Goal: Task Accomplishment & Management: Manage account settings

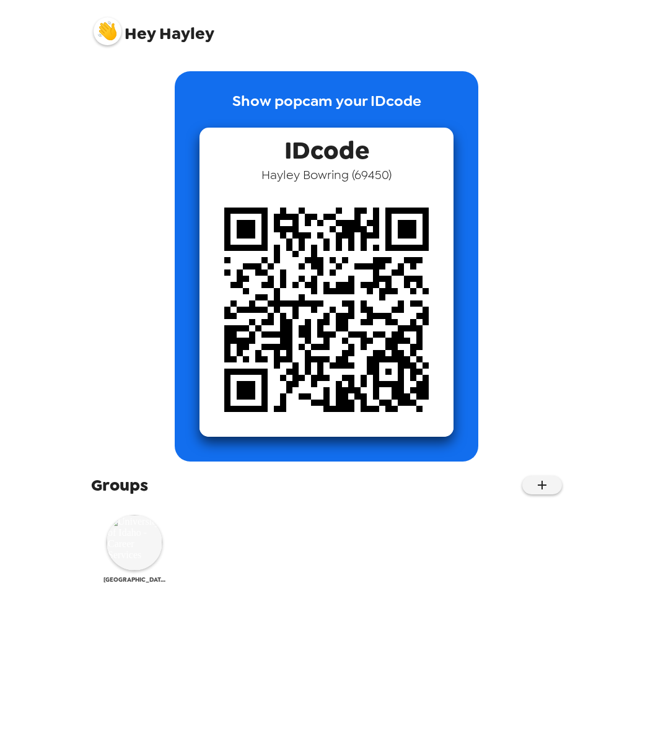
click at [148, 558] on img at bounding box center [135, 543] width 56 height 56
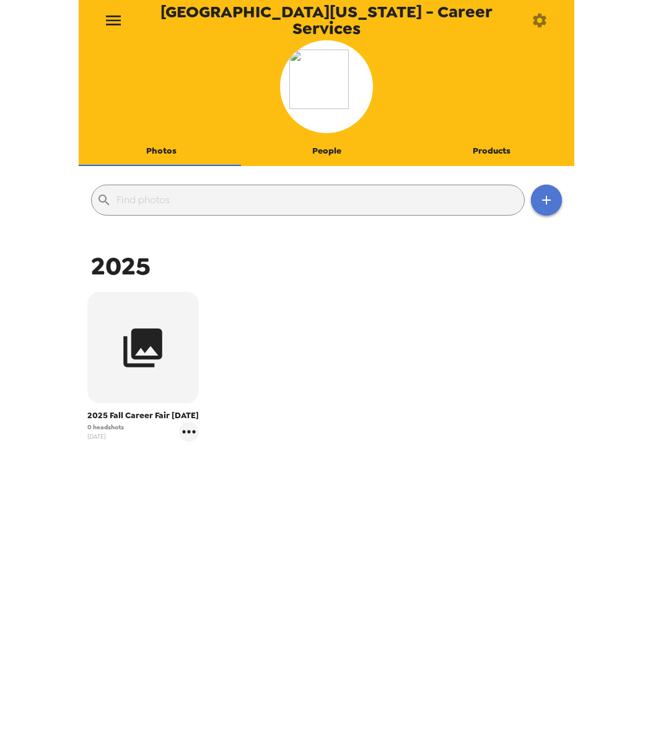
click at [539, 214] on button "button" at bounding box center [546, 200] width 31 height 31
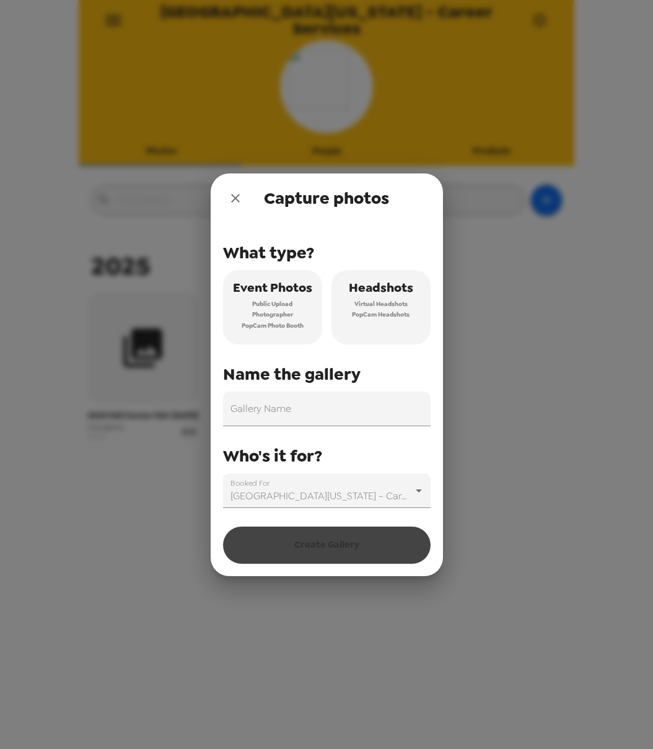
click at [264, 319] on span "Photographer" at bounding box center [272, 314] width 41 height 11
click at [267, 417] on input "Gallery Name" at bounding box center [327, 409] width 208 height 35
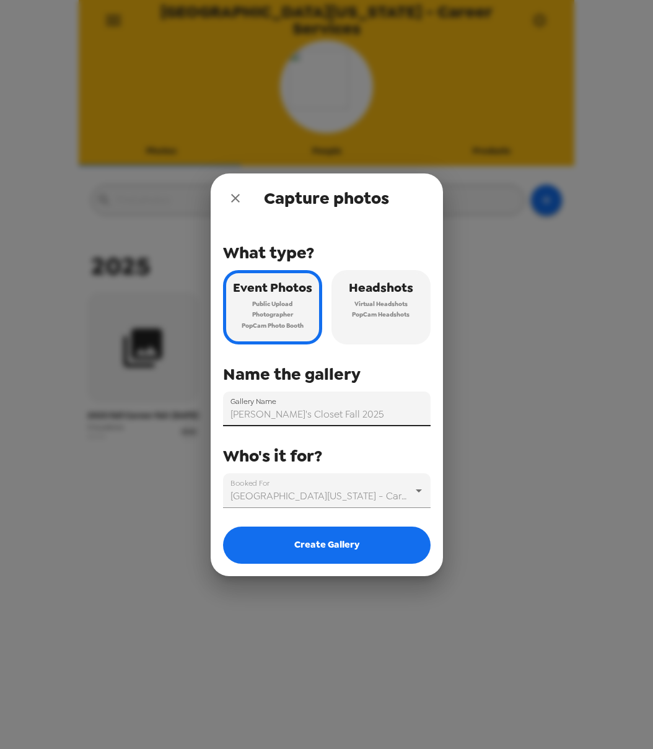
type input "[PERSON_NAME]'s Closet Fall 2025"
click at [386, 325] on button "Headshots Virtual Headshots PopCam Headshots" at bounding box center [381, 307] width 99 height 74
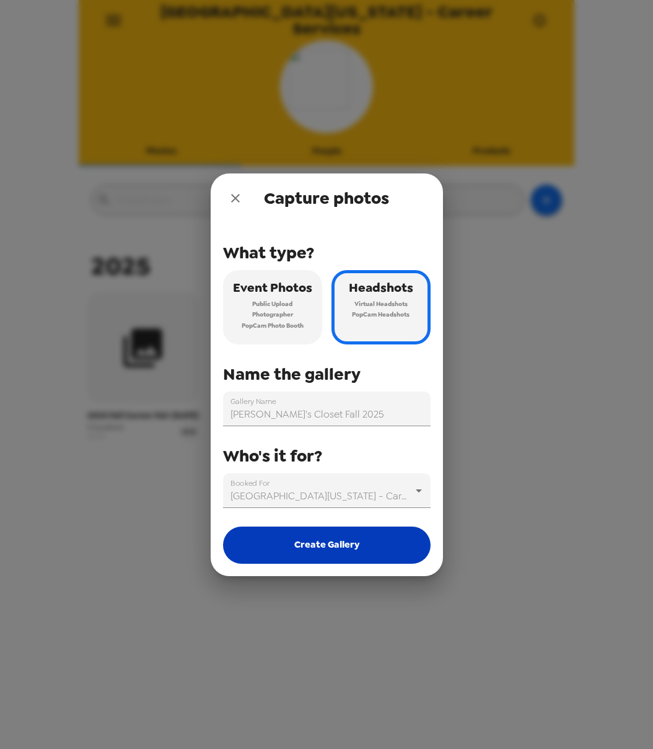
click at [335, 540] on button "Create Gallery" at bounding box center [327, 545] width 208 height 37
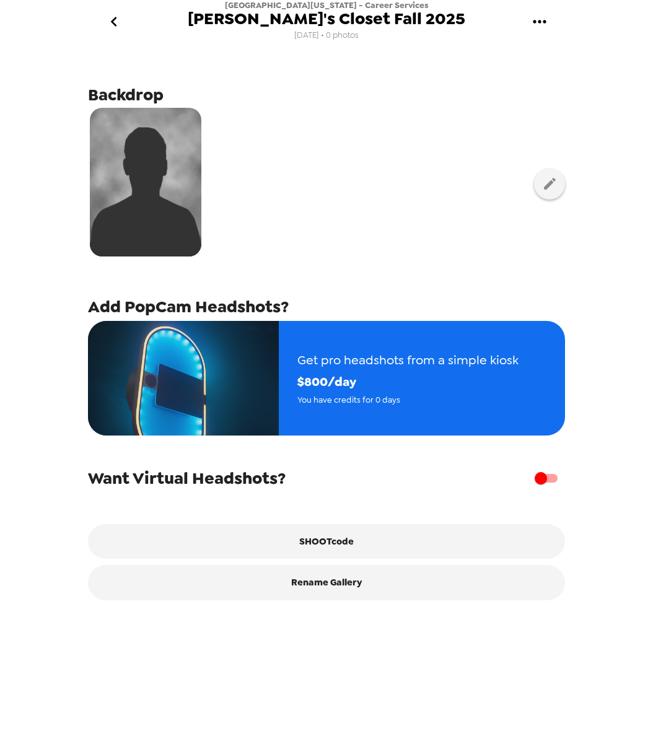
click at [118, 20] on icon "go back" at bounding box center [114, 22] width 20 height 20
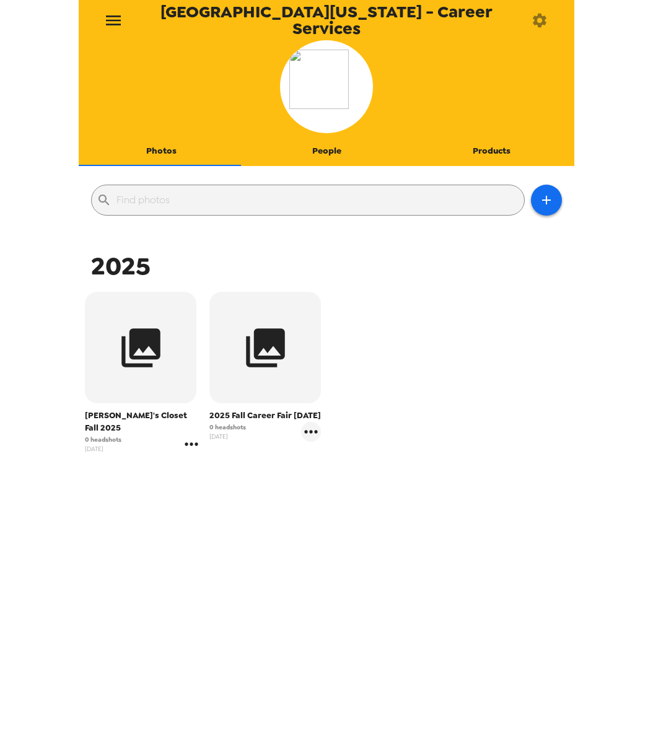
click at [182, 435] on icon "gallery menu" at bounding box center [192, 444] width 20 height 20
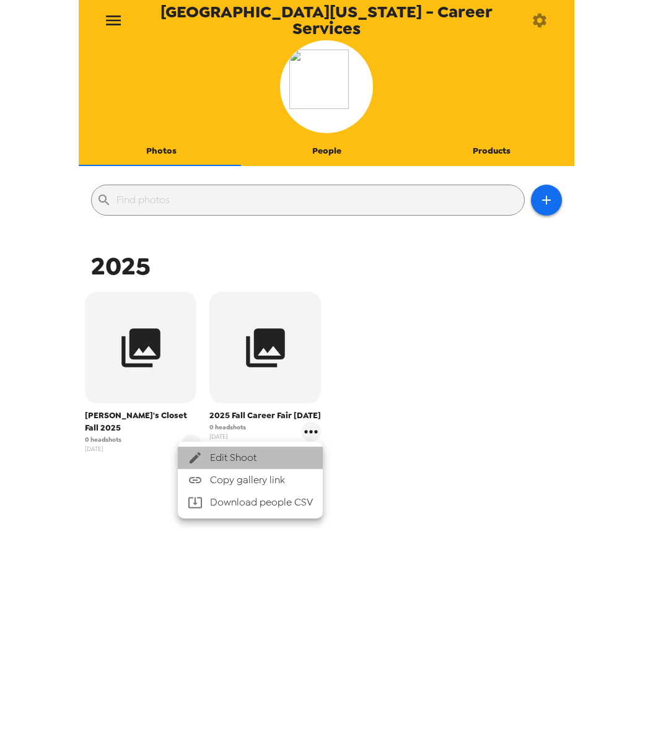
click at [204, 455] on div at bounding box center [199, 458] width 22 height 15
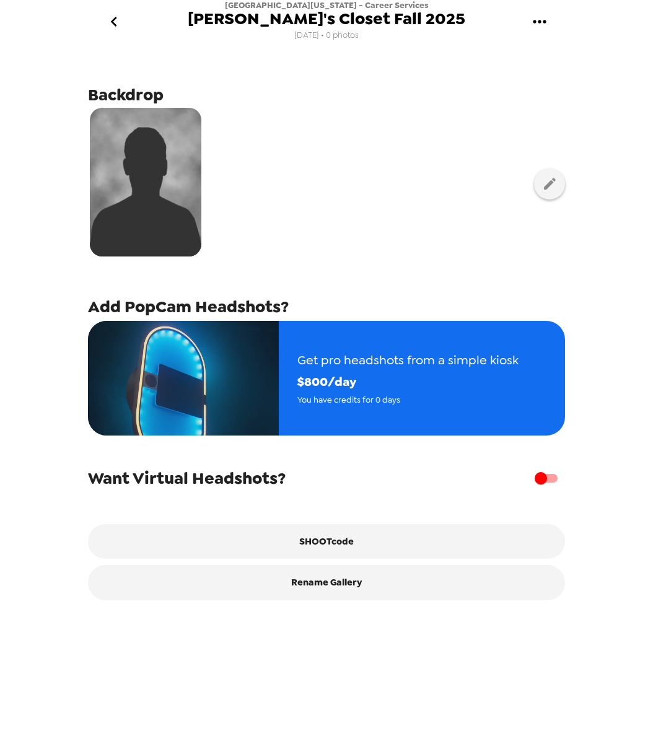
click at [402, 20] on span "[PERSON_NAME]'s Closet Fall 2025" at bounding box center [327, 19] width 278 height 17
click at [541, 18] on icon "gallery menu" at bounding box center [540, 22] width 20 height 20
click at [547, 56] on span "Edit Shoot" at bounding box center [582, 58] width 103 height 15
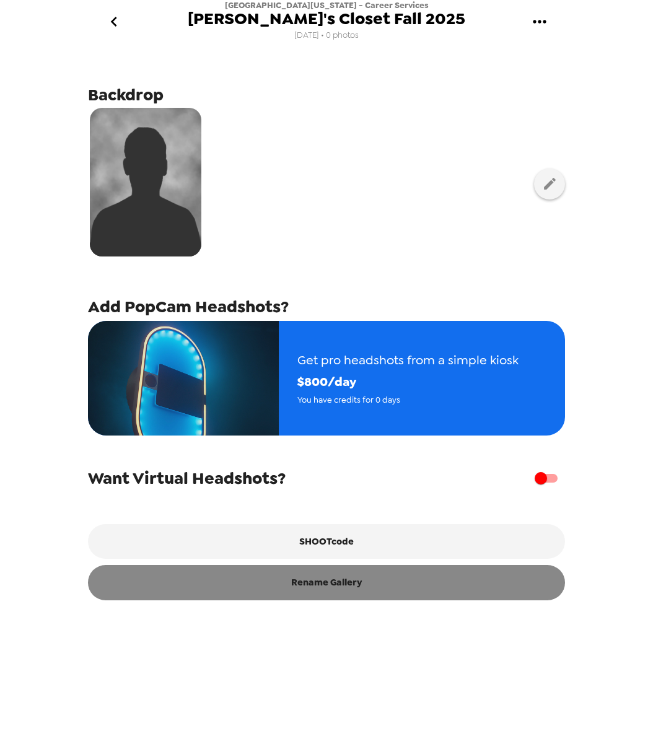
click at [327, 593] on button "Rename Gallery" at bounding box center [326, 582] width 477 height 35
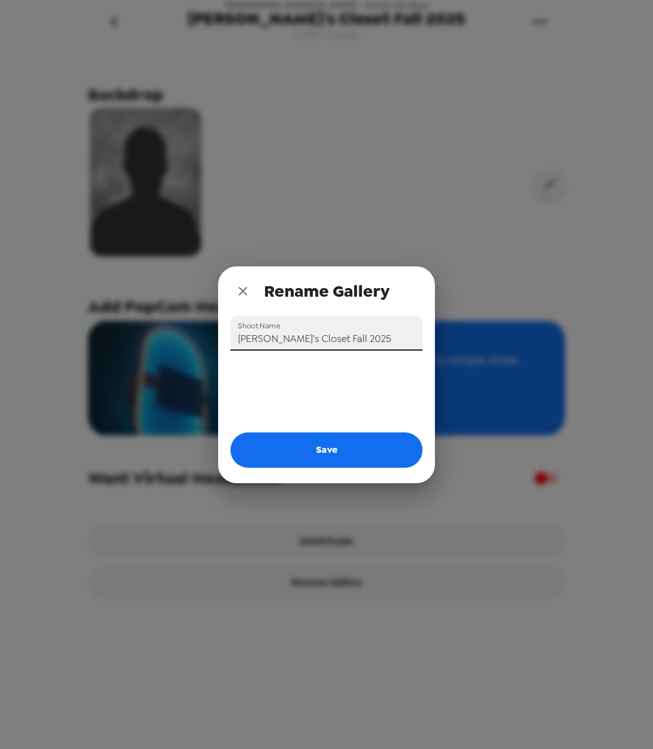
click at [345, 335] on input "[PERSON_NAME]'s Closet Fall 2025" at bounding box center [327, 333] width 192 height 35
click at [333, 468] on div "Shoot Name Joe's Closet Fall 2025 10/7 Save" at bounding box center [326, 399] width 217 height 167
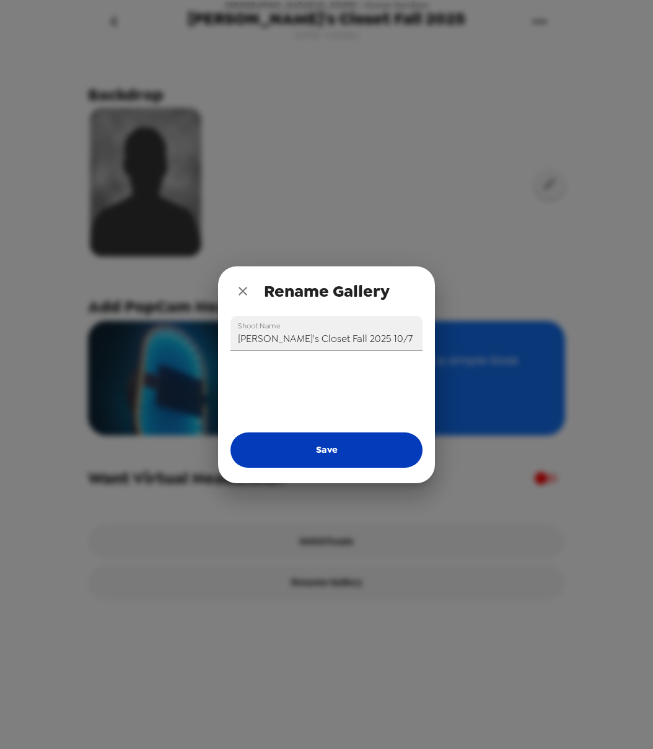
click at [335, 452] on button "Save" at bounding box center [327, 450] width 192 height 35
type input "[PERSON_NAME]'s Closet Fall 2025"
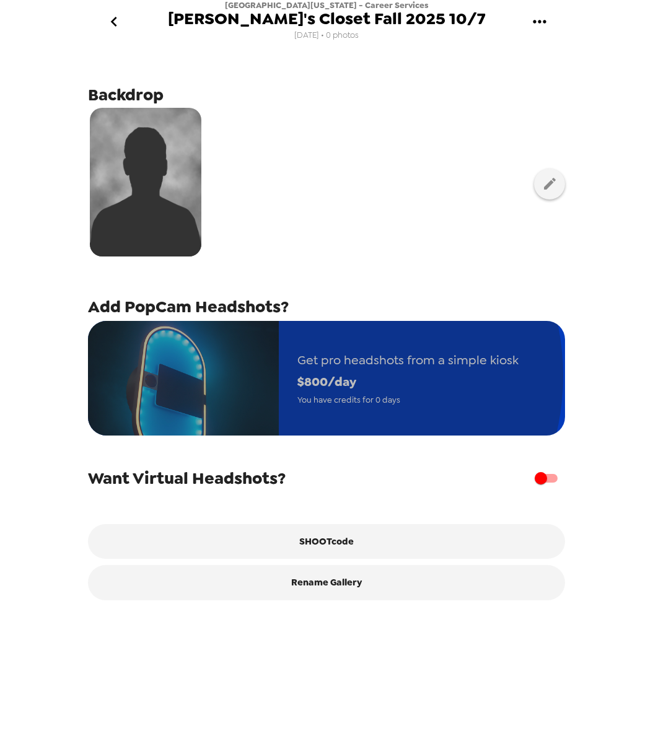
click at [315, 376] on span "$ 800 /day" at bounding box center [407, 382] width 221 height 22
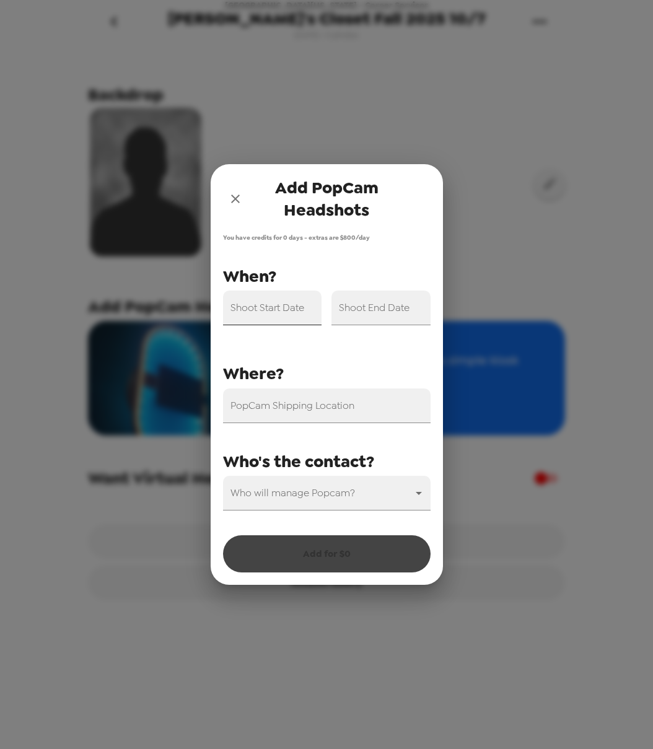
click at [298, 293] on input "Shoot Start Date" at bounding box center [272, 308] width 99 height 35
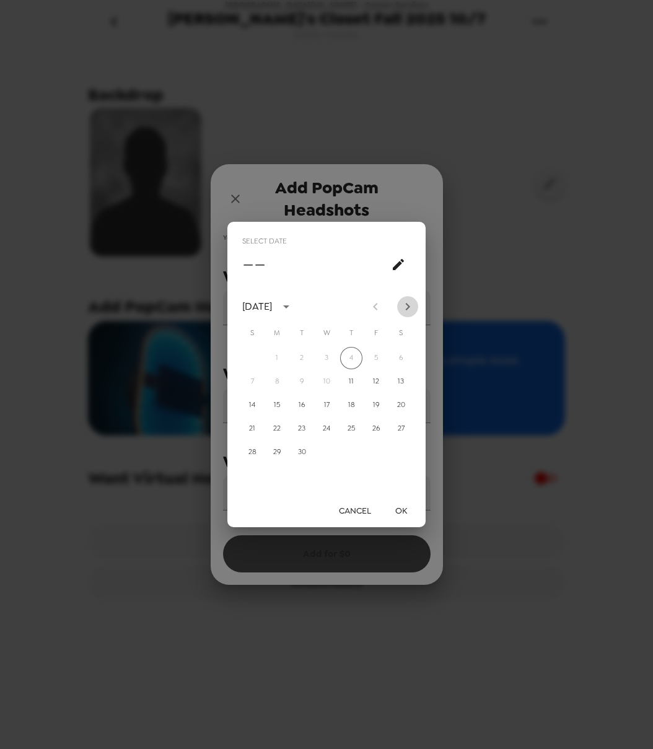
click at [403, 304] on icon "Next month" at bounding box center [407, 306] width 15 height 15
click at [301, 378] on button "7" at bounding box center [302, 382] width 22 height 22
type input "[DATE]"
click at [402, 509] on button "OK" at bounding box center [401, 511] width 40 height 23
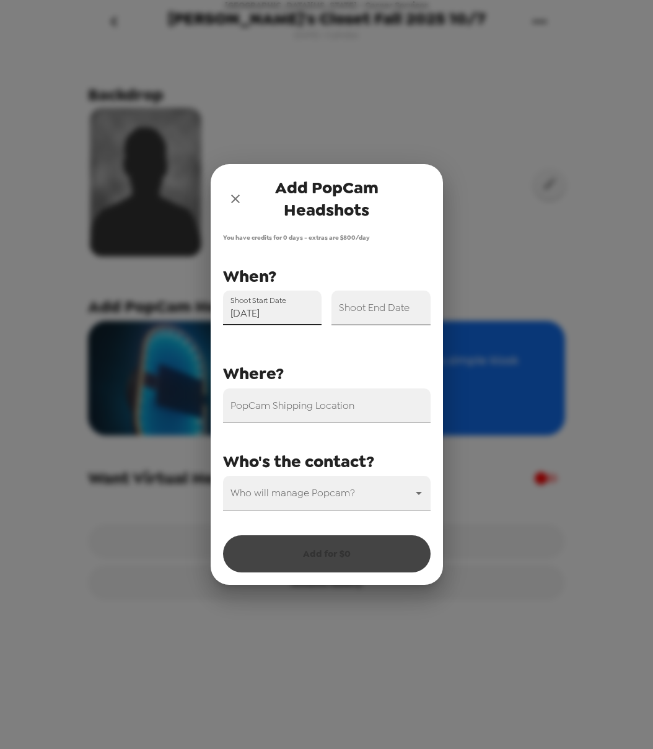
click at [384, 296] on input "Shoot End Date" at bounding box center [381, 308] width 99 height 35
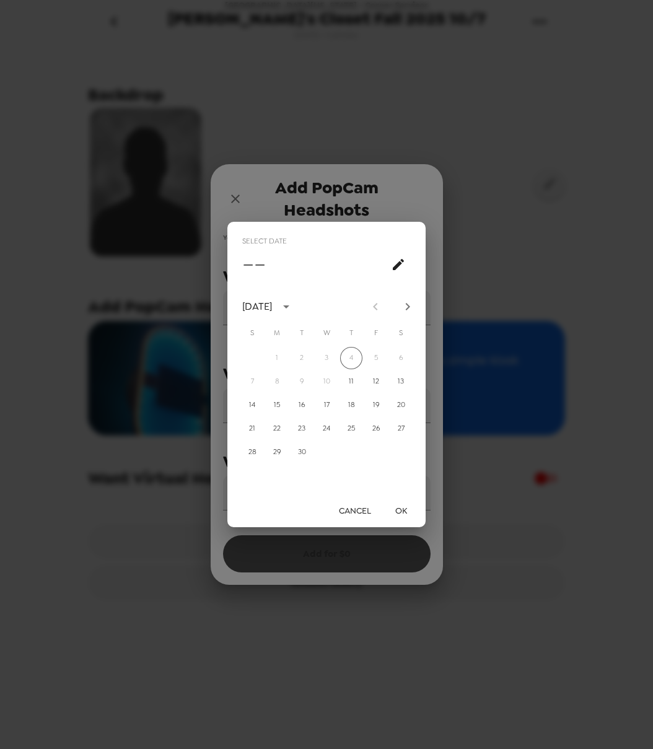
click at [410, 306] on icon "Next month" at bounding box center [407, 306] width 15 height 15
click at [307, 382] on button "7" at bounding box center [302, 382] width 22 height 22
type input "[DATE]"
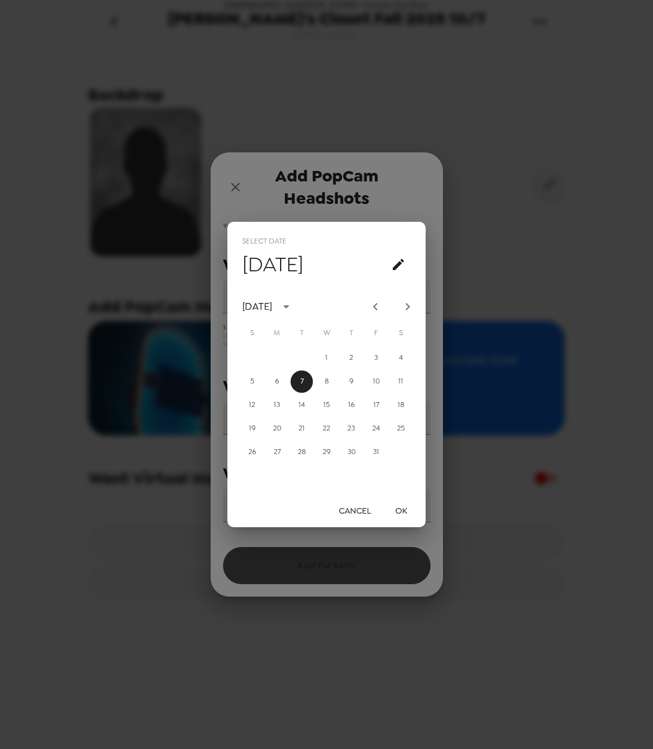
click at [394, 514] on button "OK" at bounding box center [401, 511] width 40 height 23
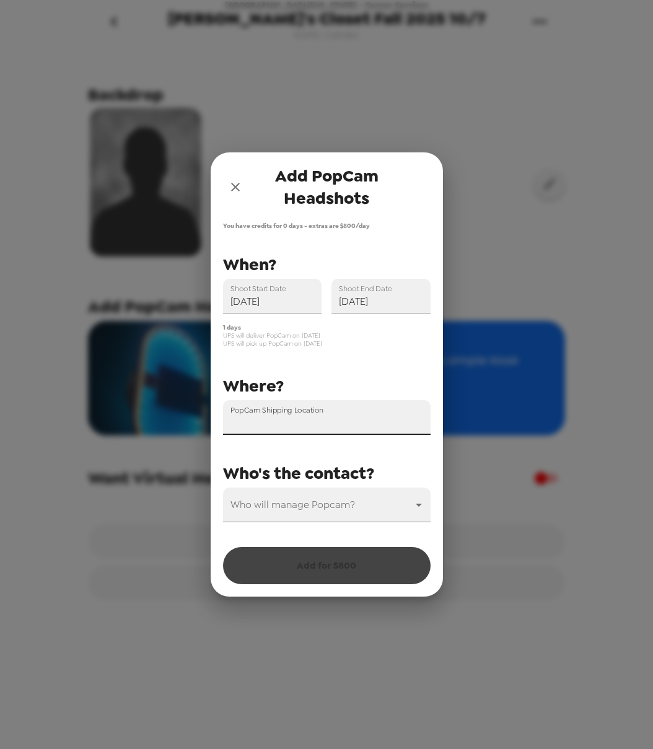
click at [355, 413] on input "PopCam Shipping Location" at bounding box center [327, 417] width 208 height 35
click at [346, 504] on body "University of Idaho - Career Services Joe's Closet Fall 2025 10/7 9/4/25 • 0 ph…" at bounding box center [326, 374] width 653 height 749
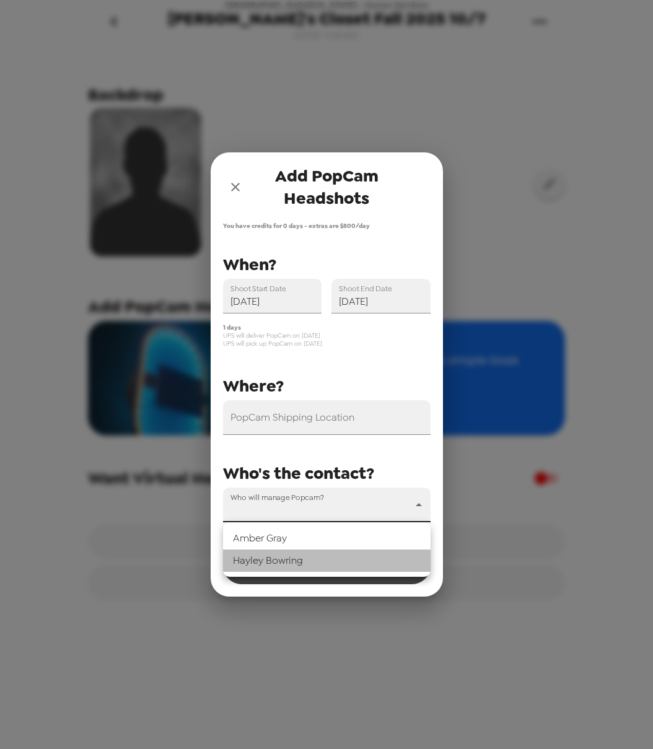
click at [324, 560] on li "[PERSON_NAME]" at bounding box center [327, 561] width 208 height 22
type input "69450"
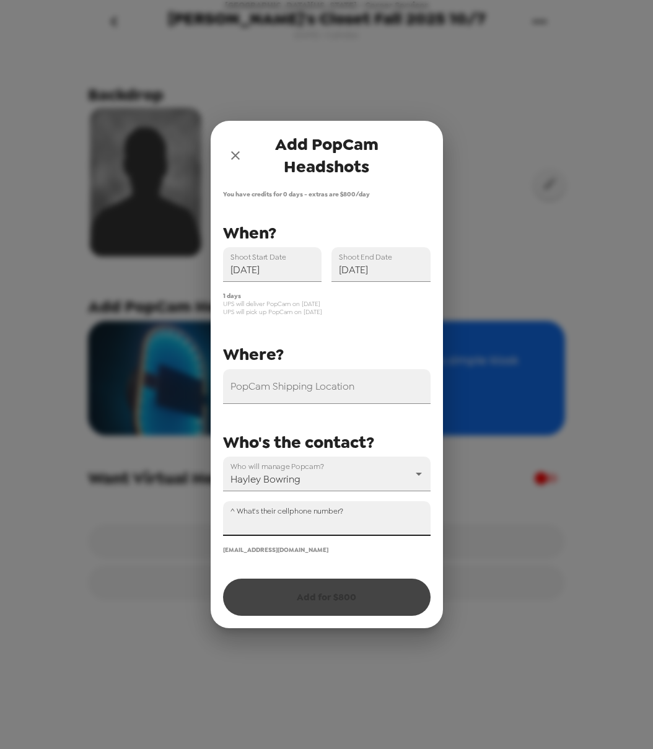
click at [333, 522] on input "^ What's their cellphone number?" at bounding box center [327, 518] width 208 height 35
type input "+1 (208) 957-9936"
click at [323, 386] on div "PopCam Shipping Location" at bounding box center [327, 386] width 208 height 35
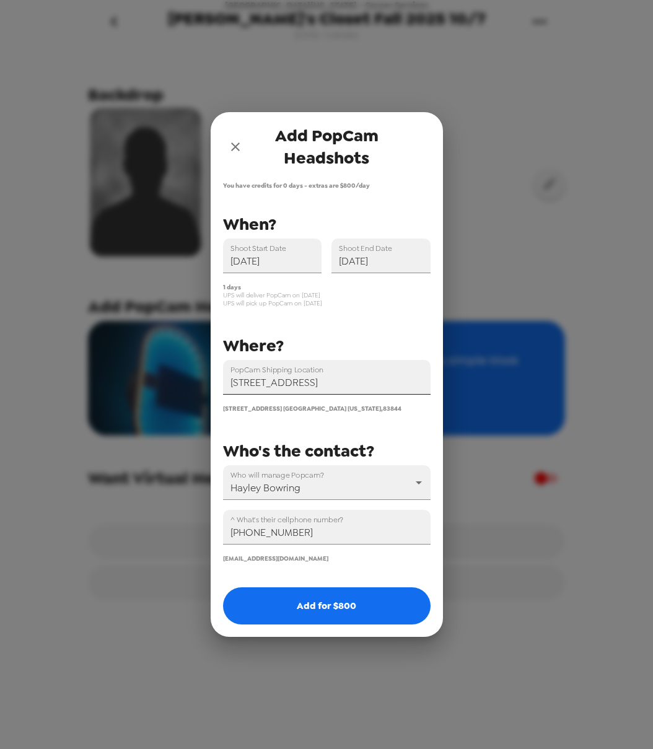
click at [319, 381] on input "[STREET_ADDRESS]" at bounding box center [327, 377] width 208 height 35
click at [384, 382] on input "875 Perimeter Drive, MS 2534 Moscow, ID, USA" at bounding box center [327, 377] width 208 height 35
type input "875 Perimeter Drive, MS 2534 Moscow, ID, USA"
click at [392, 330] on div "PopCam Shipping Location 875 Perimeter Drive, MS 2534 Moscow, ID, USA 875 Perim…" at bounding box center [322, 387] width 218 height 353
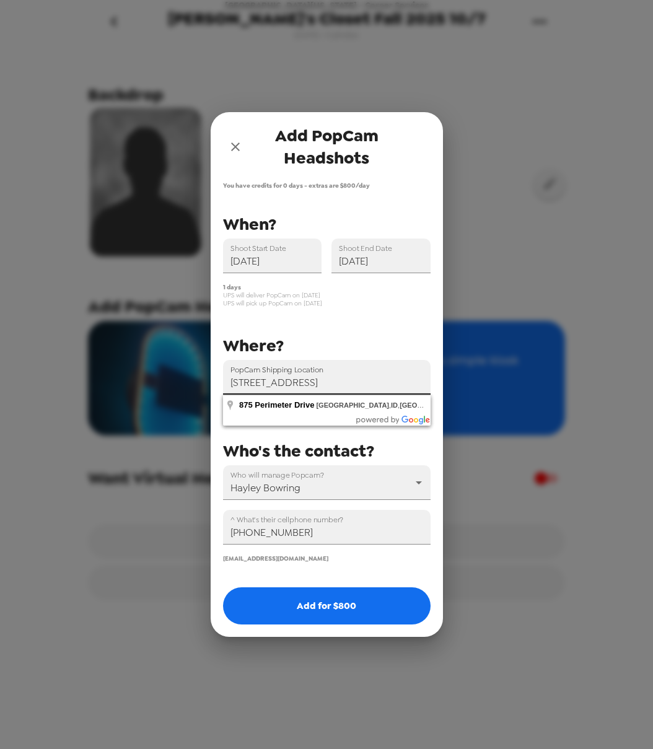
scroll to position [0, 0]
click at [381, 386] on input "875 Perimeter Drive, MS 2534 Moscow, ID, USA" at bounding box center [327, 377] width 208 height 35
click at [382, 310] on div "PopCam Shipping Location 875 Perimeter Drive, MS 2534 Moscow, ID, USA 875 Perim…" at bounding box center [322, 387] width 218 height 353
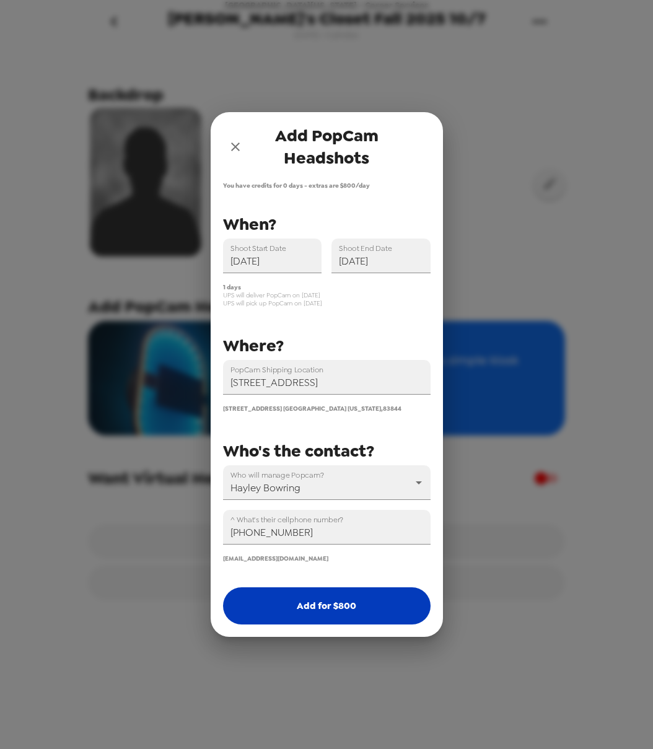
click at [358, 597] on button "Add for $ 800" at bounding box center [327, 606] width 208 height 37
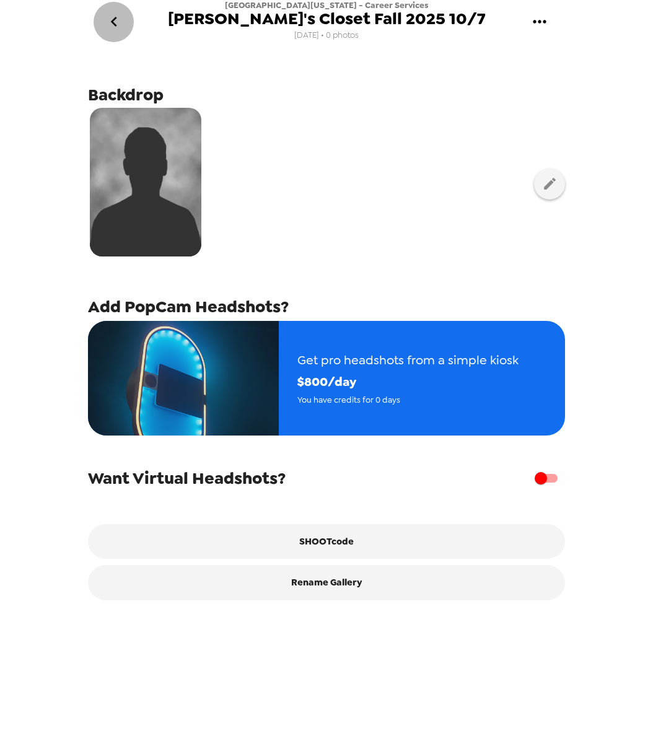
click at [113, 23] on icon "go back" at bounding box center [113, 22] width 6 height 10
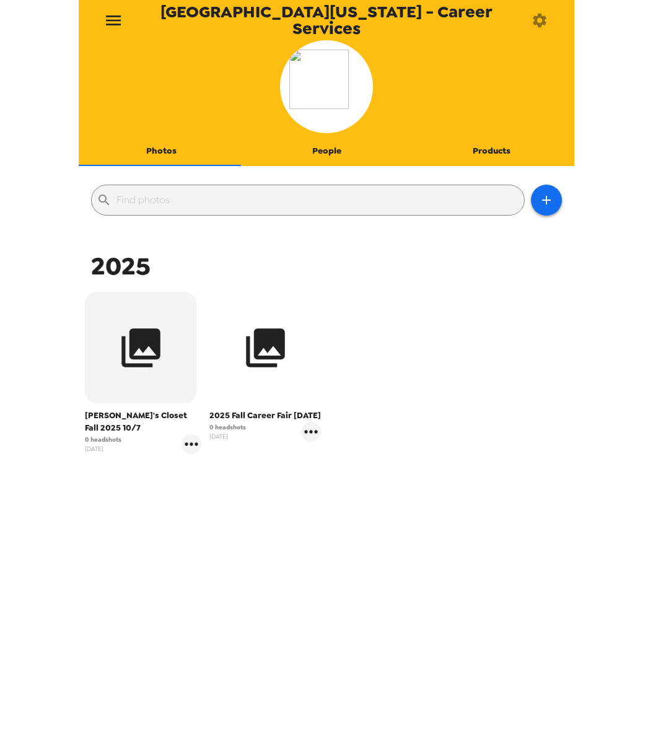
click at [258, 380] on button "button" at bounding box center [265, 348] width 112 height 112
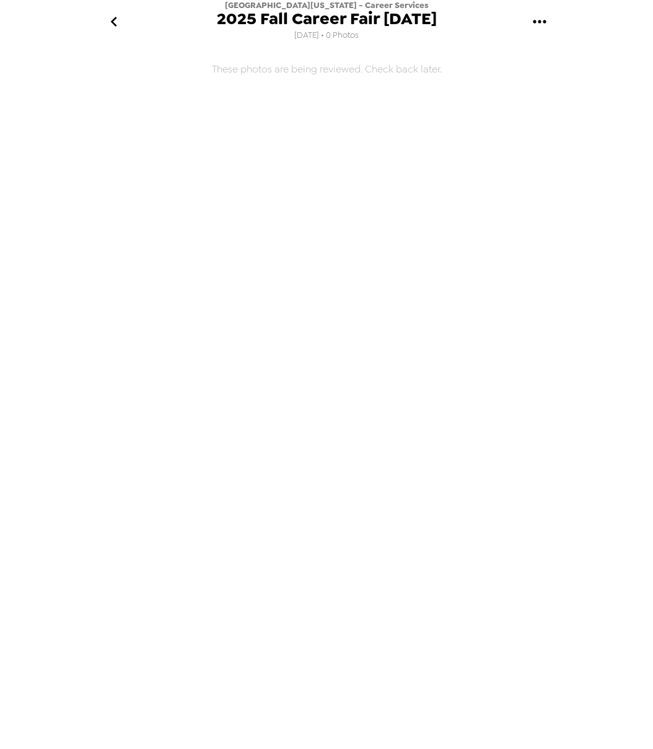
click at [549, 17] on icon "gallery menu" at bounding box center [540, 22] width 20 height 20
click at [547, 58] on span "Edit Shoot" at bounding box center [582, 58] width 103 height 15
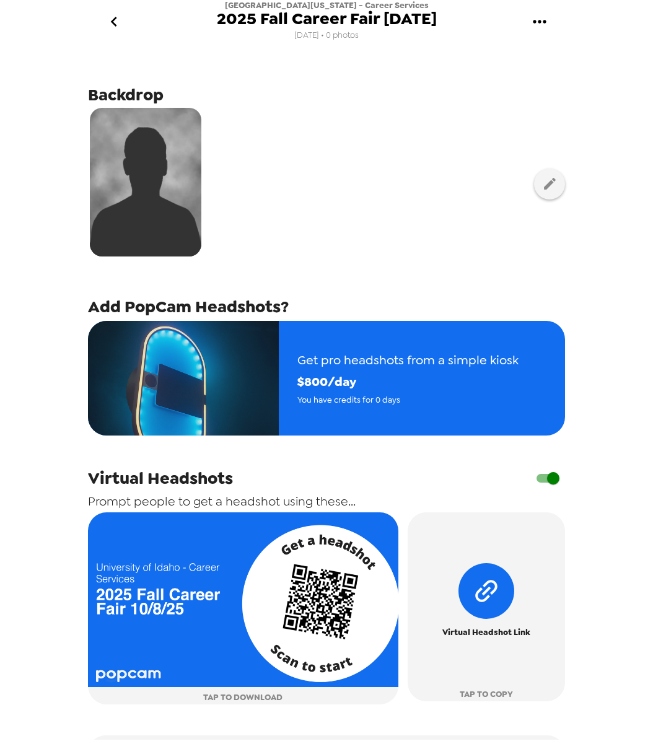
click at [114, 15] on icon "go back" at bounding box center [114, 22] width 20 height 20
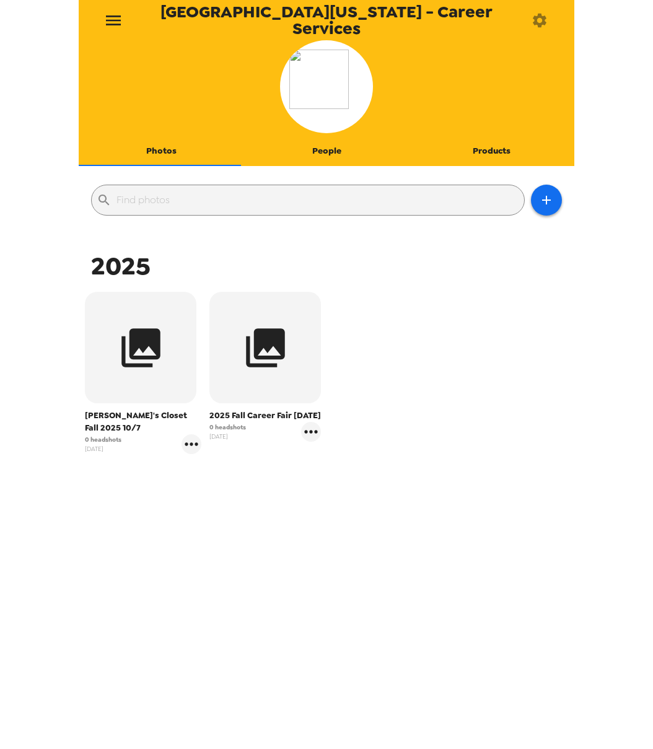
click at [549, 22] on button "button" at bounding box center [539, 20] width 40 height 40
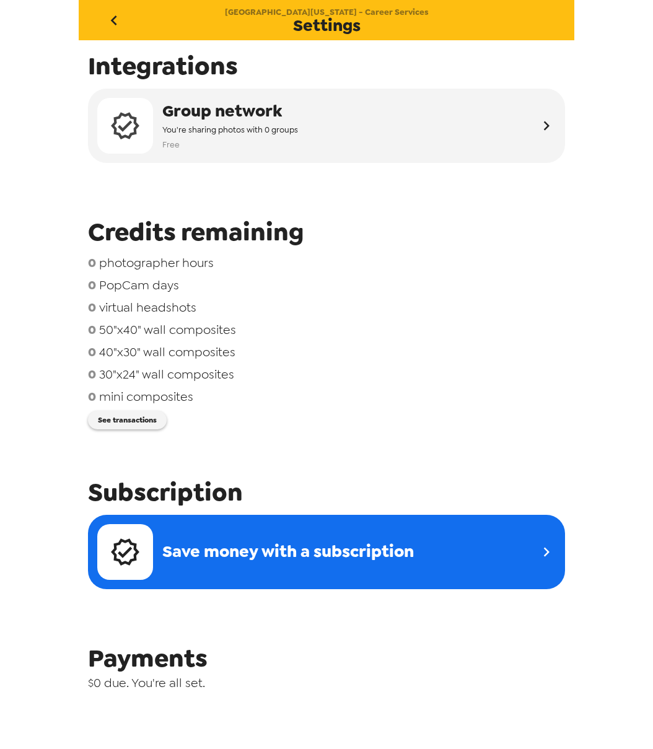
click at [112, 28] on icon "go back" at bounding box center [114, 21] width 20 height 20
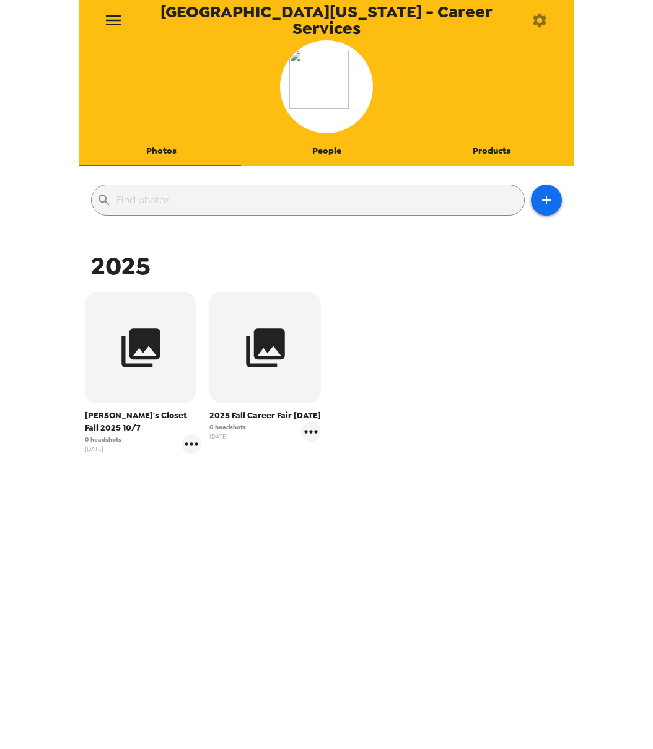
click at [312, 152] on button "People" at bounding box center [326, 151] width 165 height 30
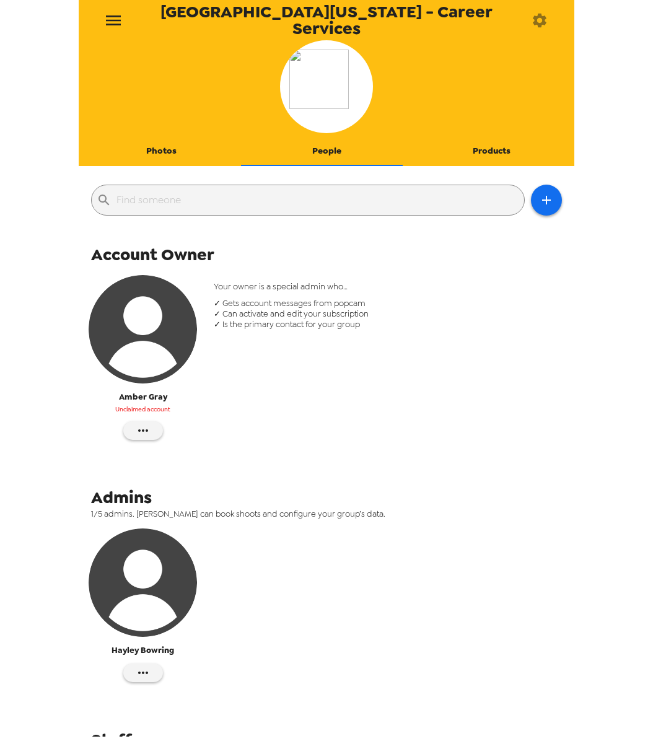
click at [176, 151] on button "Photos" at bounding box center [161, 151] width 165 height 30
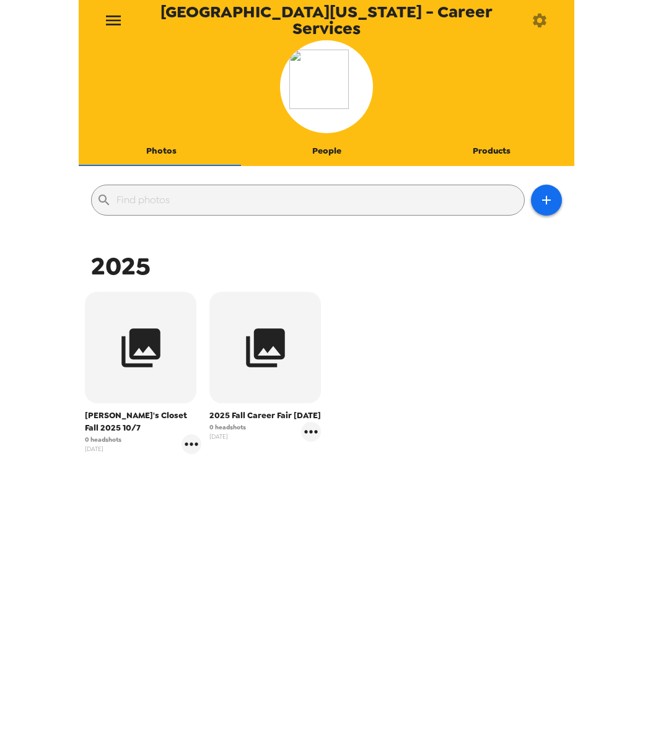
click at [122, 28] on icon "menu" at bounding box center [114, 21] width 20 height 20
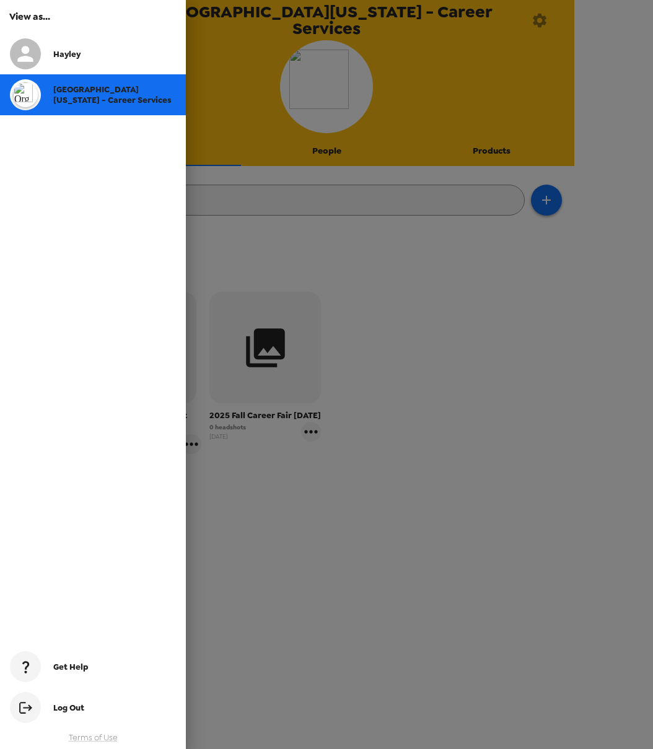
click at [381, 237] on div at bounding box center [326, 374] width 653 height 749
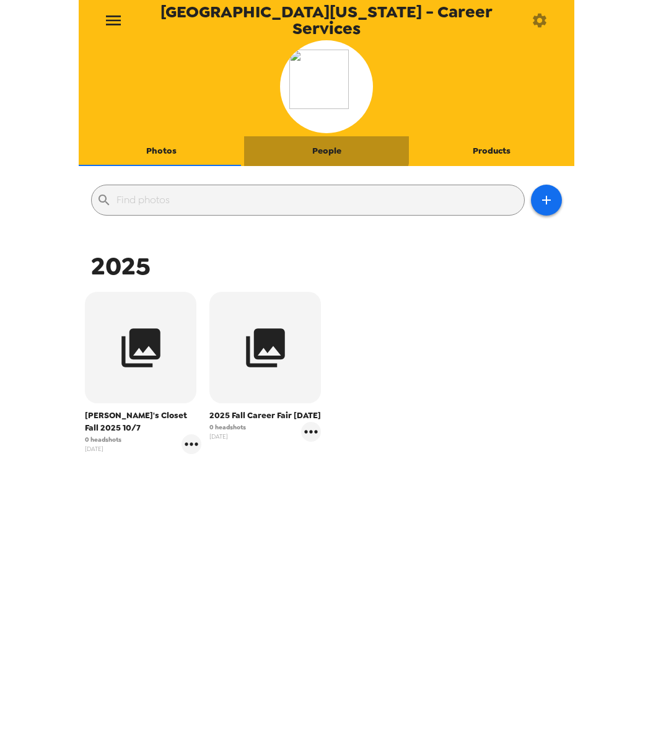
click at [323, 146] on button "People" at bounding box center [326, 151] width 165 height 30
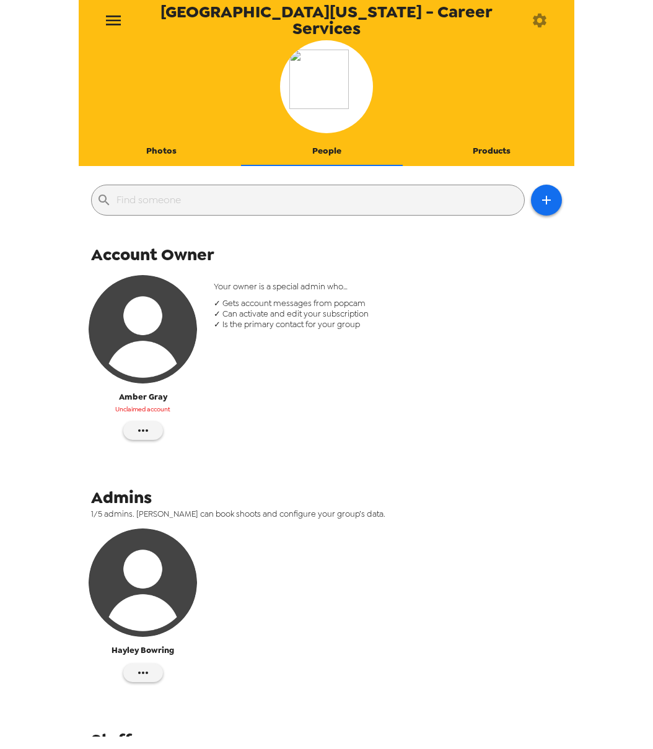
click at [162, 154] on button "Photos" at bounding box center [161, 151] width 165 height 30
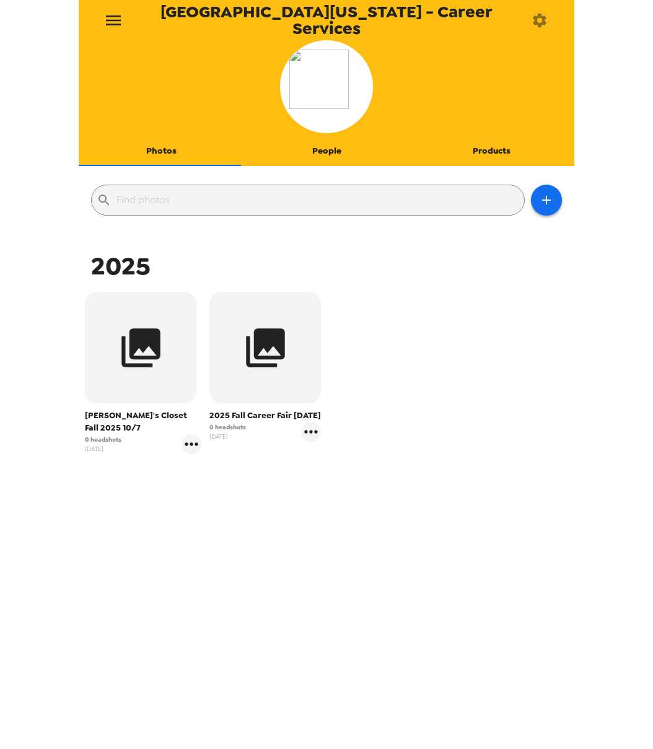
click at [313, 157] on button "People" at bounding box center [326, 151] width 165 height 30
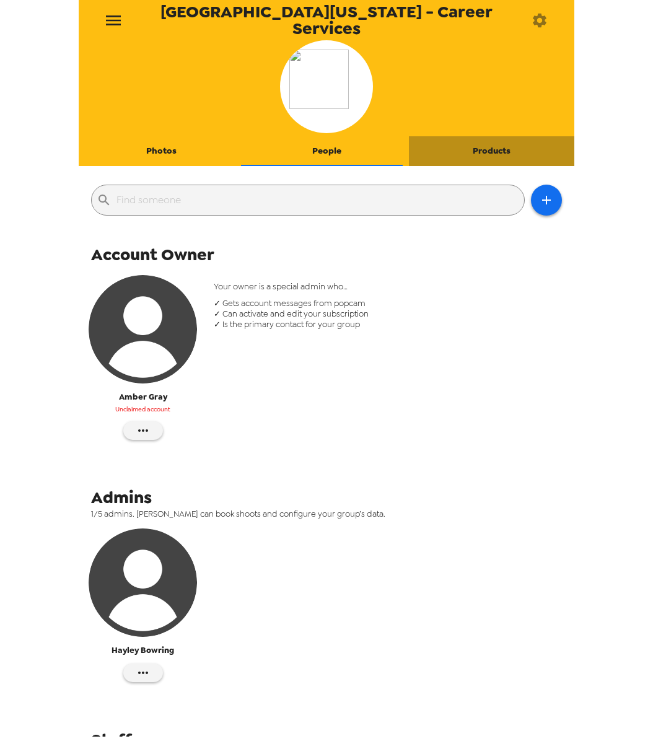
click at [501, 157] on button "Products" at bounding box center [491, 151] width 165 height 30
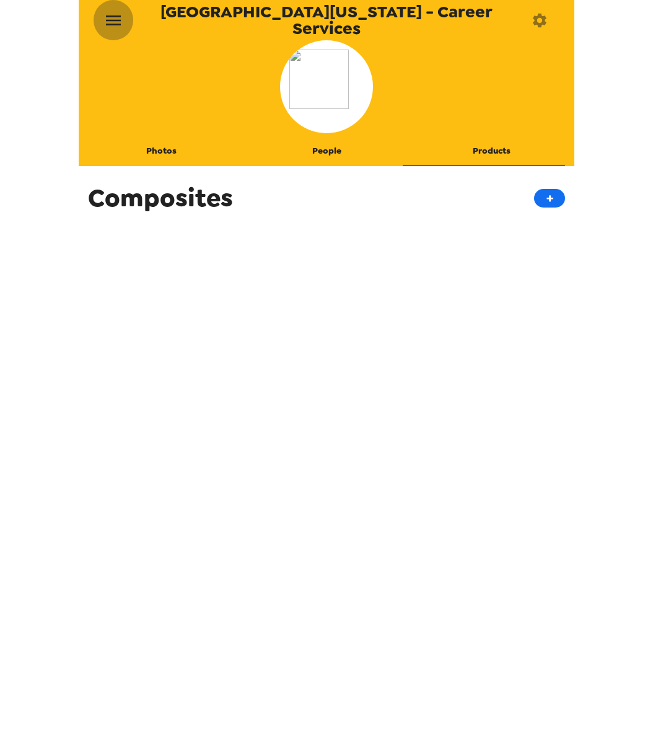
click at [133, 20] on button "menu" at bounding box center [114, 20] width 40 height 40
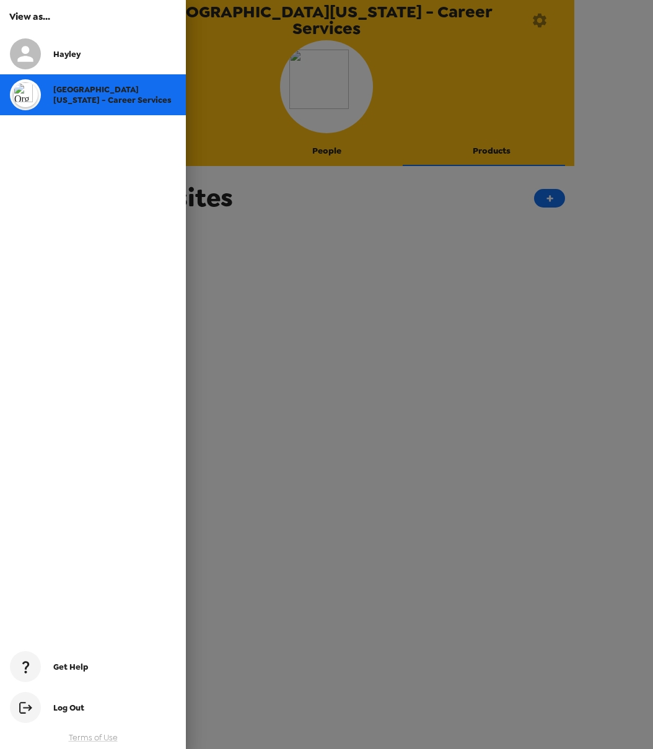
click at [96, 52] on div "Hayley" at bounding box center [114, 54] width 123 height 11
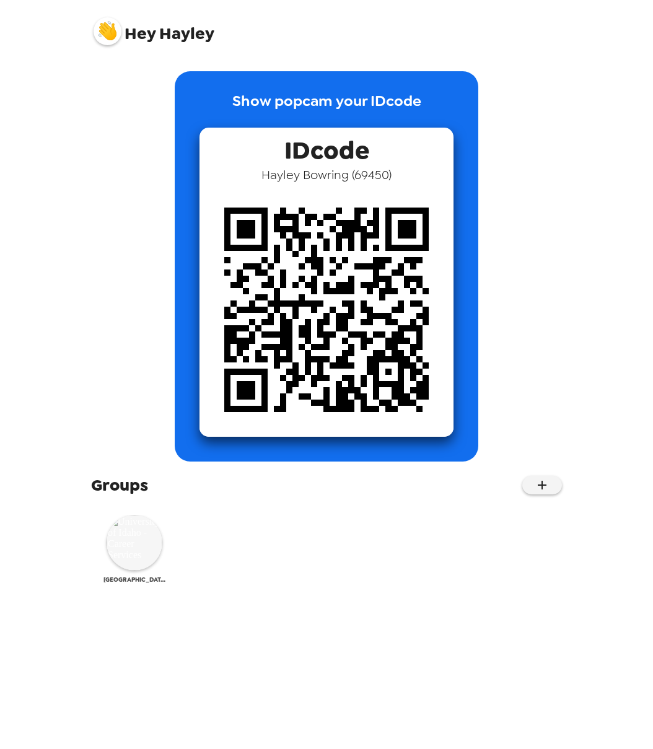
click at [133, 564] on img at bounding box center [135, 543] width 56 height 56
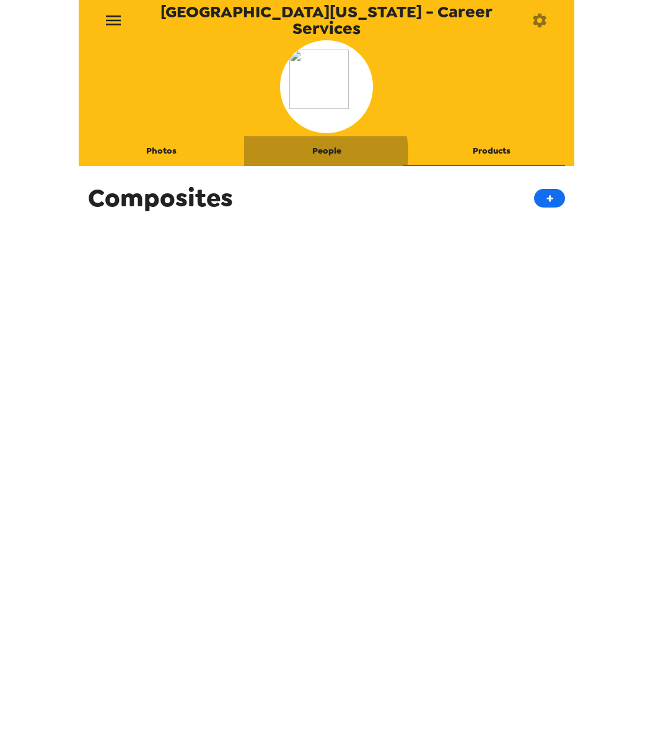
click at [312, 153] on button "People" at bounding box center [326, 151] width 165 height 30
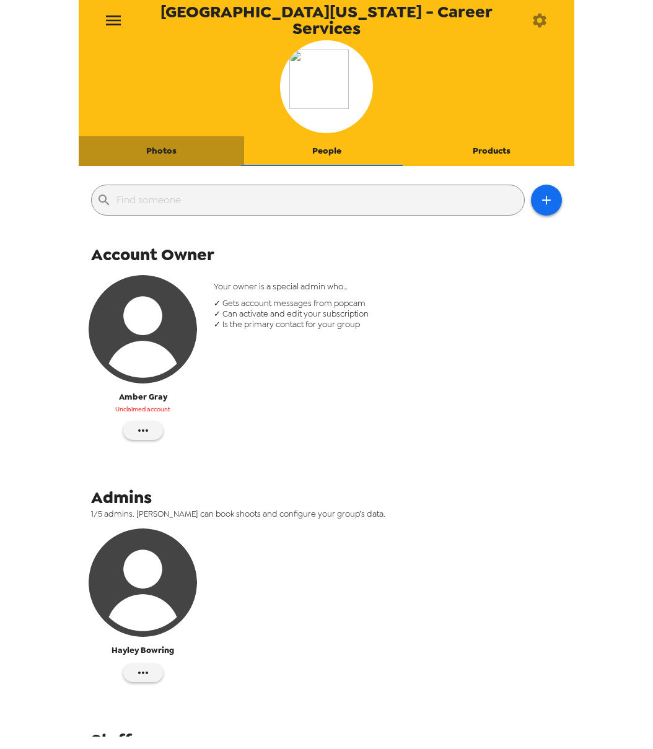
click at [176, 154] on button "Photos" at bounding box center [161, 151] width 165 height 30
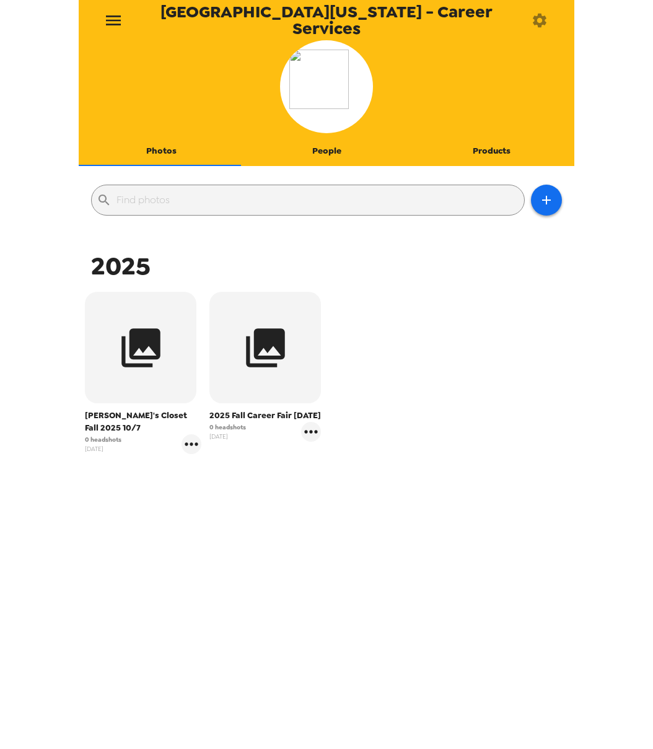
click at [545, 16] on icon "button" at bounding box center [540, 20] width 14 height 14
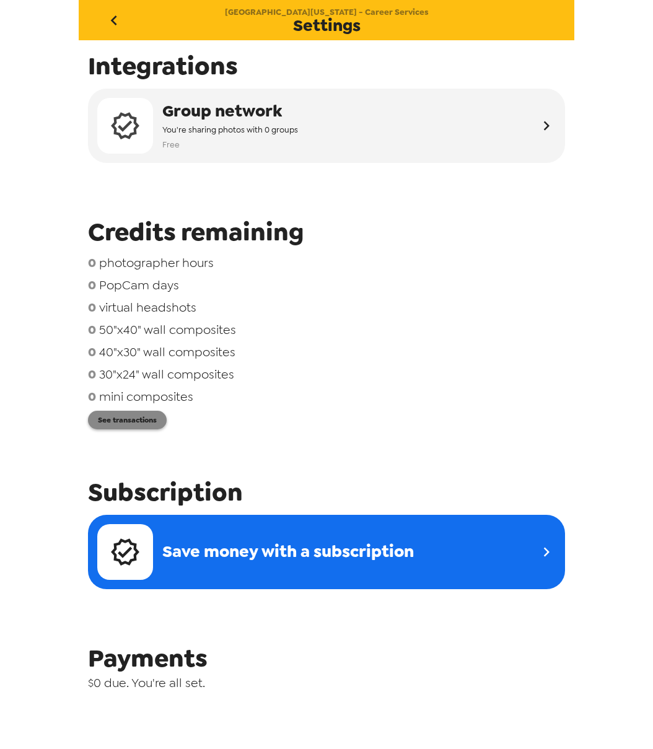
click at [151, 423] on button "See transactions" at bounding box center [127, 420] width 79 height 19
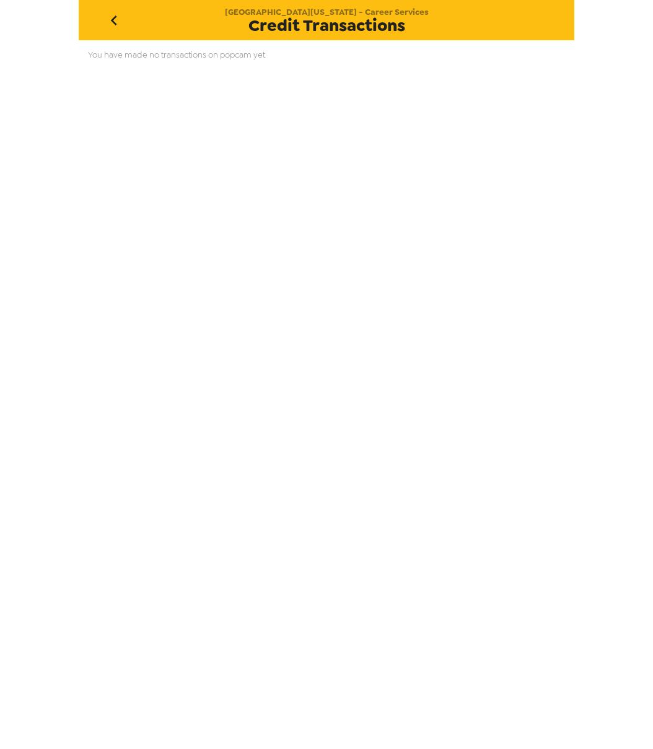
click at [109, 14] on icon "go back" at bounding box center [114, 21] width 20 height 20
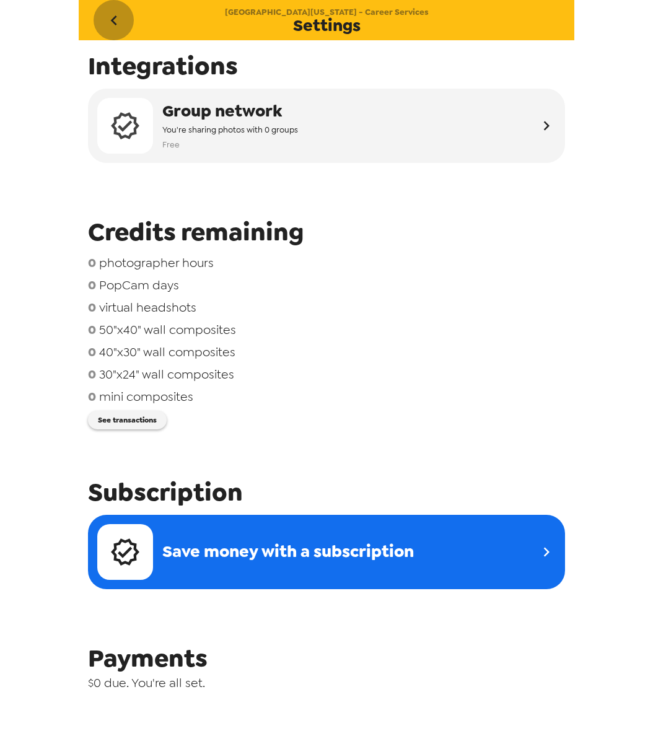
click at [110, 13] on icon "go back" at bounding box center [114, 21] width 20 height 20
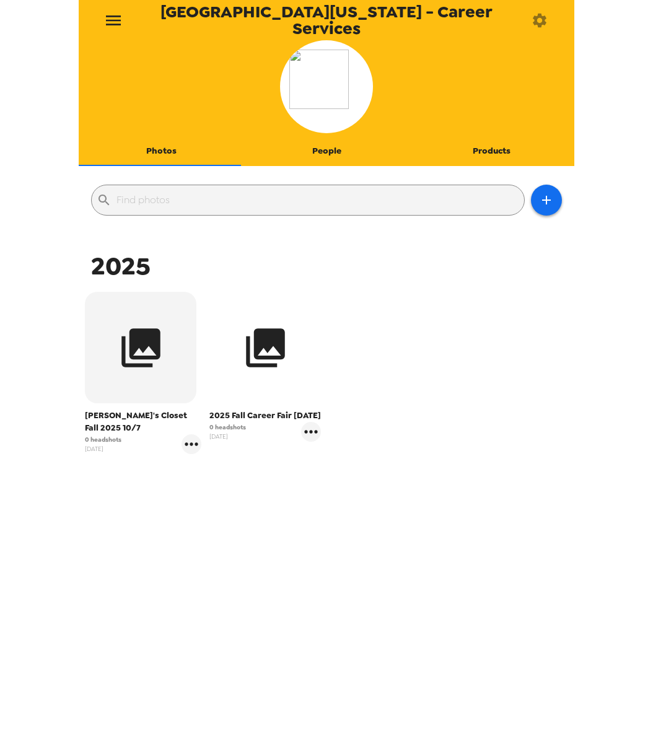
click at [249, 339] on icon "button" at bounding box center [265, 347] width 39 height 39
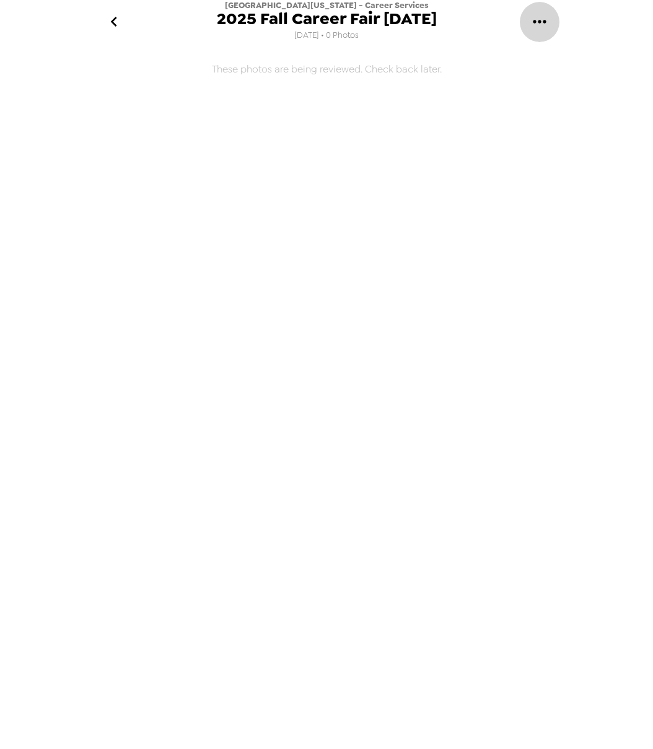
click at [542, 18] on icon "gallery menu" at bounding box center [540, 22] width 20 height 20
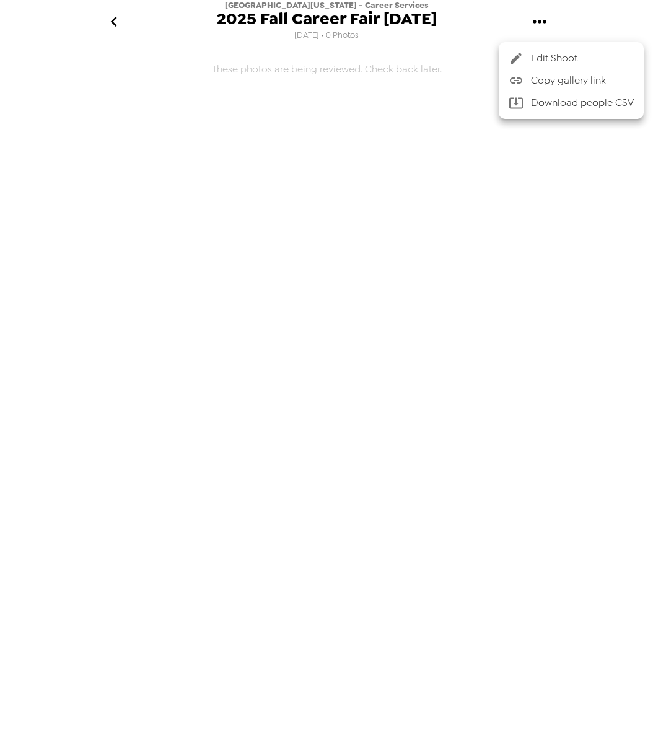
click at [549, 66] on li "Edit Shoot" at bounding box center [571, 58] width 145 height 22
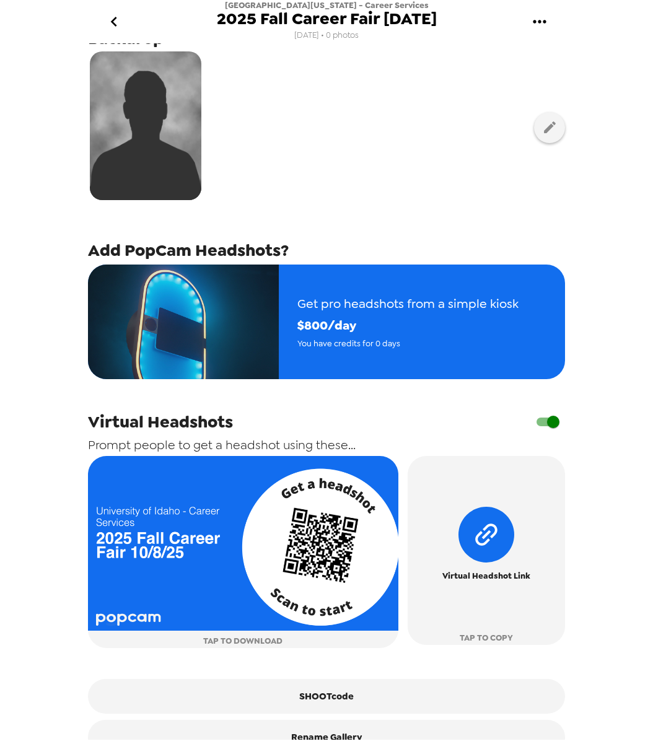
scroll to position [66, 0]
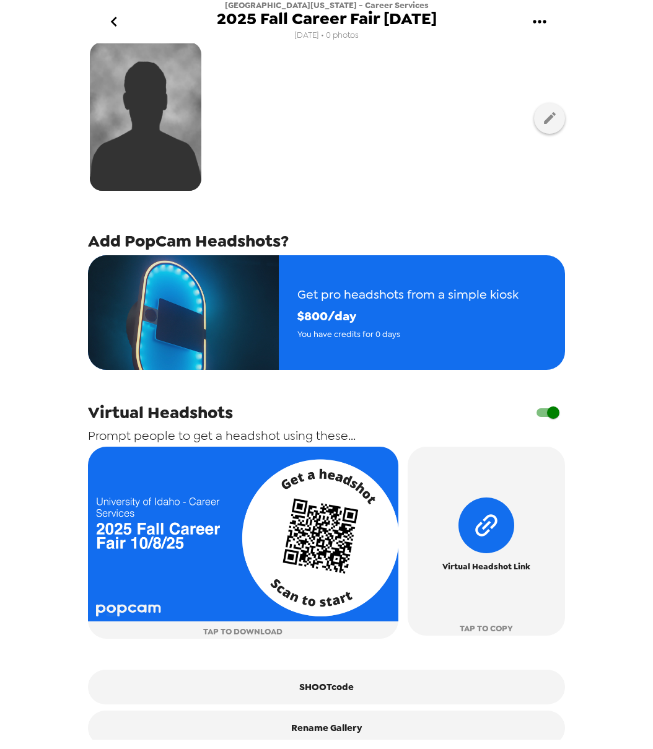
click at [545, 418] on input "checkbox" at bounding box center [553, 413] width 71 height 24
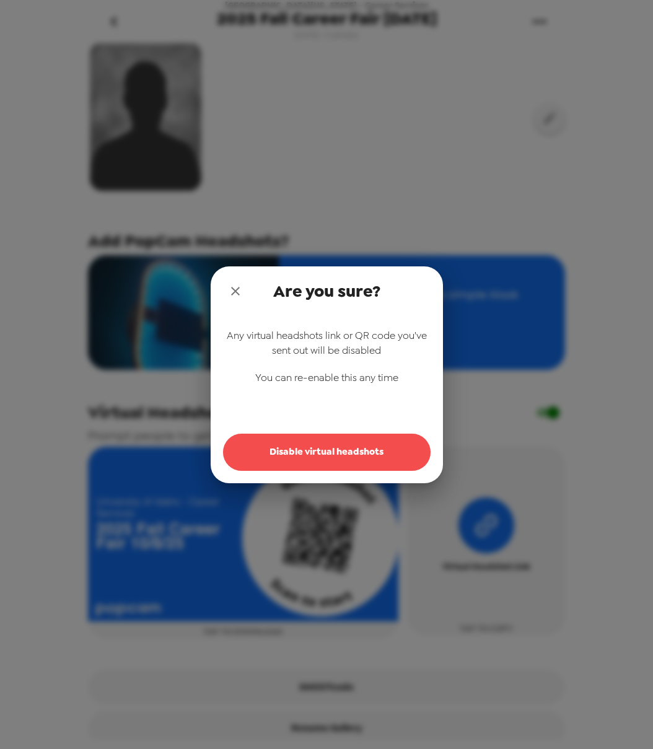
click at [345, 462] on button "Disable virtual headshots" at bounding box center [327, 452] width 208 height 37
checkbox input "false"
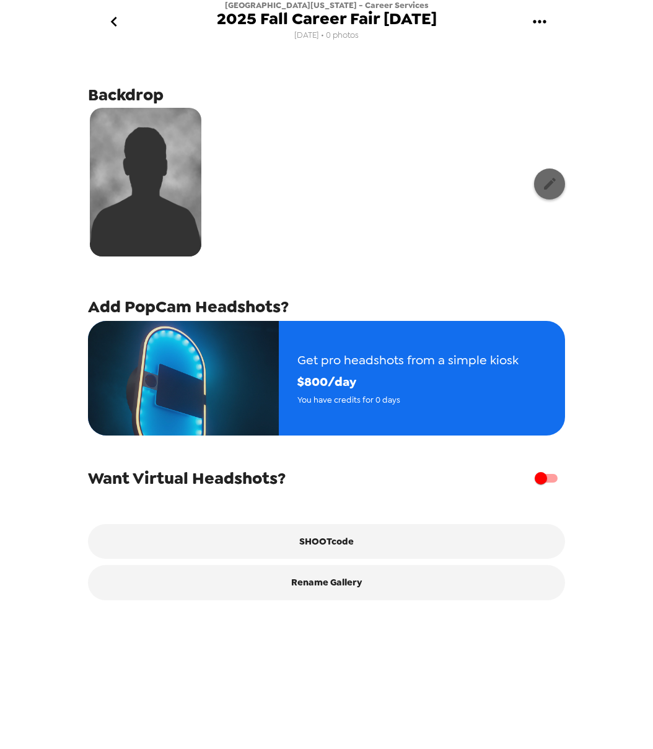
click at [546, 178] on icon "button" at bounding box center [549, 183] width 15 height 15
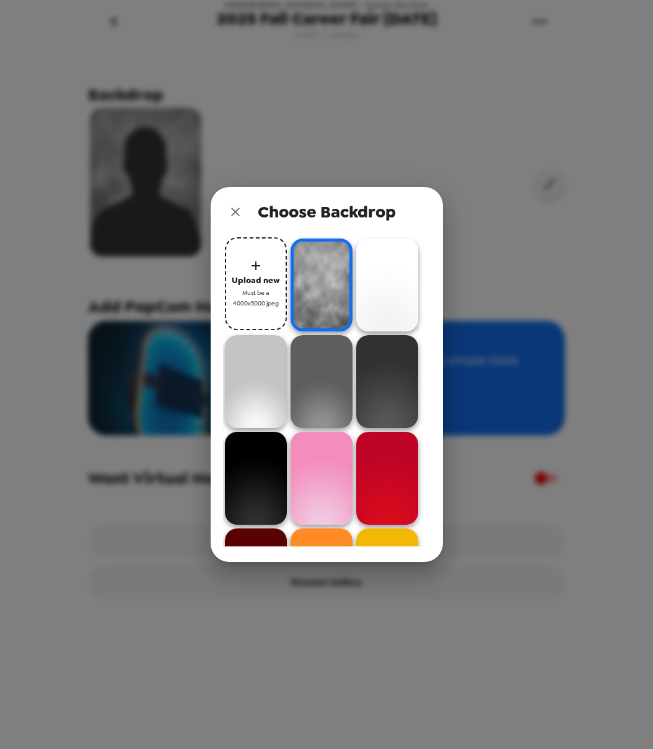
click at [505, 241] on div "Choose Backdrop Upload new Must be a 4000x5000 jpeg" at bounding box center [326, 374] width 653 height 749
click at [532, 180] on div "Choose Backdrop Upload new Must be a 4000x5000 jpeg" at bounding box center [326, 374] width 653 height 749
click at [245, 218] on button "close" at bounding box center [235, 212] width 25 height 25
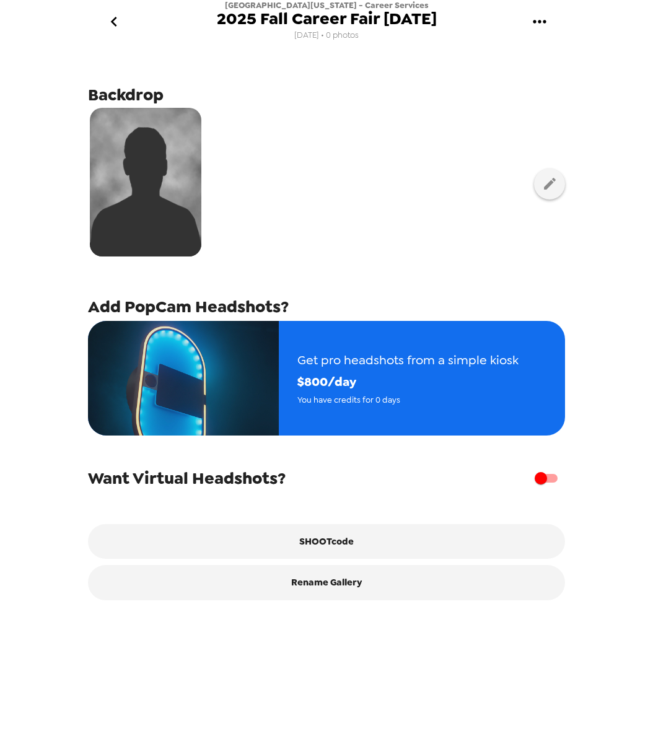
click at [534, 17] on icon "gallery menu" at bounding box center [540, 22] width 20 height 20
click at [540, 53] on span "Edit Shoot" at bounding box center [582, 58] width 103 height 15
click at [538, 12] on icon "gallery menu" at bounding box center [540, 22] width 20 height 20
click at [538, 12] on div at bounding box center [326, 374] width 653 height 749
click at [361, 25] on span "2025 Fall Career Fair [DATE]" at bounding box center [327, 19] width 220 height 17
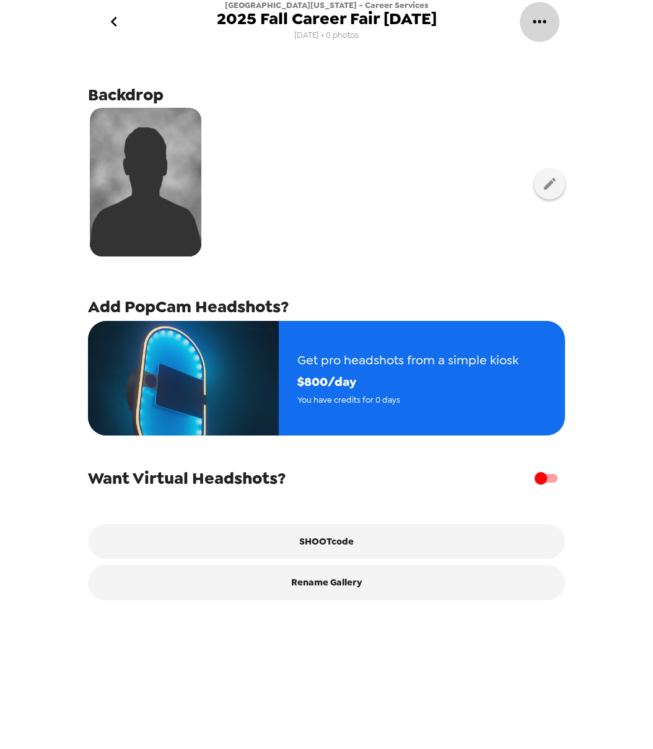
click at [527, 16] on button "gallery menu" at bounding box center [539, 22] width 40 height 40
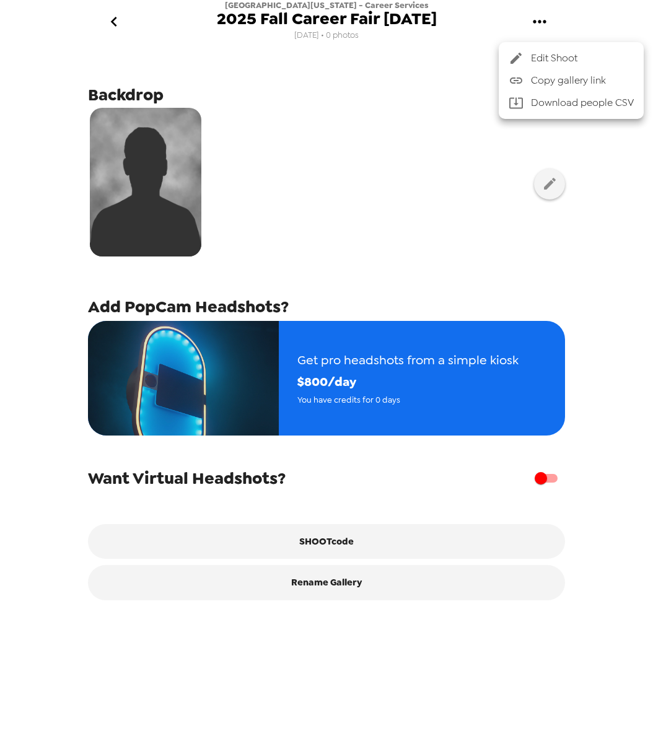
click at [290, 364] on div at bounding box center [326, 374] width 653 height 749
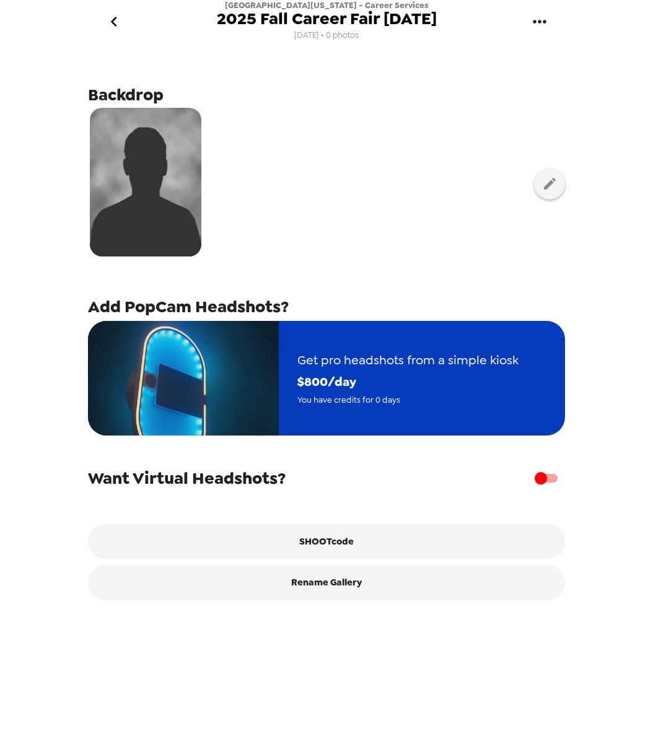
click at [297, 357] on span "Get pro headshots from a simple kiosk" at bounding box center [407, 361] width 221 height 22
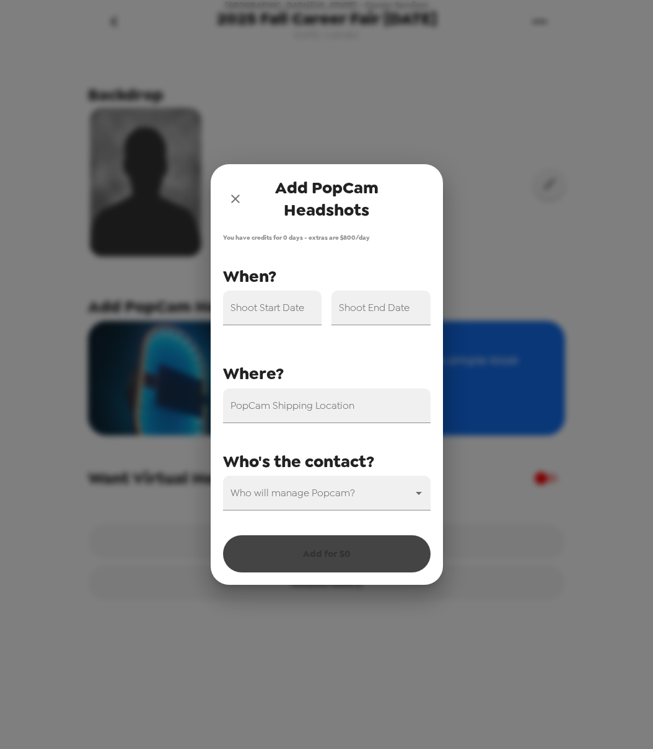
click at [242, 207] on button "close" at bounding box center [235, 199] width 25 height 25
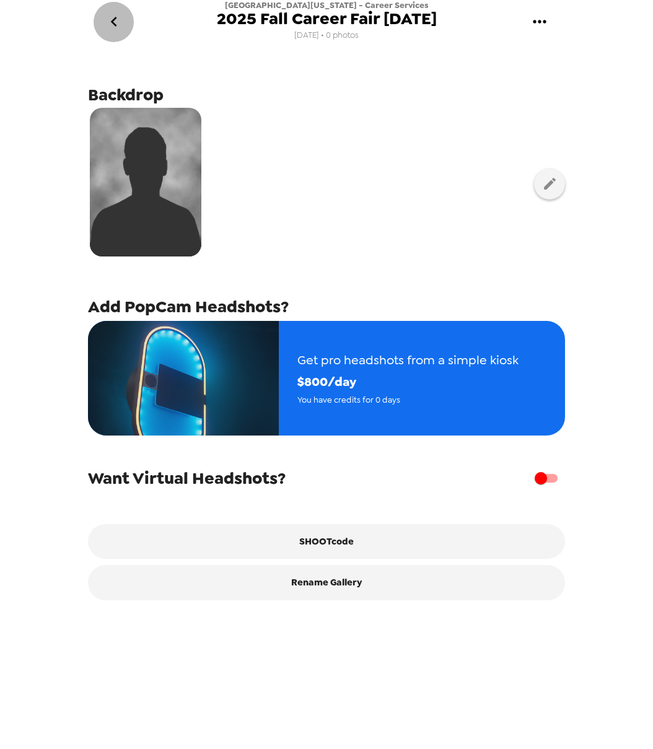
click at [118, 31] on icon "go back" at bounding box center [114, 22] width 20 height 20
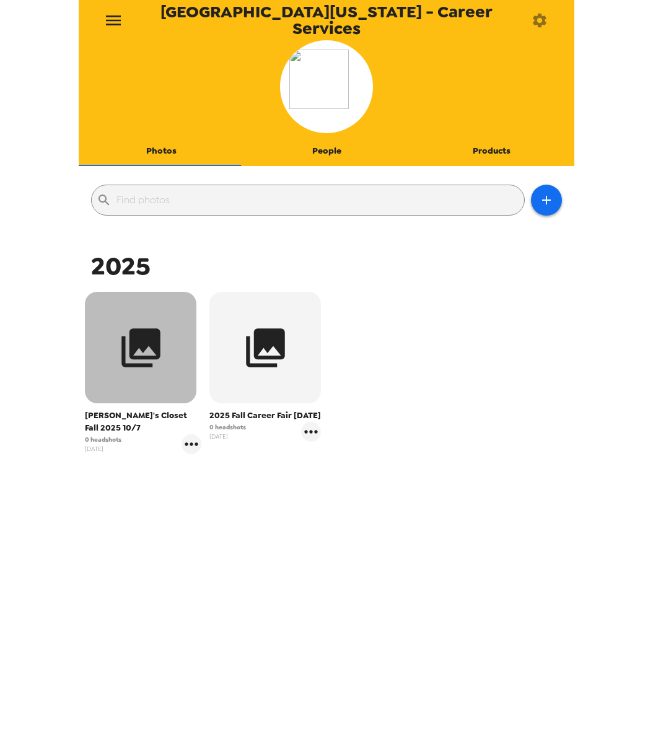
click at [193, 348] on button "button" at bounding box center [141, 348] width 112 height 112
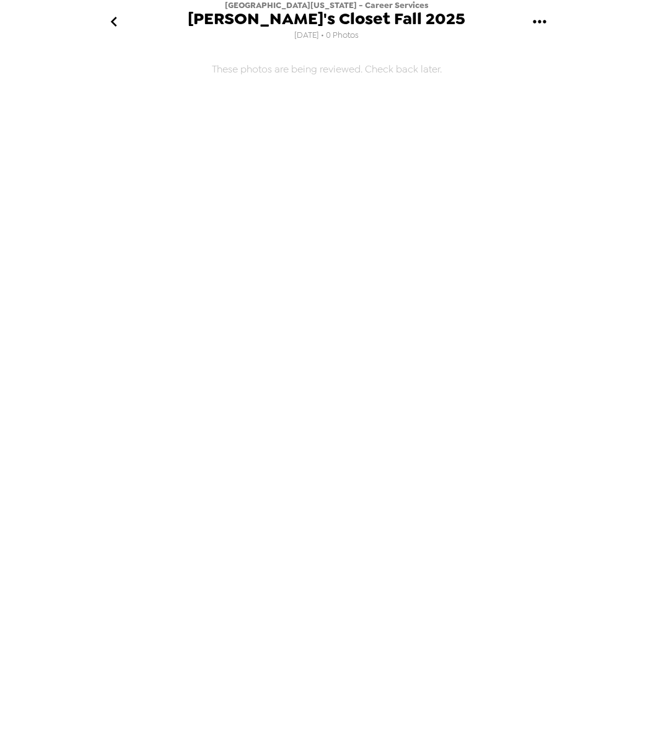
click at [542, 15] on icon "gallery menu" at bounding box center [540, 22] width 20 height 20
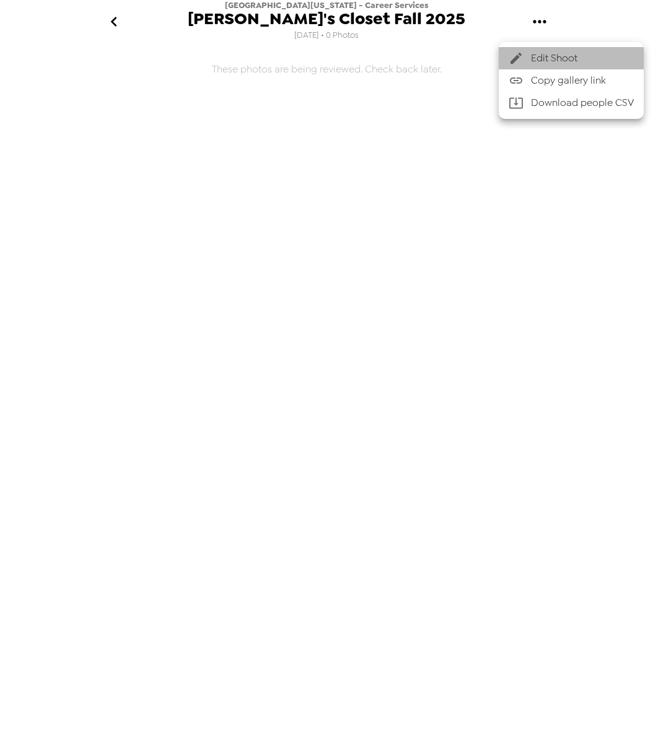
click at [539, 63] on span "Edit Shoot" at bounding box center [582, 58] width 103 height 15
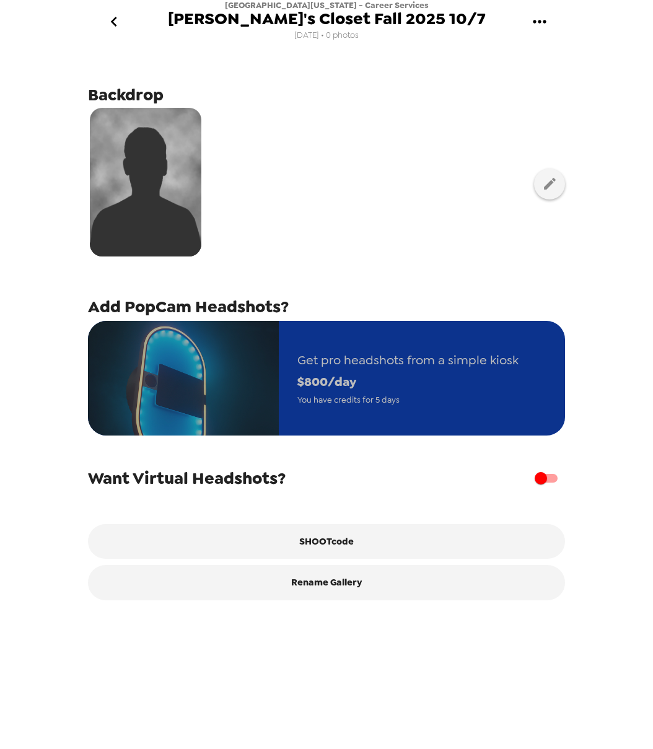
click at [379, 364] on span "Get pro headshots from a simple kiosk" at bounding box center [407, 361] width 221 height 22
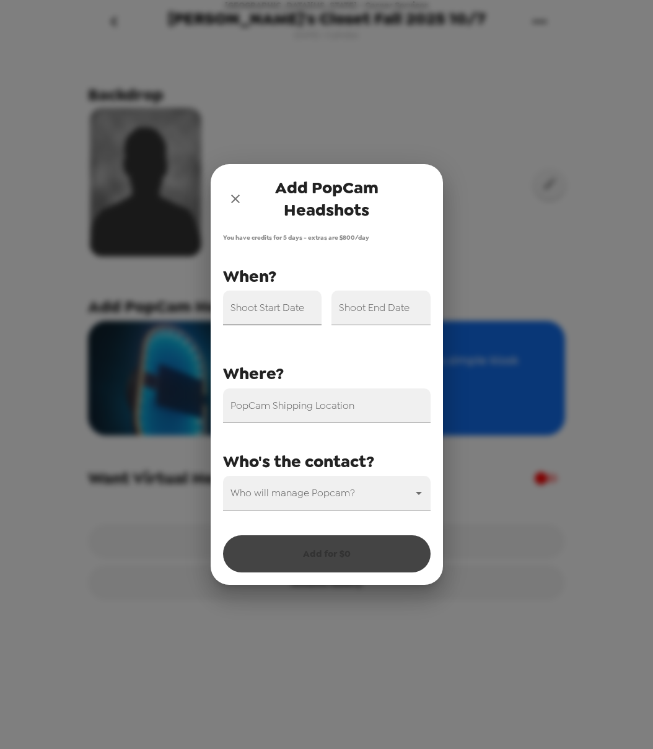
click at [296, 309] on input "Shoot Start Date" at bounding box center [272, 308] width 99 height 35
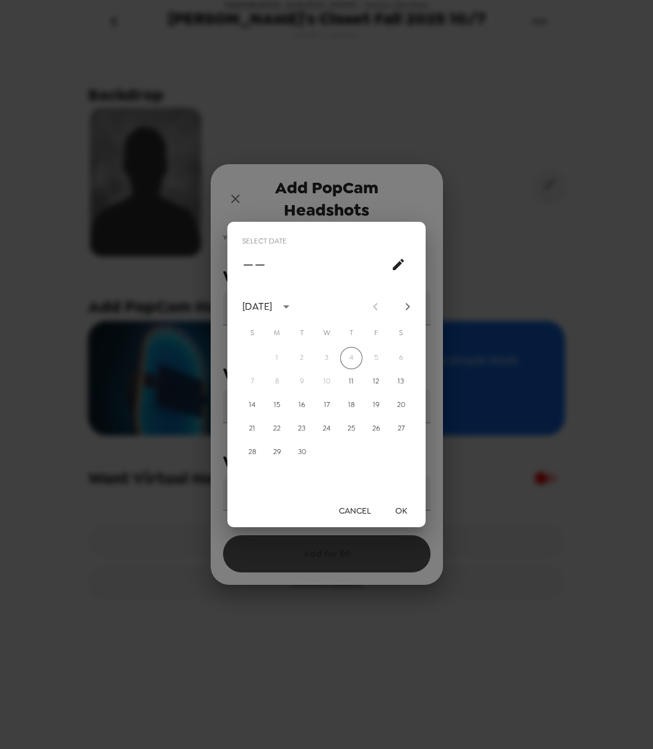
click at [404, 301] on icon "Next month" at bounding box center [407, 306] width 15 height 15
click at [309, 377] on button "7" at bounding box center [302, 382] width 22 height 22
type input "[DATE]"
click at [404, 505] on button "OK" at bounding box center [401, 511] width 40 height 23
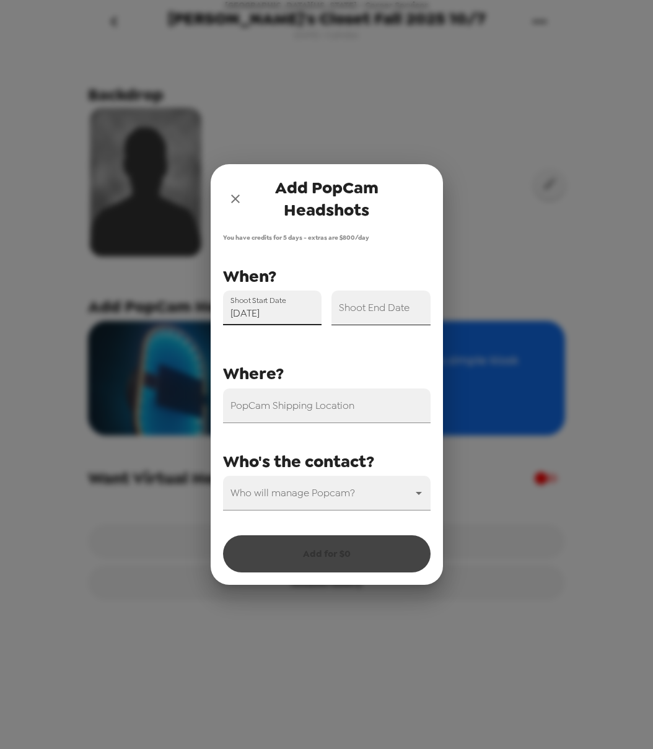
click at [368, 311] on input "Shoot End Date" at bounding box center [381, 308] width 99 height 35
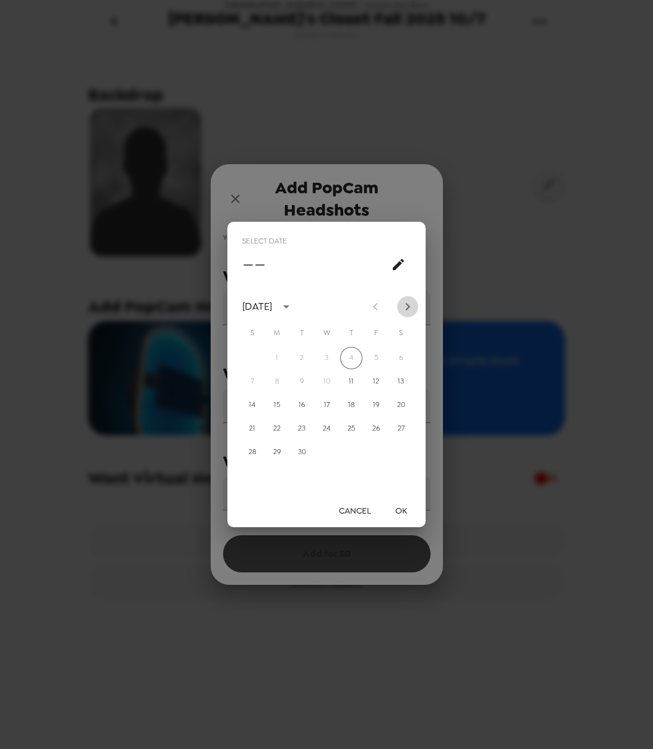
click at [402, 304] on icon "Next month" at bounding box center [407, 306] width 15 height 15
click at [311, 377] on button "7" at bounding box center [302, 382] width 22 height 22
type input "[DATE]"
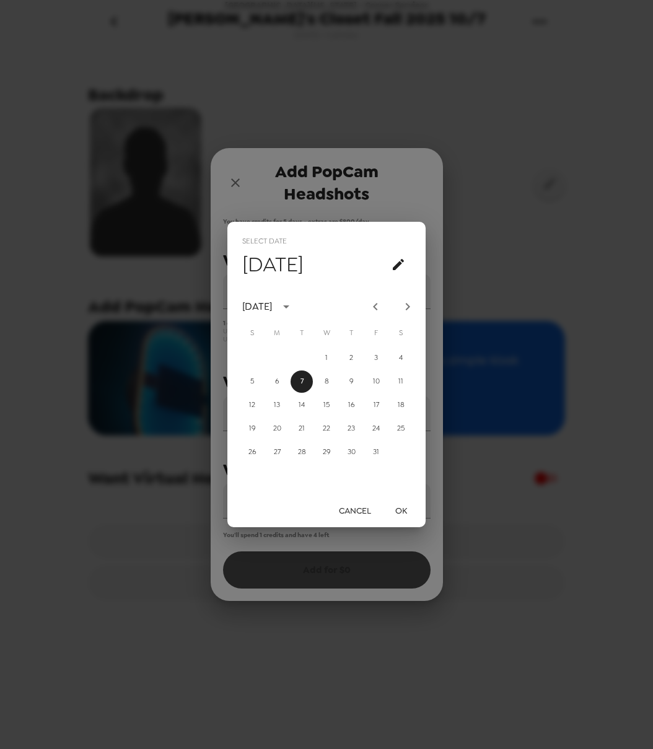
click at [396, 504] on button "OK" at bounding box center [401, 511] width 40 height 23
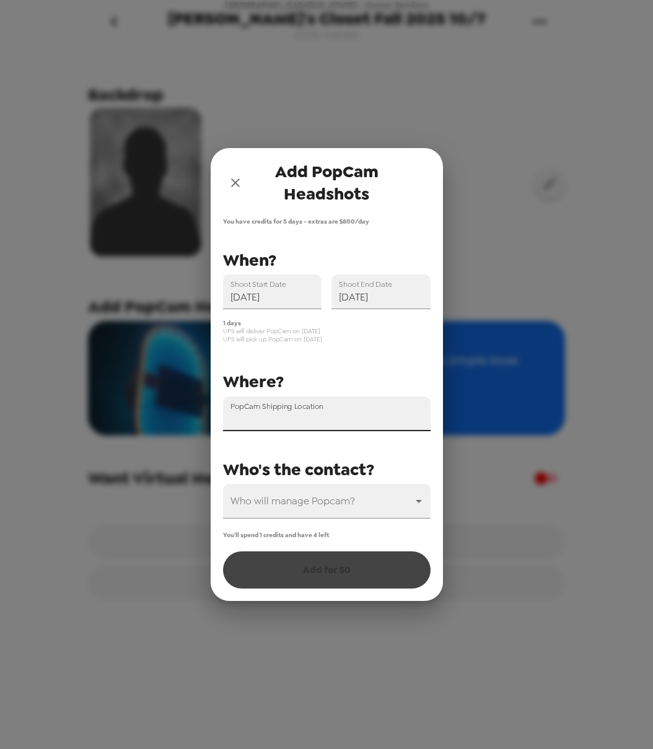
click at [309, 410] on div "PopCam Shipping Location" at bounding box center [327, 414] width 208 height 35
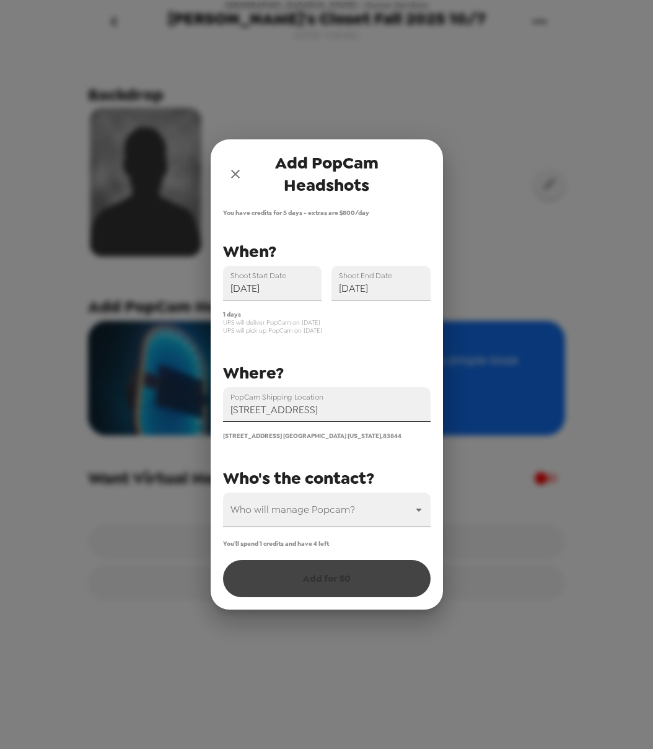
click at [322, 411] on input "[STREET_ADDRESS]" at bounding box center [327, 404] width 208 height 35
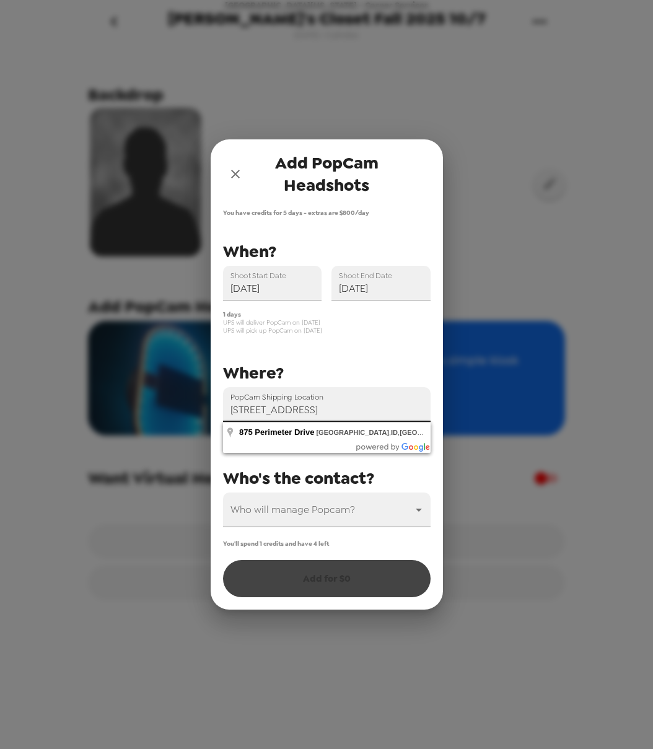
click at [420, 409] on input "[STREET_ADDRESS]" at bounding box center [327, 404] width 208 height 35
click at [395, 410] on input "[STREET_ADDRESS]" at bounding box center [327, 404] width 208 height 35
type input "[STREET_ADDRESS]"
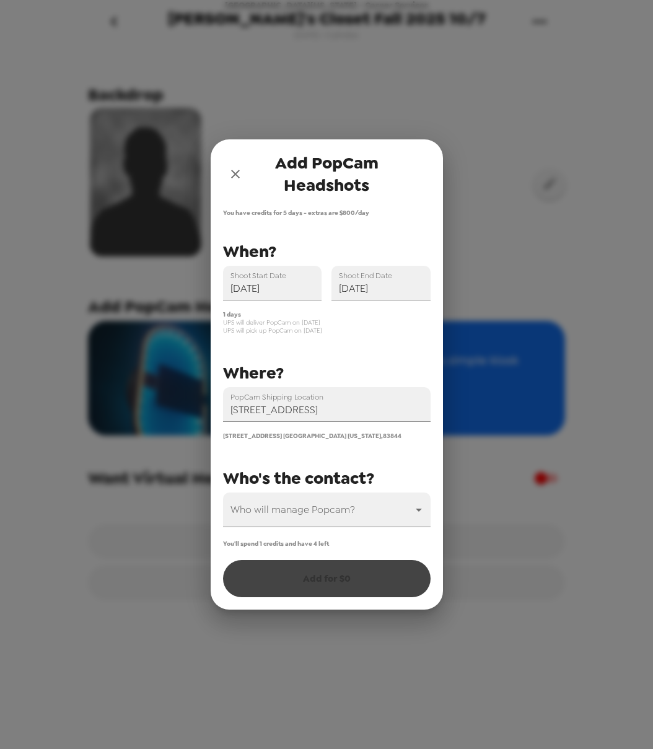
scroll to position [0, 0]
click at [391, 340] on div "PopCam Shipping Location [STREET_ADDRESS] [STREET_ADDRESS][US_STATE] Shoot Star…" at bounding box center [322, 383] width 218 height 290
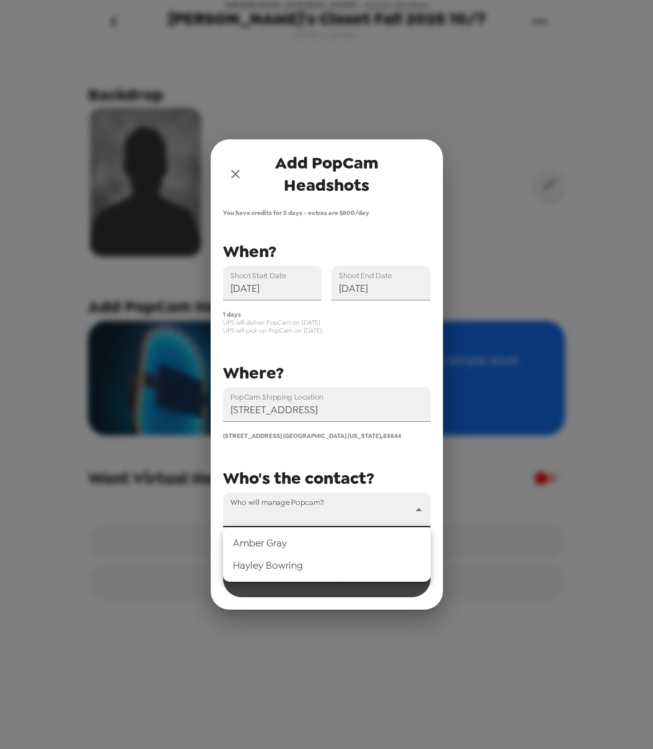
click at [352, 496] on body "[GEOGRAPHIC_DATA][US_STATE] - Career Services [PERSON_NAME]'s Closet Fall 2025 …" at bounding box center [326, 374] width 653 height 749
click at [328, 560] on li "[PERSON_NAME]" at bounding box center [327, 566] width 208 height 22
type input "69450"
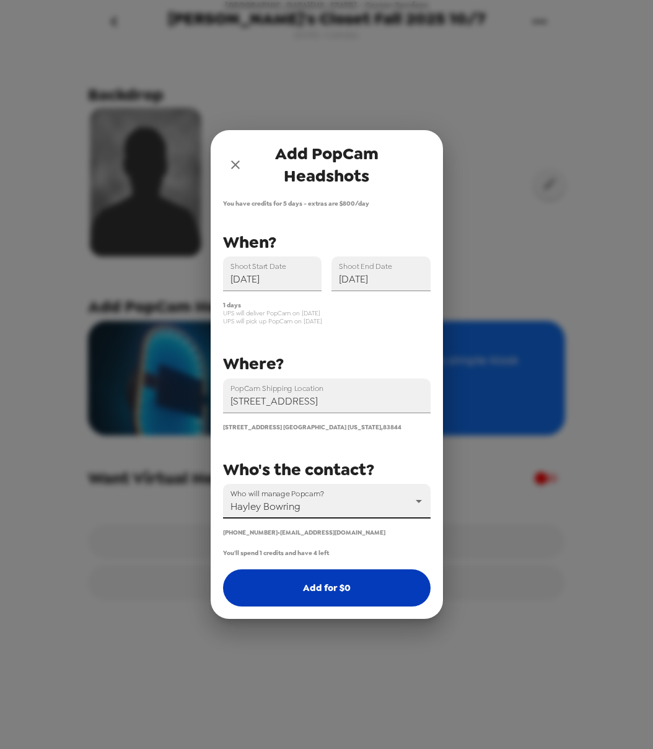
click at [371, 599] on button "Add for $ 0" at bounding box center [327, 588] width 208 height 37
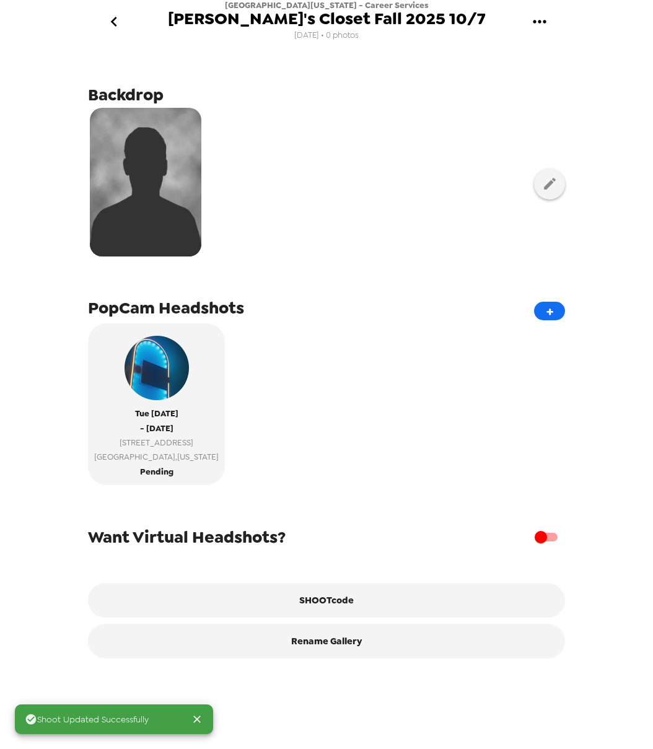
click at [120, 24] on icon "go back" at bounding box center [114, 22] width 20 height 20
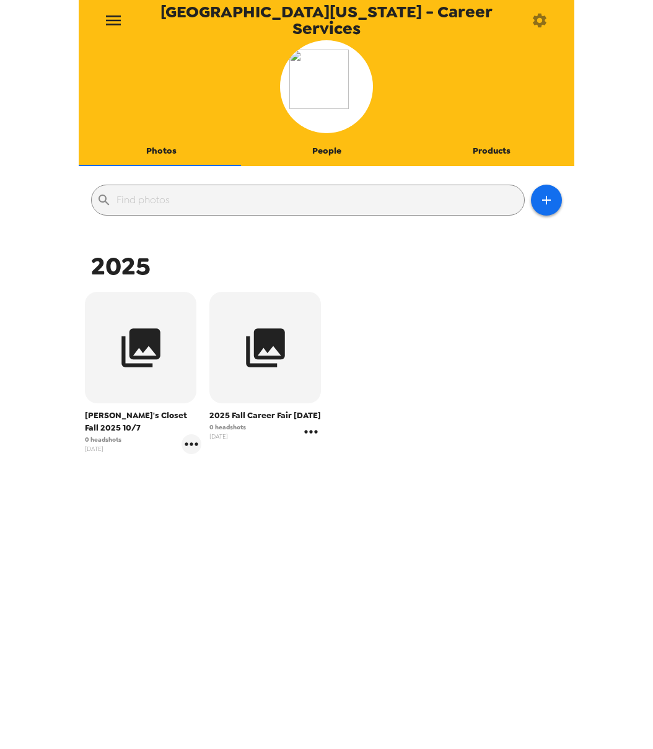
click at [306, 442] on icon "gallery menu" at bounding box center [311, 432] width 20 height 20
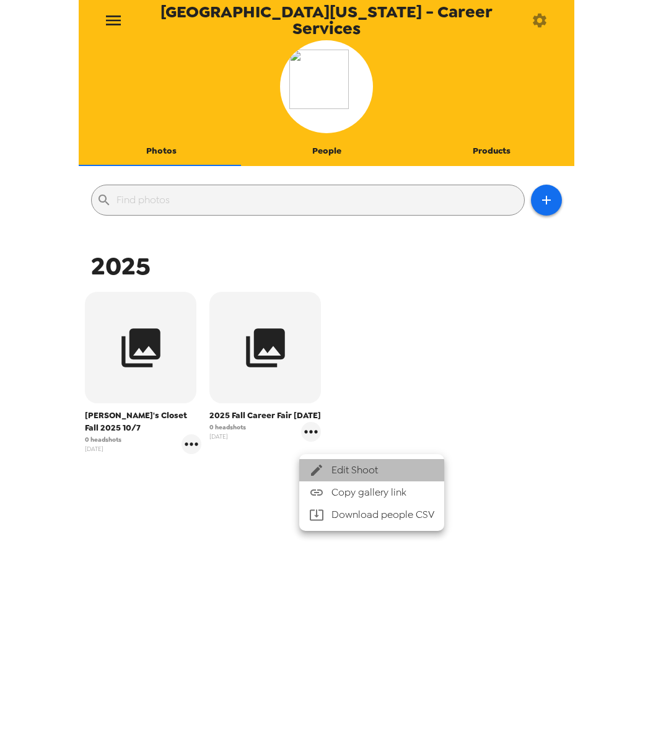
click at [324, 466] on div at bounding box center [320, 470] width 22 height 15
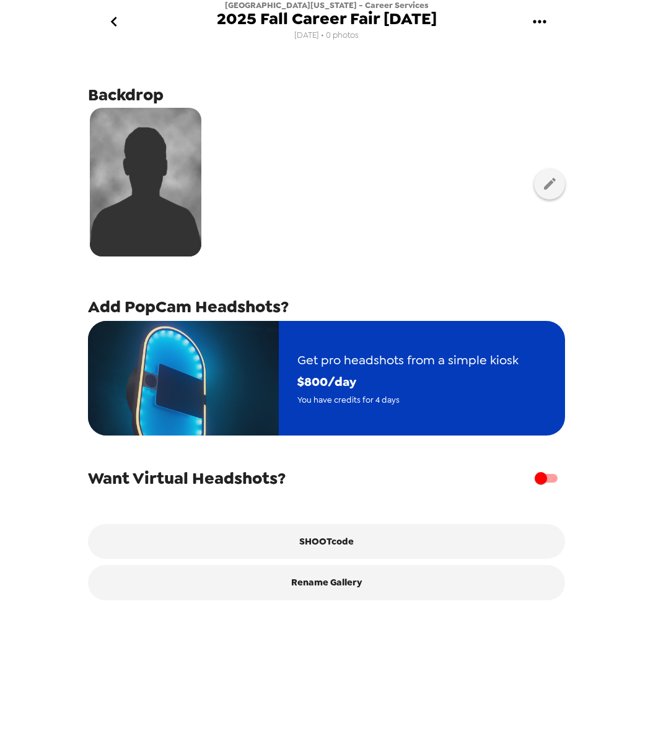
click at [395, 388] on span "$ 800 /day" at bounding box center [407, 382] width 221 height 22
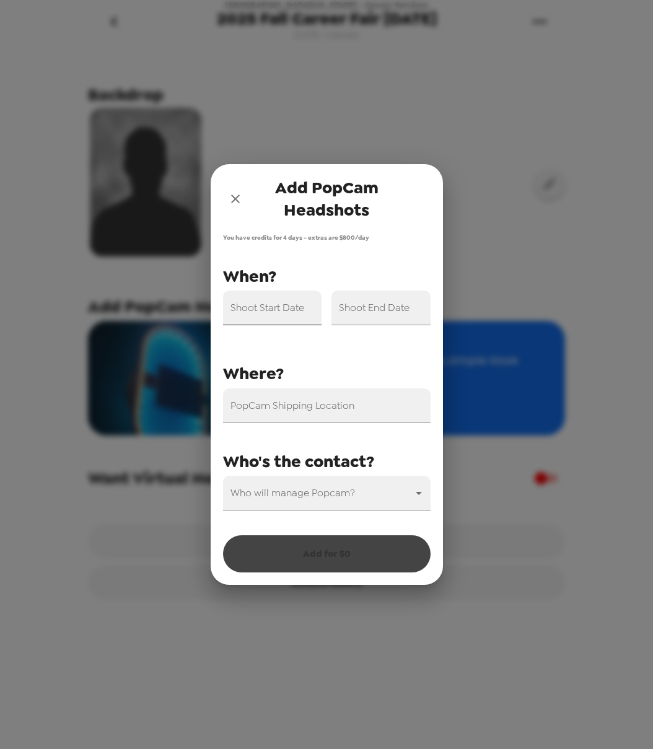
click at [280, 299] on div "Shoot Start Date" at bounding box center [272, 308] width 99 height 35
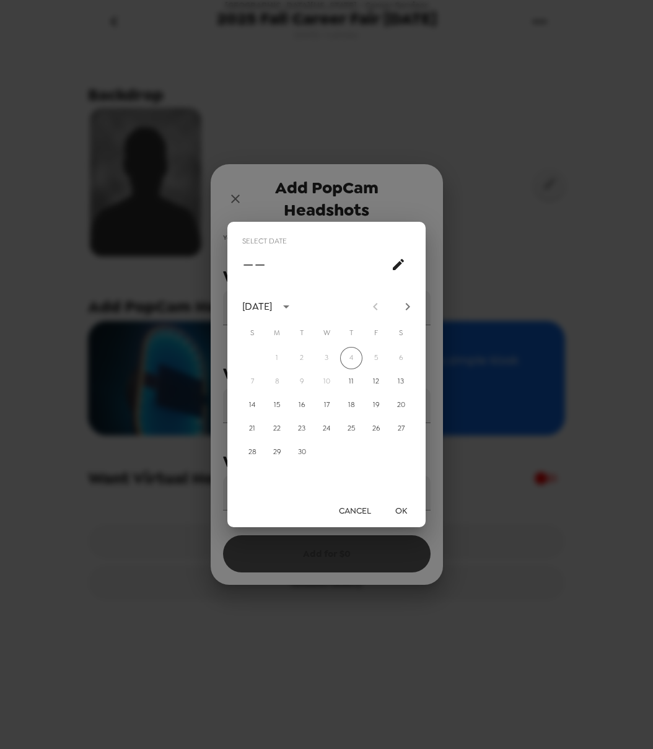
click at [414, 314] on icon "Next month" at bounding box center [407, 306] width 15 height 15
click at [327, 378] on button "8" at bounding box center [326, 382] width 22 height 22
type input "[DATE]"
click at [399, 505] on button "OK" at bounding box center [401, 511] width 40 height 23
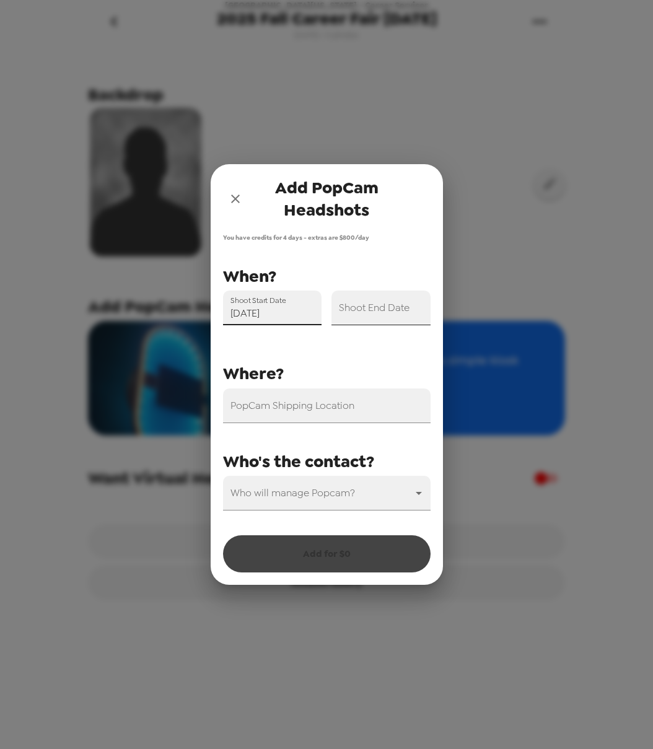
click at [378, 316] on input "Shoot End Date" at bounding box center [381, 308] width 99 height 35
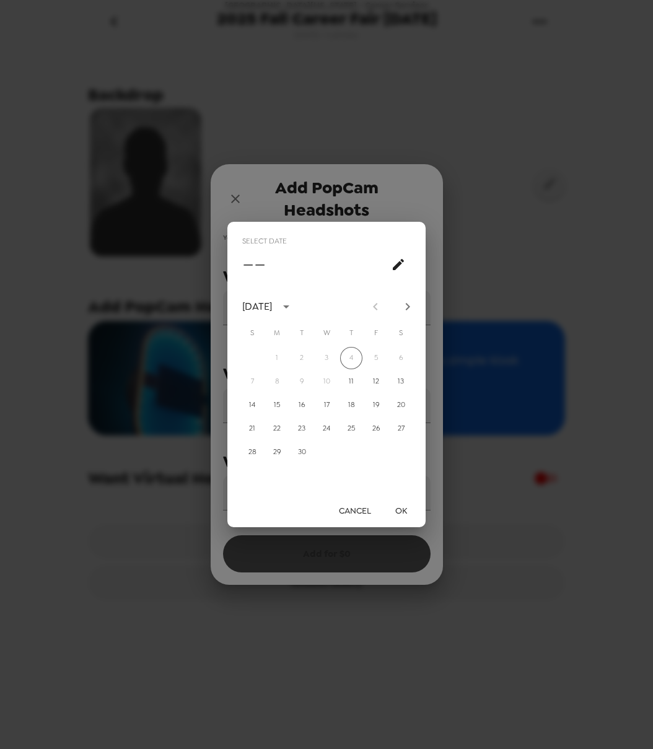
click at [405, 310] on icon "Next month" at bounding box center [407, 306] width 15 height 15
click at [328, 377] on button "8" at bounding box center [326, 382] width 22 height 22
type input "[DATE]"
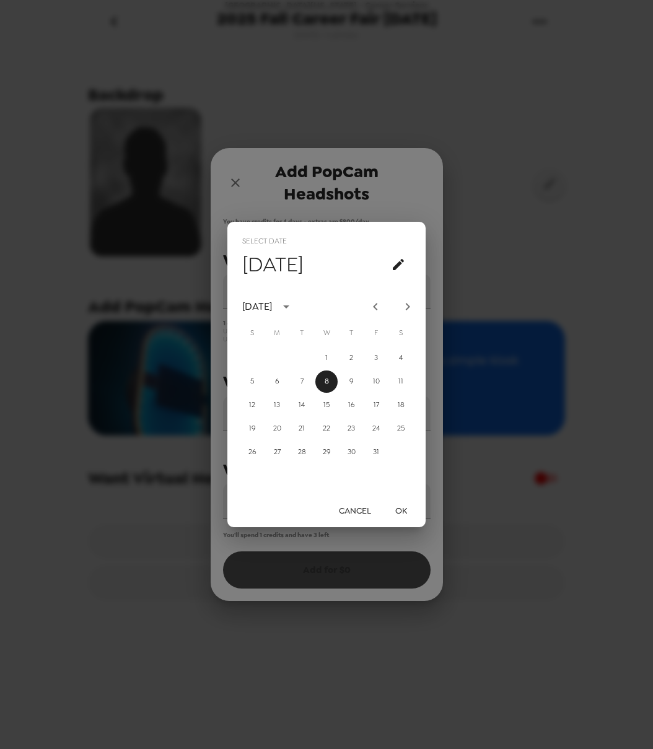
click at [400, 505] on button "OK" at bounding box center [401, 511] width 40 height 23
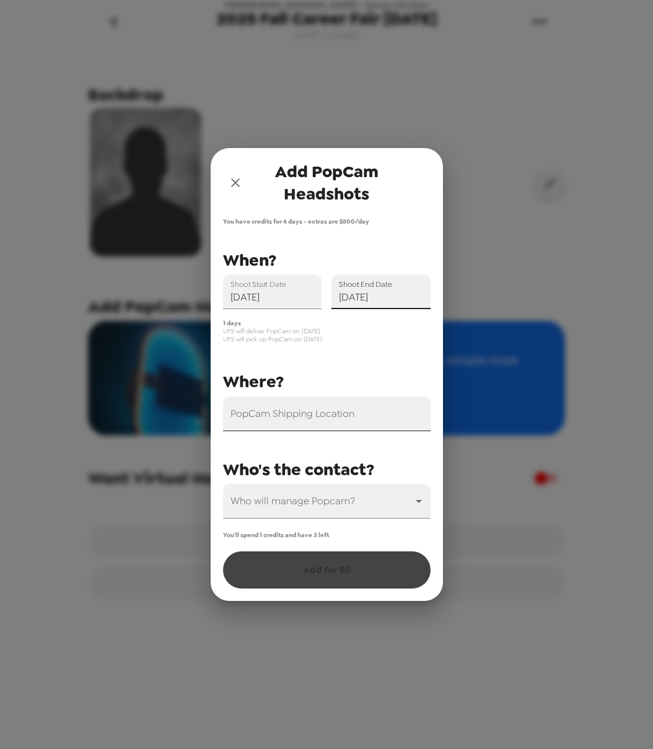
click at [353, 401] on input "PopCam Shipping Location" at bounding box center [327, 414] width 208 height 35
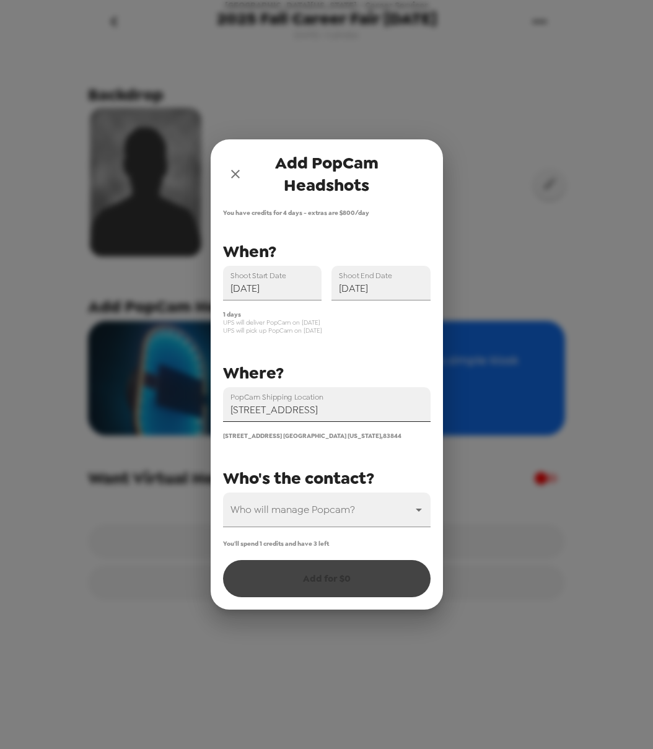
click at [319, 410] on input "[STREET_ADDRESS]" at bounding box center [327, 404] width 208 height 35
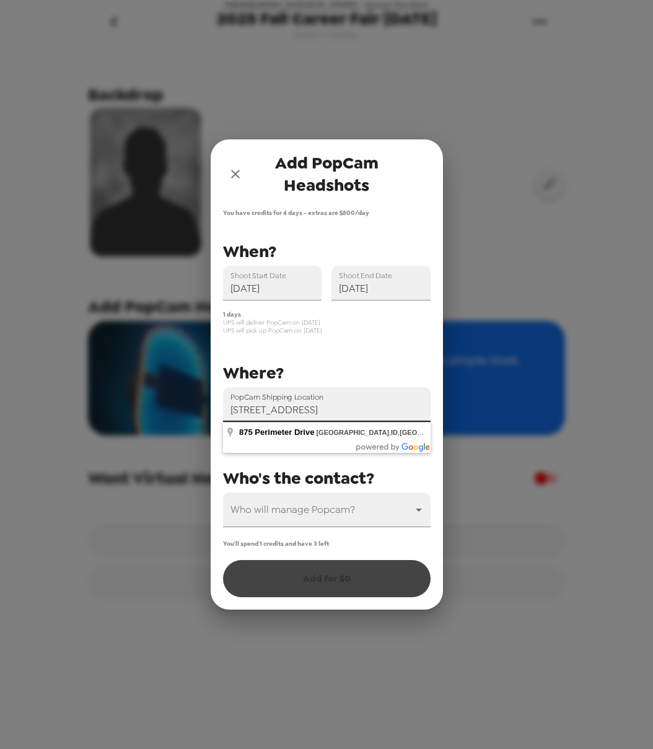
click at [418, 410] on input "[STREET_ADDRESS]" at bounding box center [327, 404] width 208 height 35
type input "[STREET_ADDRESS]"
click at [376, 511] on body "[GEOGRAPHIC_DATA][US_STATE] - Career Services 2025 Fall Career Fair [DATE] [DAT…" at bounding box center [326, 374] width 653 height 749
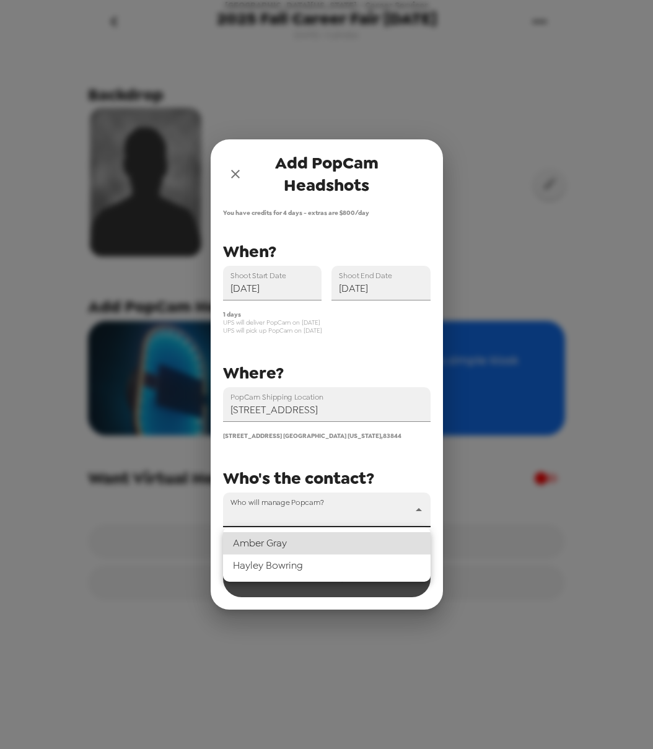
click at [340, 562] on li "[PERSON_NAME]" at bounding box center [327, 566] width 208 height 22
type input "69450"
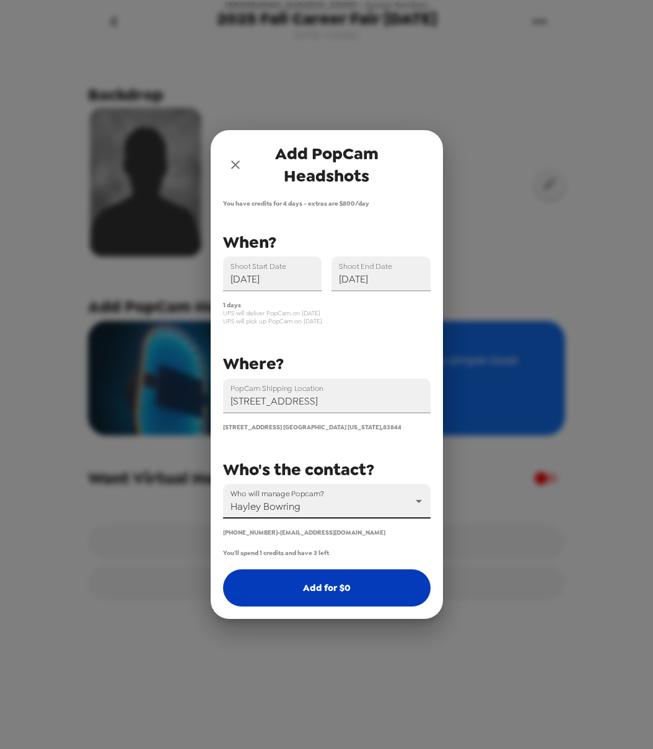
click at [334, 583] on button "Add for $ 0" at bounding box center [327, 588] width 208 height 37
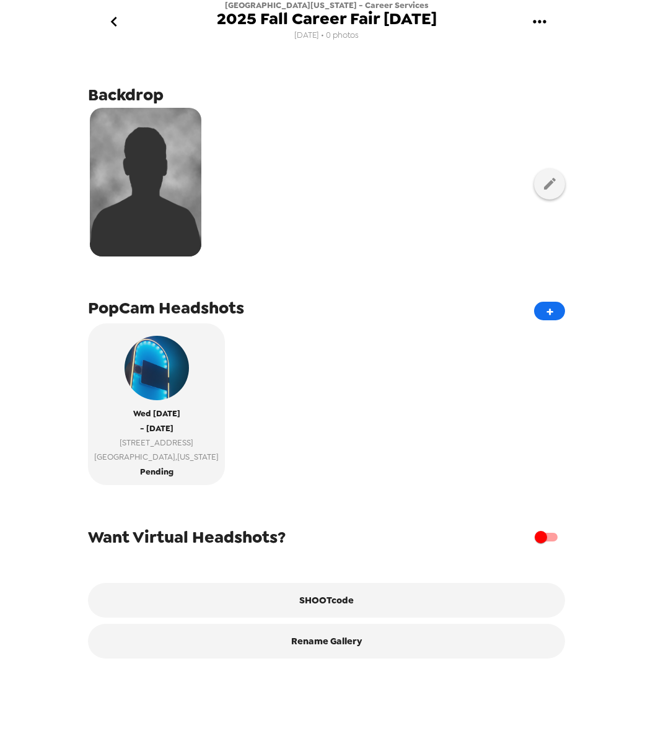
click at [113, 24] on icon "go back" at bounding box center [113, 22] width 6 height 10
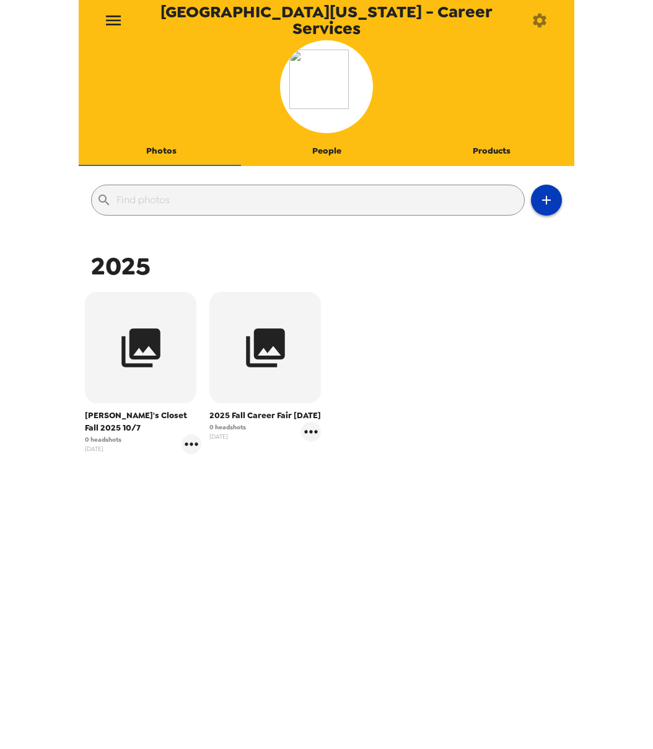
click at [548, 200] on button "button" at bounding box center [546, 200] width 31 height 31
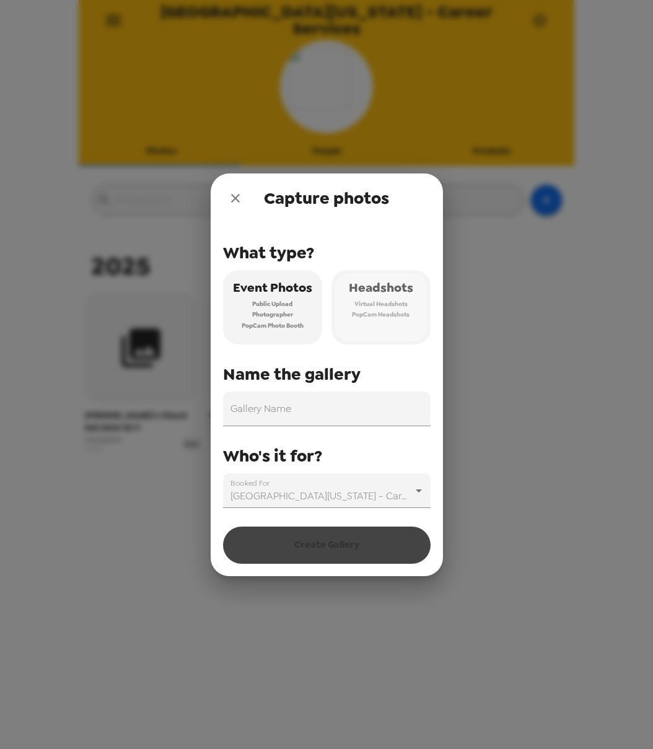
click at [387, 311] on span "PopCam Headshots" at bounding box center [381, 314] width 58 height 11
click at [337, 387] on div "What type? Event Photos Public Upload Photographer PopCam Photo Booth Headshots…" at bounding box center [327, 365] width 208 height 285
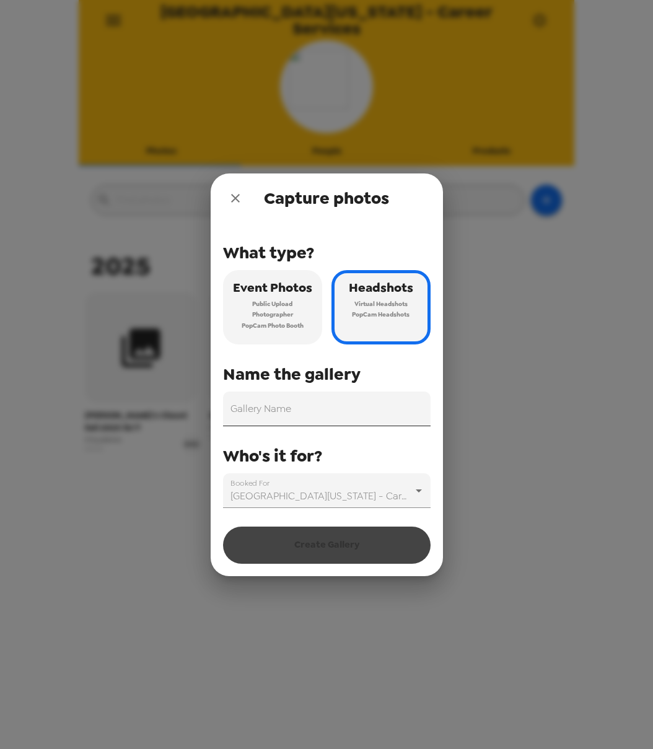
click at [334, 402] on input "Gallery Name" at bounding box center [327, 409] width 208 height 35
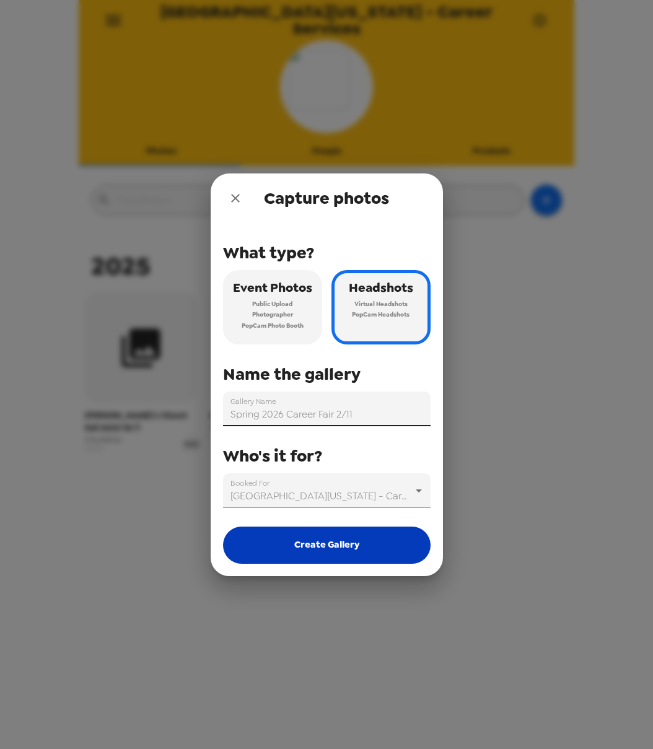
type input "Spring 2026 Career Fair 2/11"
click at [364, 549] on button "Create Gallery" at bounding box center [327, 545] width 208 height 37
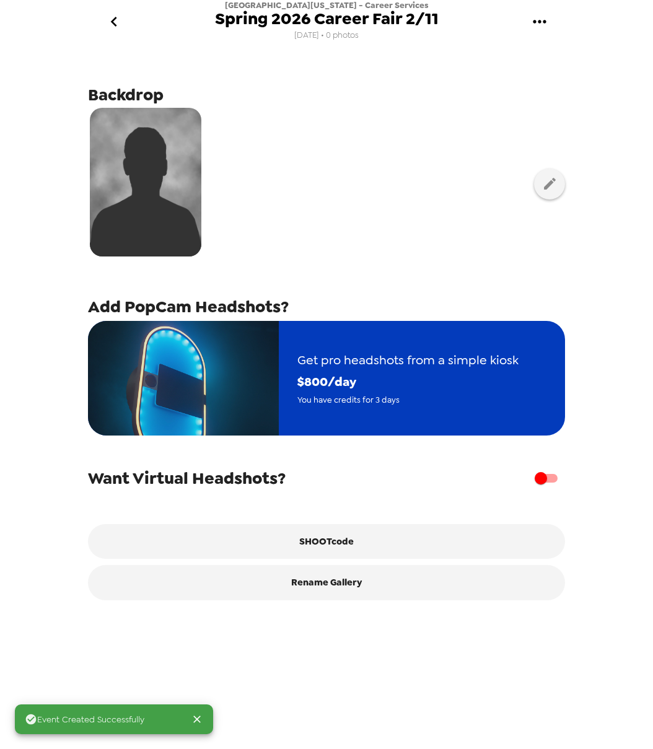
click at [448, 381] on span "$ 800 /day" at bounding box center [407, 382] width 221 height 22
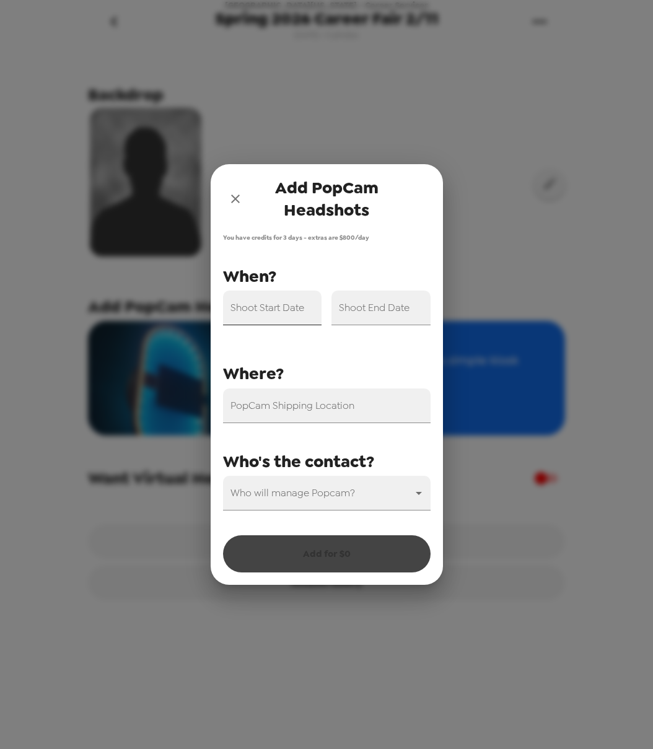
click at [294, 301] on input "Shoot Start Date" at bounding box center [272, 308] width 99 height 35
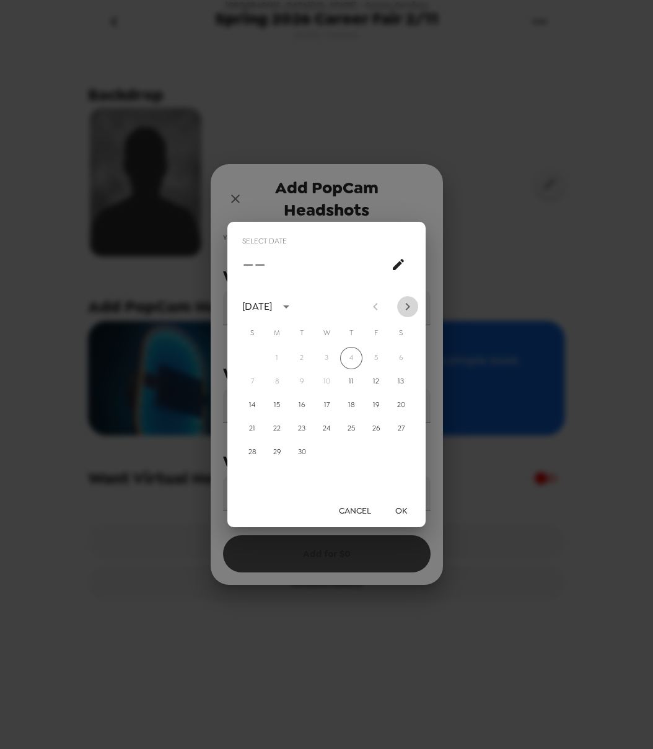
click at [409, 300] on icon "Next month" at bounding box center [407, 306] width 15 height 15
click at [408, 301] on icon "Next month" at bounding box center [407, 306] width 15 height 15
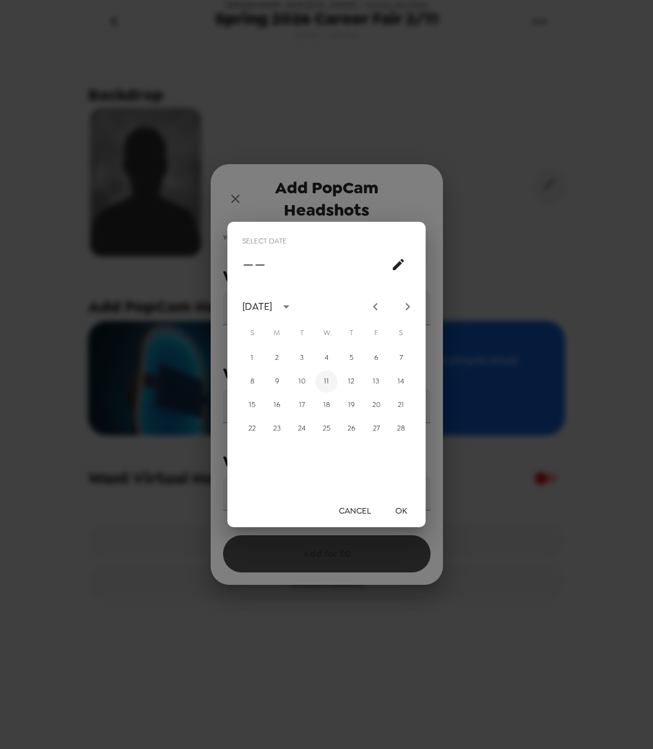
click at [324, 382] on button "11" at bounding box center [326, 382] width 22 height 22
type input "[DATE]"
click at [397, 503] on button "OK" at bounding box center [401, 511] width 40 height 23
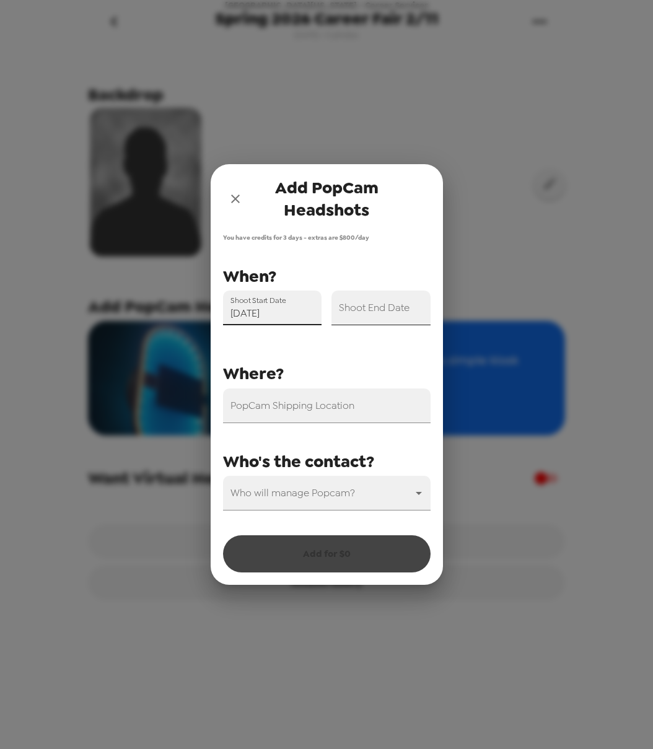
click at [394, 318] on input "Shoot End Date" at bounding box center [381, 308] width 99 height 35
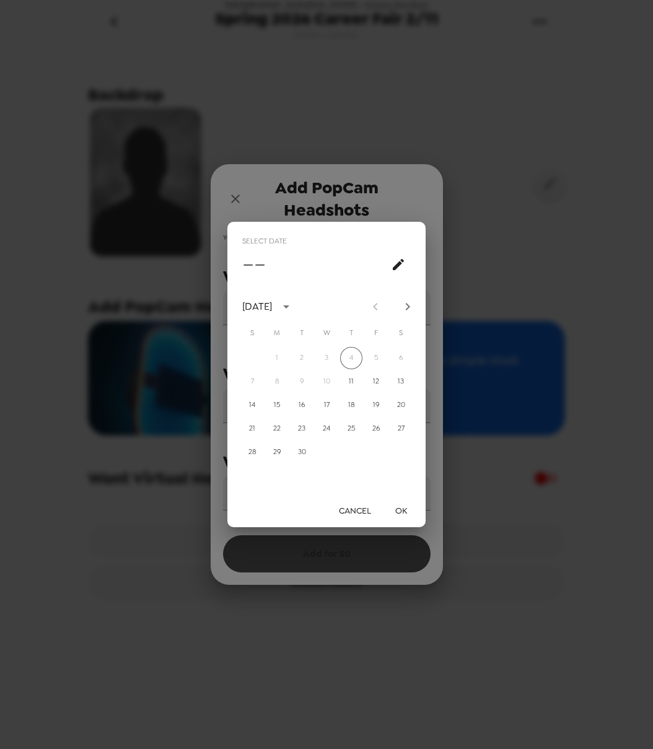
click at [407, 303] on icon "Next month" at bounding box center [408, 306] width 4 height 7
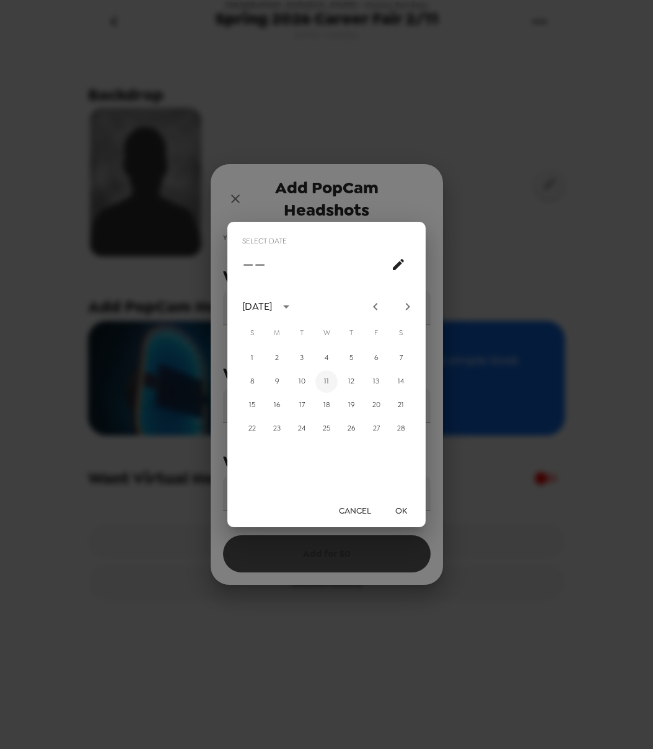
click at [322, 382] on button "11" at bounding box center [326, 382] width 22 height 22
type input "[DATE]"
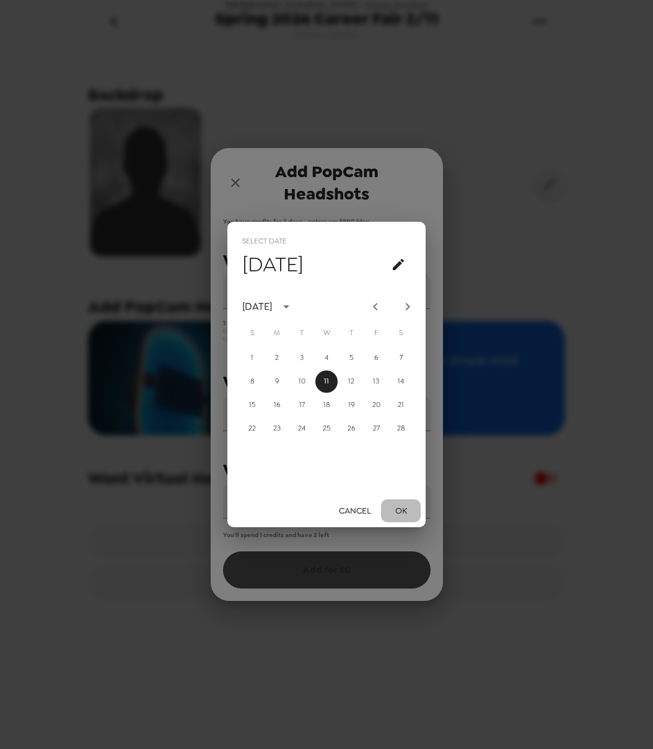
click at [402, 511] on button "OK" at bounding box center [401, 511] width 40 height 23
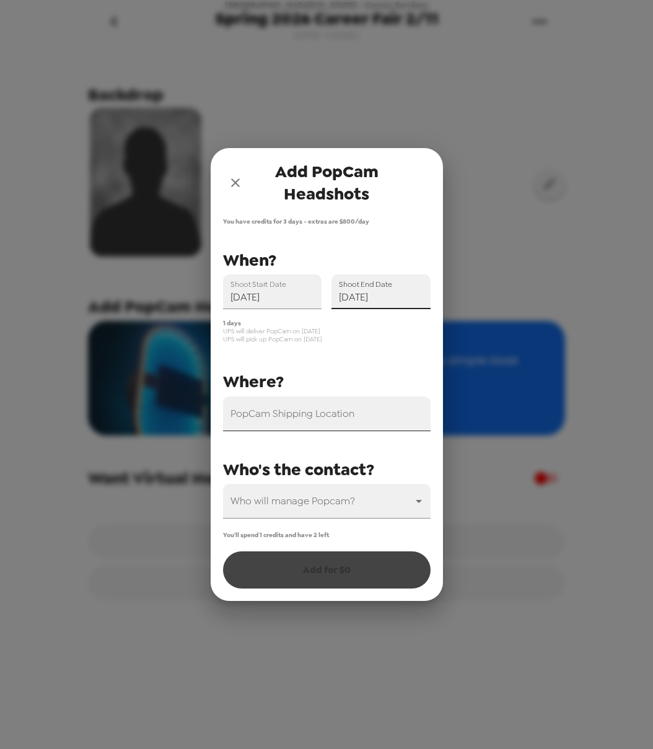
click at [302, 425] on input "PopCam Shipping Location" at bounding box center [327, 414] width 208 height 35
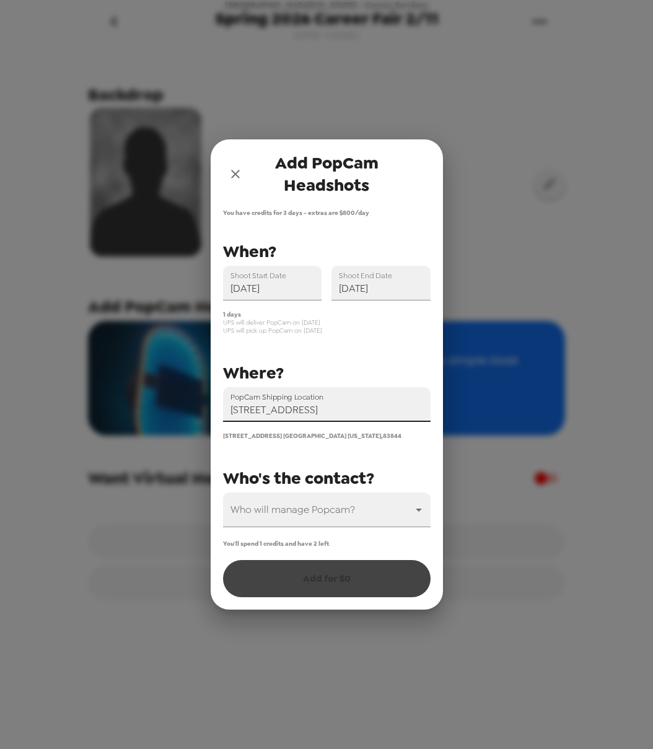
click at [317, 411] on input "[STREET_ADDRESS]" at bounding box center [327, 404] width 208 height 35
drag, startPoint x: 417, startPoint y: 410, endPoint x: 518, endPoint y: 430, distance: 102.3
click at [418, 410] on input "[STREET_ADDRESS]" at bounding box center [327, 404] width 208 height 35
type input "[STREET_ADDRESS]"
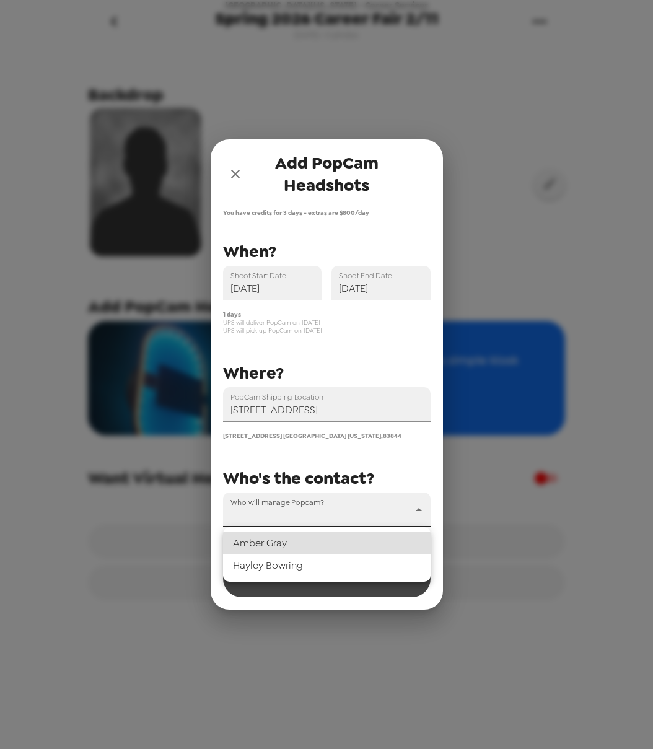
click at [381, 498] on body "[GEOGRAPHIC_DATA][US_STATE] - Career Services Spring 2026 Career Fair 2/11 [DAT…" at bounding box center [326, 374] width 653 height 749
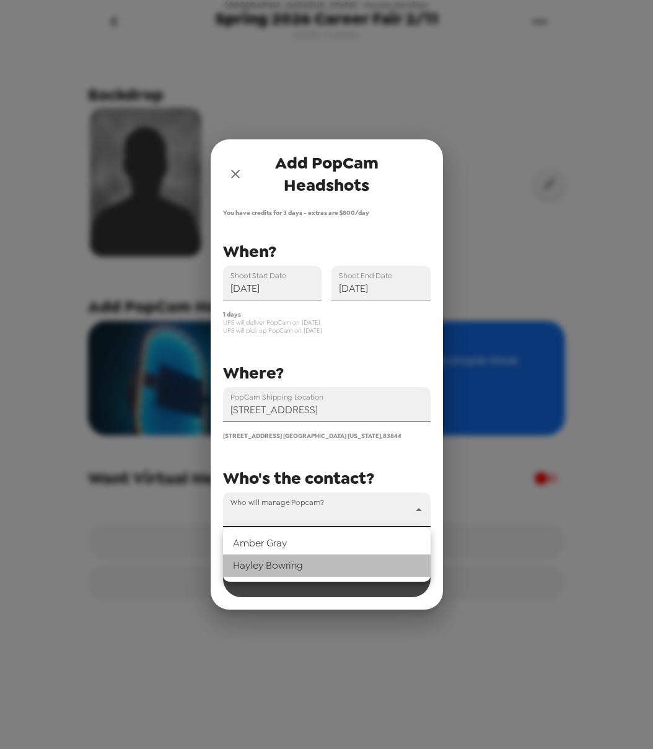
click at [338, 565] on li "[PERSON_NAME]" at bounding box center [327, 566] width 208 height 22
type input "69450"
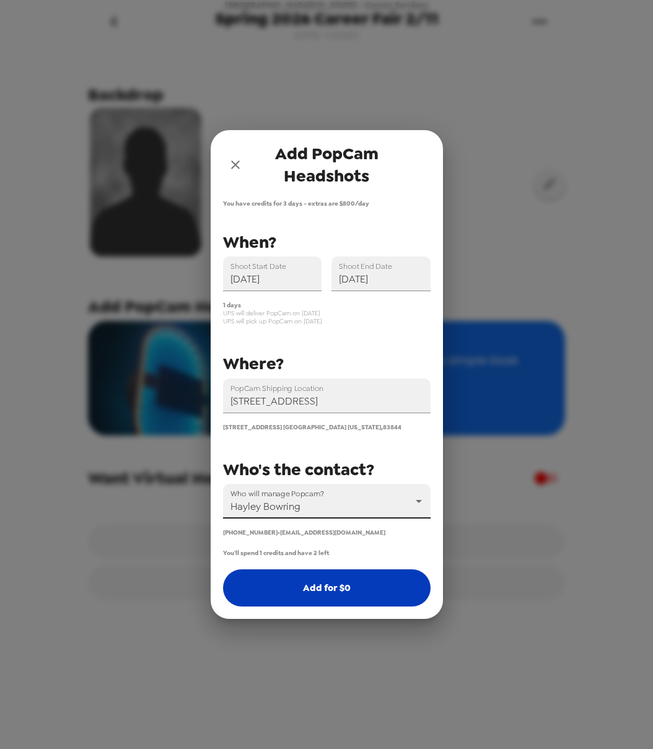
click at [343, 584] on button "Add for $ 0" at bounding box center [327, 588] width 208 height 37
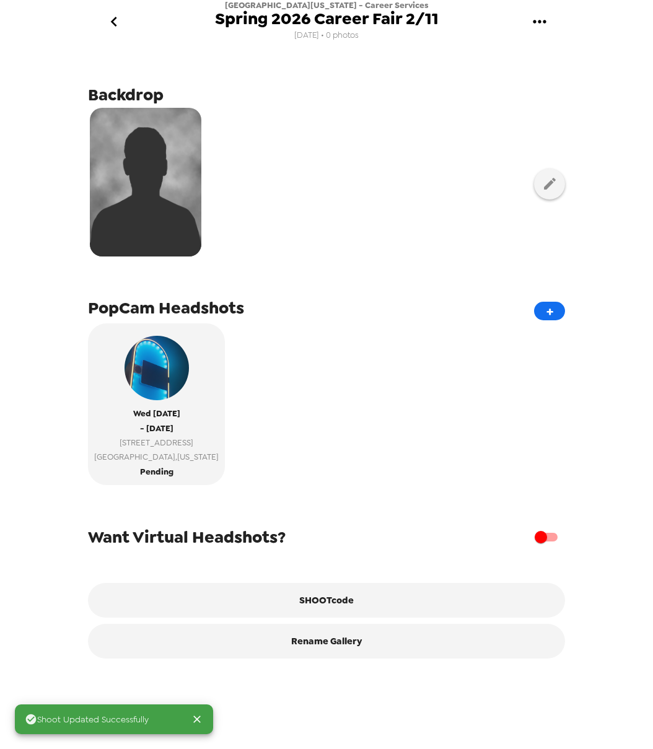
click at [115, 22] on icon "go back" at bounding box center [114, 22] width 20 height 20
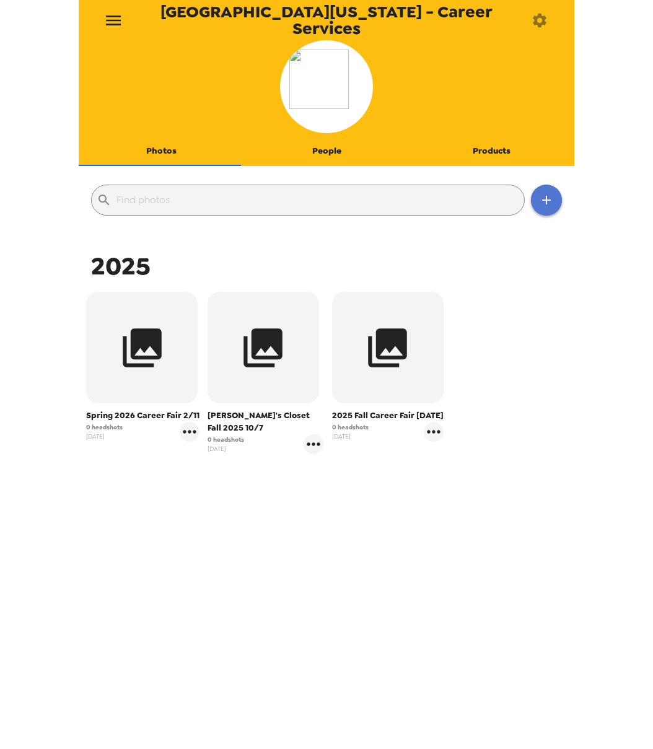
click at [540, 196] on icon "button" at bounding box center [546, 200] width 15 height 15
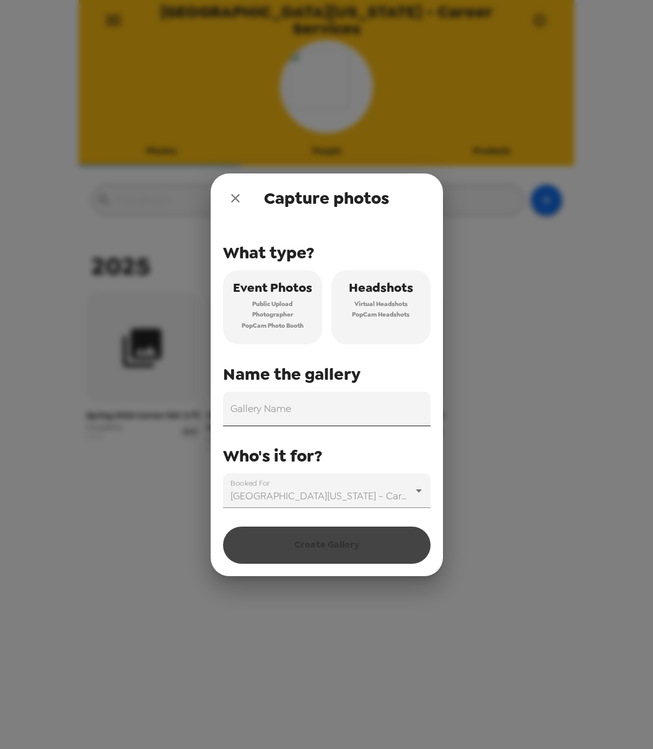
click at [251, 408] on div "Gallery Name" at bounding box center [327, 409] width 208 height 35
type input "2026 Etiquette Dinner 3/25"
click at [369, 458] on div "What type? Event Photos Public Upload Photographer PopCam Photo Booth Headshots…" at bounding box center [327, 365] width 208 height 285
click at [372, 312] on span "PopCam Headshots" at bounding box center [381, 314] width 58 height 11
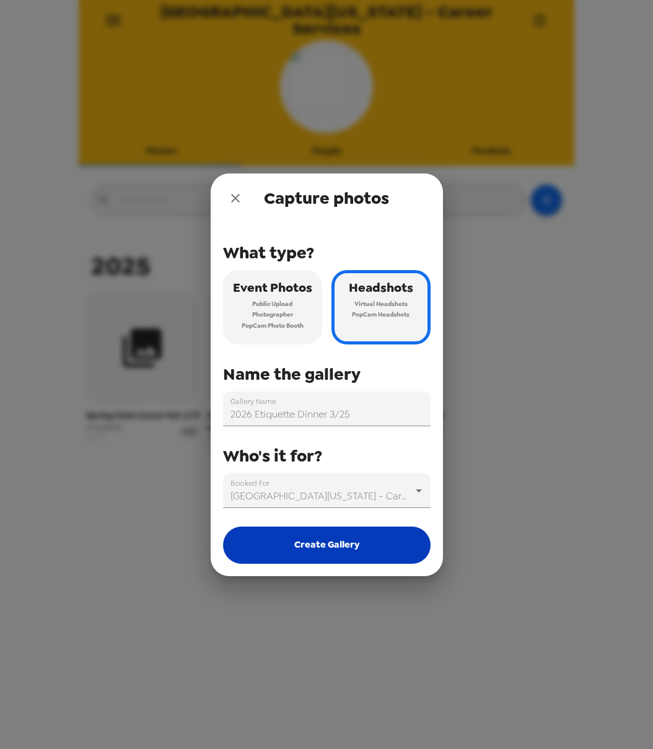
click at [352, 548] on button "Create Gallery" at bounding box center [327, 545] width 208 height 37
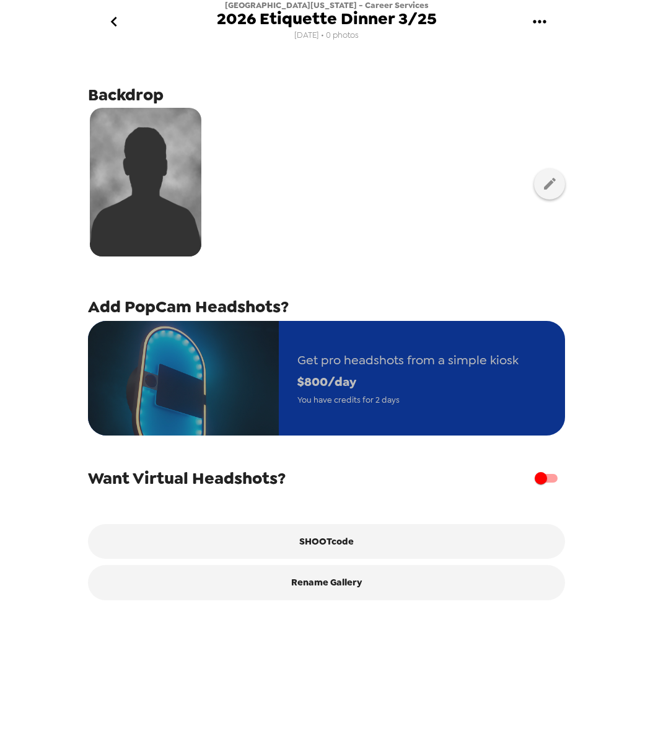
click at [340, 388] on span "$ 800 /day" at bounding box center [407, 382] width 221 height 22
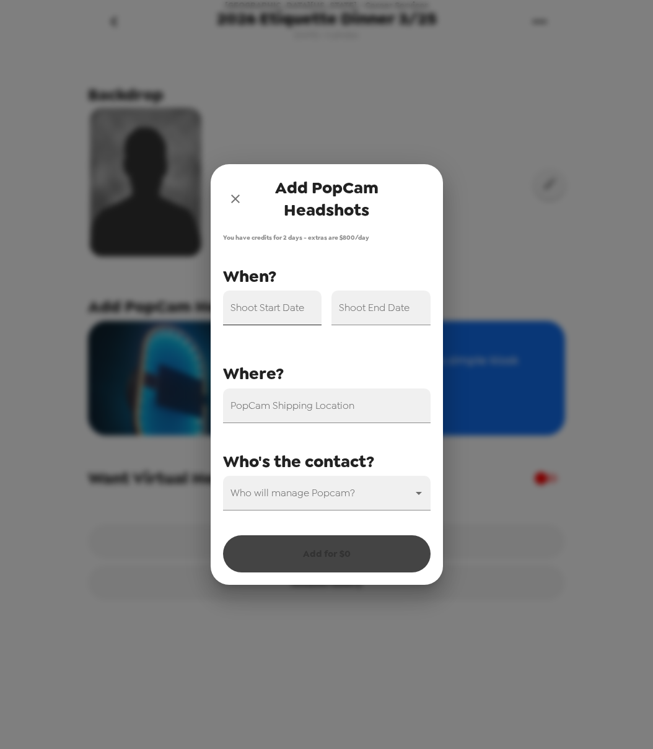
click at [275, 317] on input "Shoot Start Date" at bounding box center [272, 308] width 99 height 35
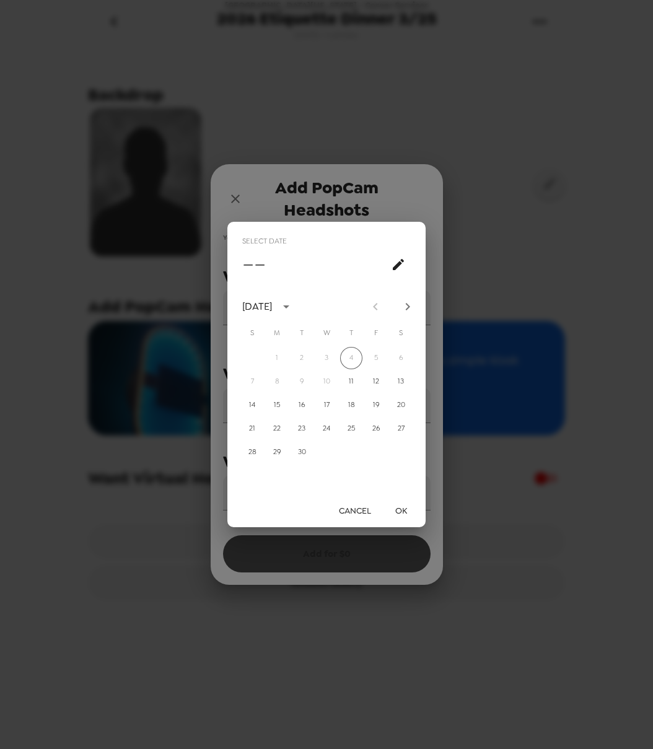
click at [413, 303] on icon "Next month" at bounding box center [407, 306] width 15 height 15
click at [413, 302] on icon "Next month" at bounding box center [407, 306] width 15 height 15
click at [412, 303] on icon "Next month" at bounding box center [407, 306] width 15 height 15
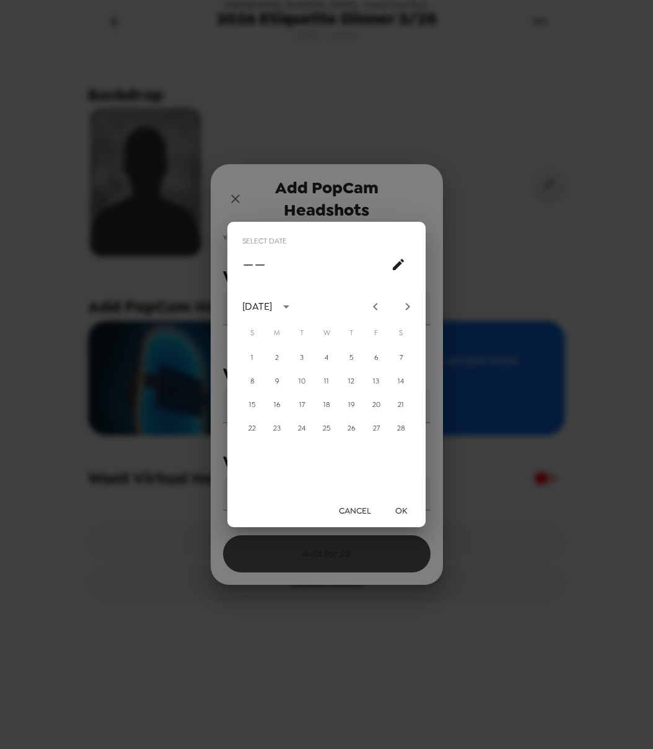
click at [412, 303] on icon "Next month" at bounding box center [407, 306] width 15 height 15
click at [330, 426] on button "25" at bounding box center [326, 429] width 22 height 22
type input "[DATE]"
click at [405, 509] on button "OK" at bounding box center [401, 511] width 40 height 23
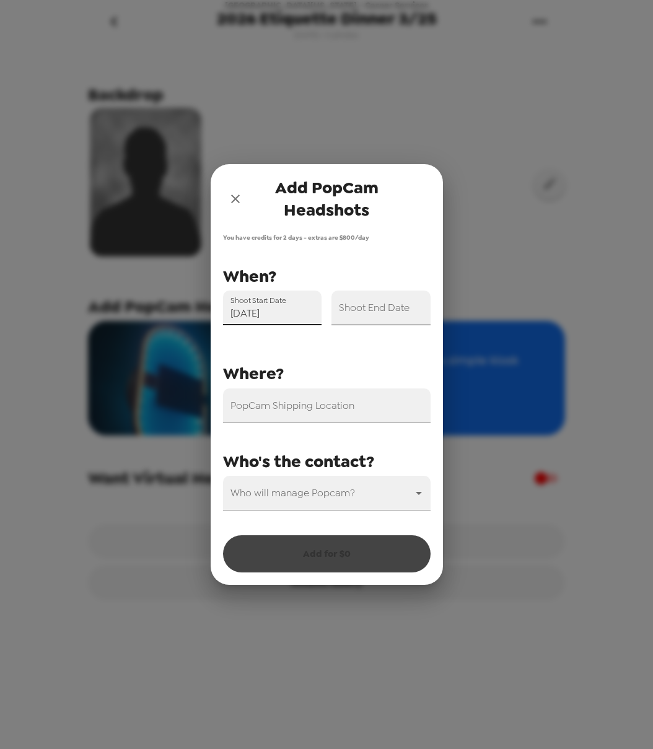
click at [397, 313] on input "Shoot End Date" at bounding box center [381, 308] width 99 height 35
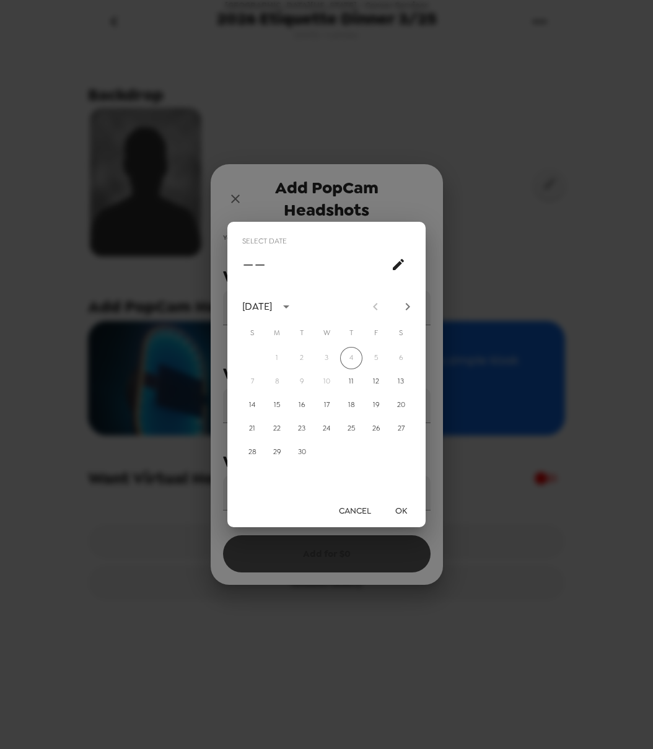
click at [401, 303] on icon "Next month" at bounding box center [407, 306] width 15 height 15
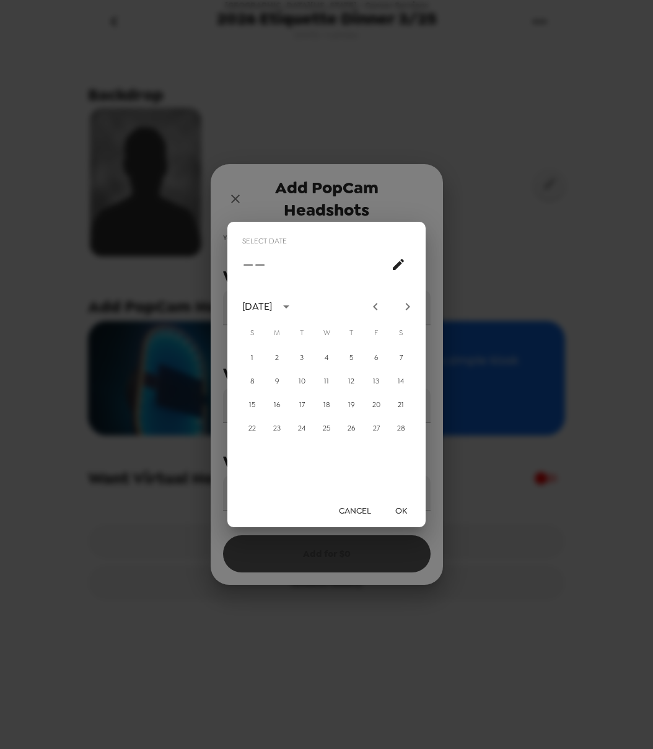
click at [401, 303] on icon "Next month" at bounding box center [407, 306] width 15 height 15
click at [334, 426] on button "25" at bounding box center [326, 429] width 22 height 22
type input "[DATE]"
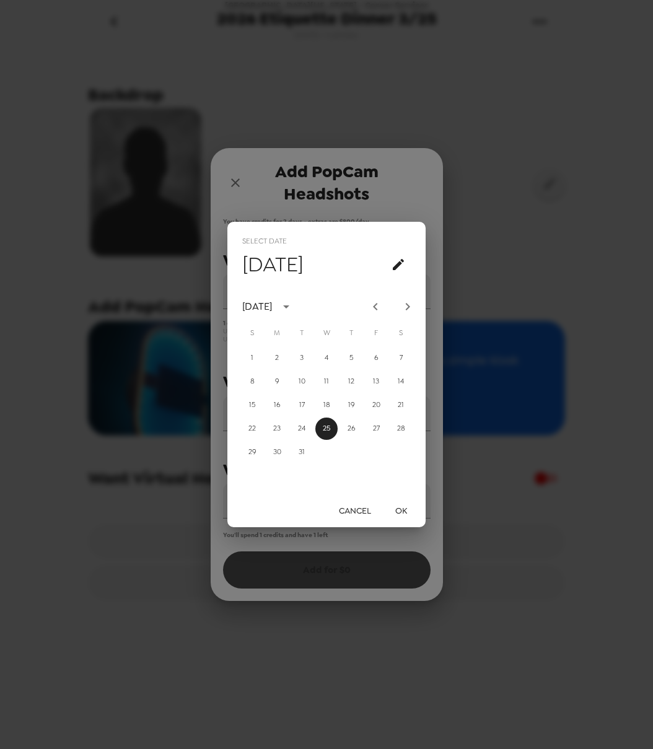
click at [402, 508] on button "OK" at bounding box center [401, 511] width 40 height 23
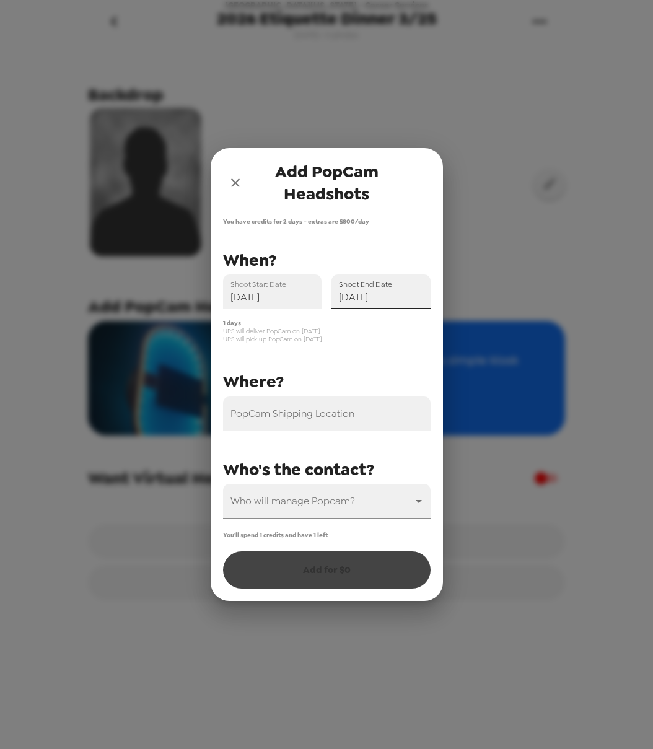
click at [351, 428] on input "PopCam Shipping Location" at bounding box center [327, 414] width 208 height 35
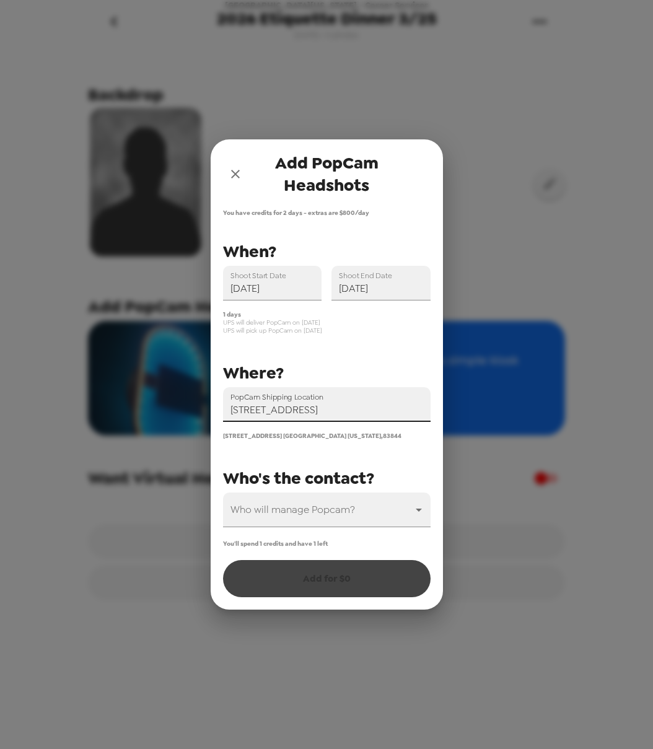
click at [318, 413] on input "[STREET_ADDRESS]" at bounding box center [327, 404] width 208 height 35
click at [416, 408] on input "[STREET_ADDRESS]" at bounding box center [327, 404] width 208 height 35
type input "[STREET_ADDRESS]"
click at [364, 496] on body "[GEOGRAPHIC_DATA][US_STATE] - Career Services 2026 [PERSON_NAME] 3/25 [DATE] • …" at bounding box center [326, 374] width 653 height 749
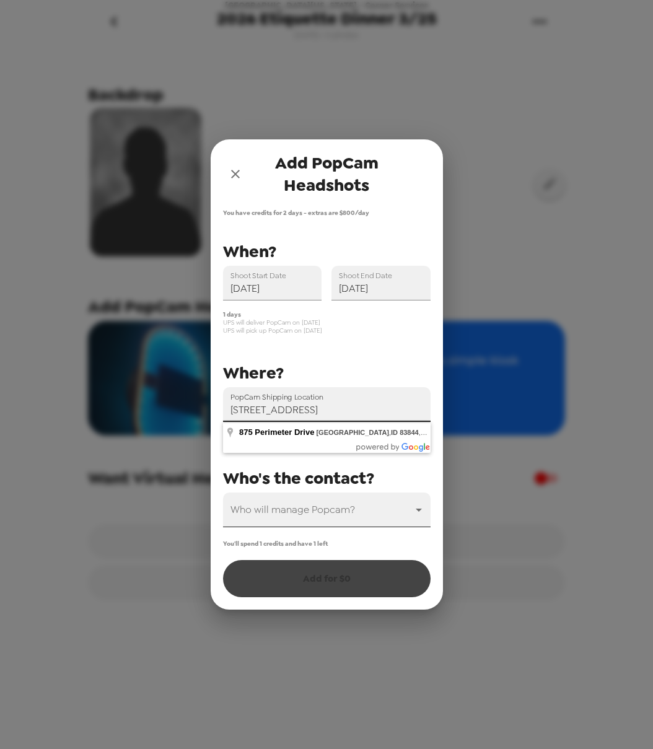
scroll to position [0, 0]
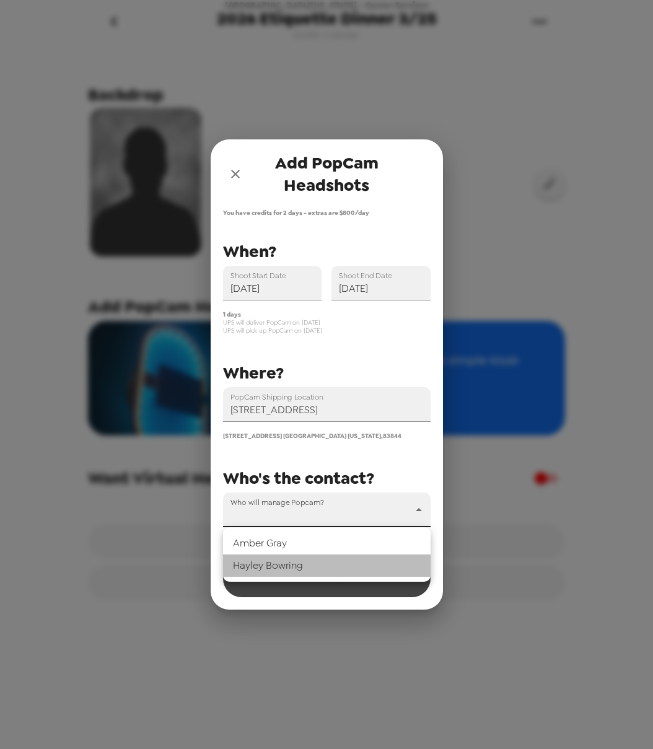
click at [335, 565] on li "[PERSON_NAME]" at bounding box center [327, 566] width 208 height 22
type input "69450"
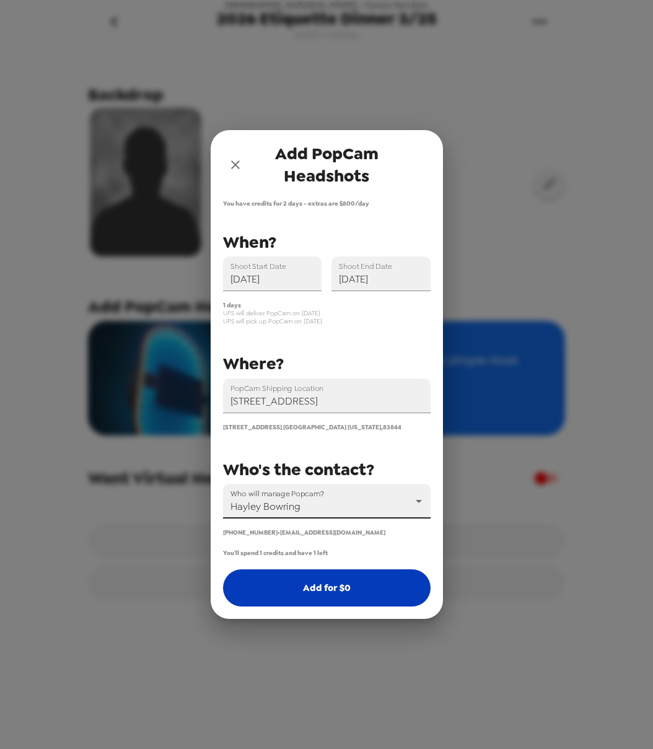
click at [356, 588] on button "Add for $ 0" at bounding box center [327, 588] width 208 height 37
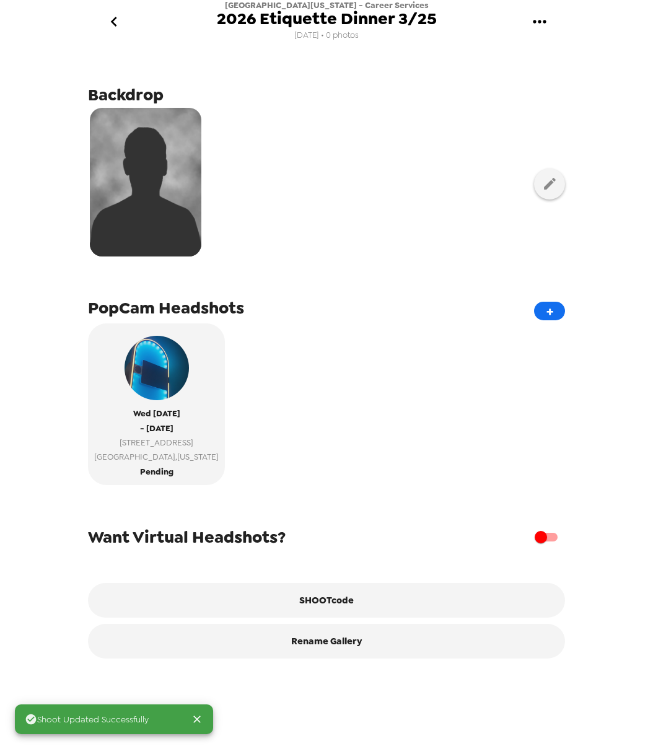
click at [109, 12] on icon "go back" at bounding box center [114, 22] width 20 height 20
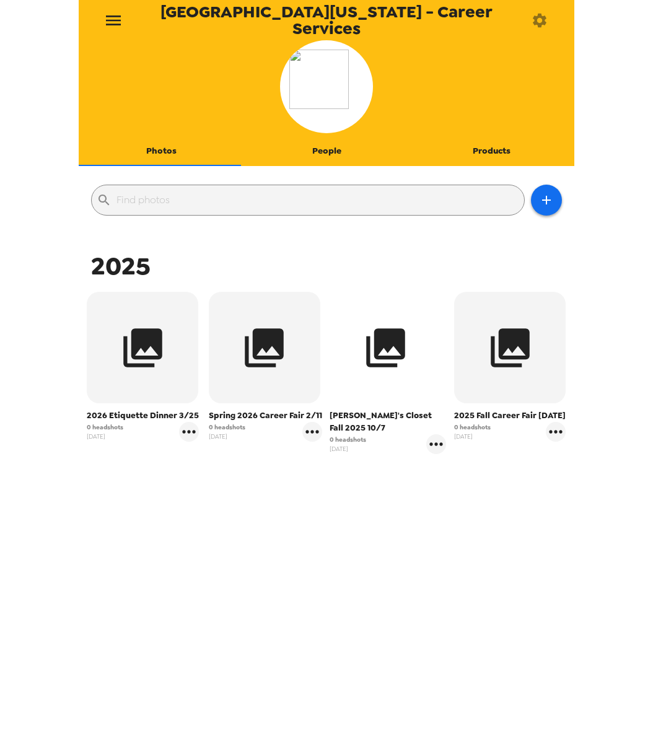
click at [390, 357] on icon "button" at bounding box center [385, 347] width 39 height 39
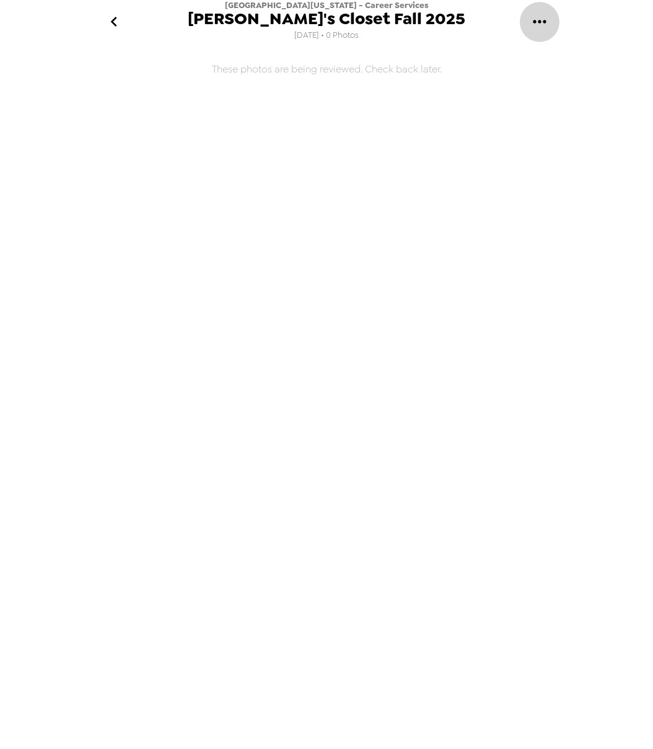
click at [527, 15] on button "gallery menu" at bounding box center [539, 22] width 40 height 40
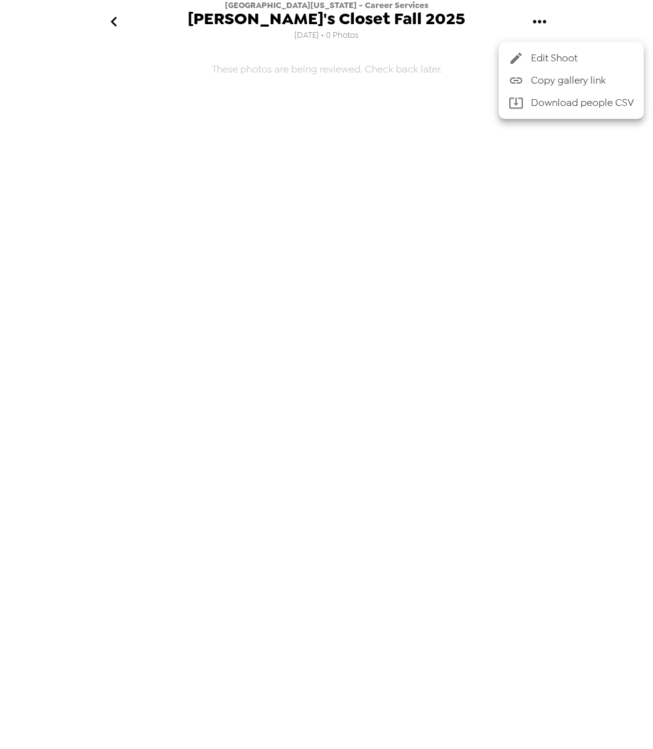
click at [576, 62] on span "Edit Shoot" at bounding box center [582, 58] width 103 height 15
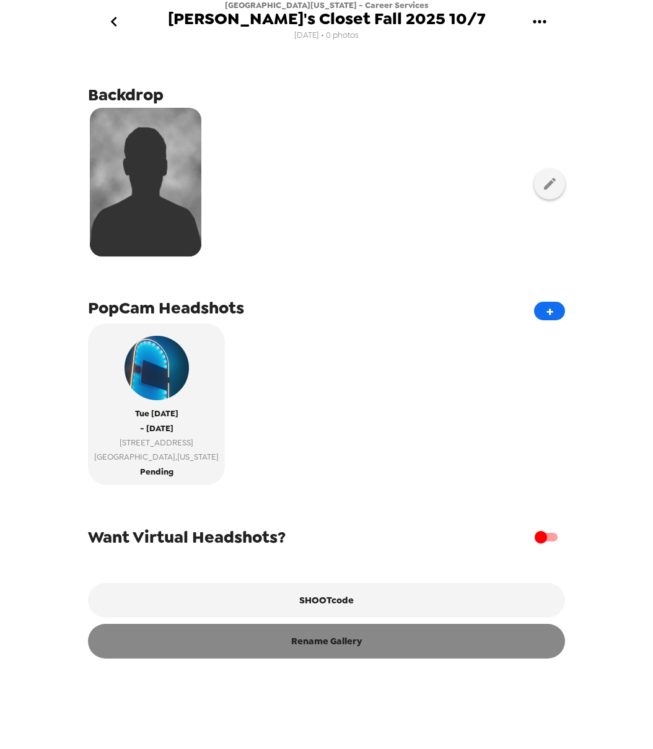
click at [357, 651] on button "Rename Gallery" at bounding box center [326, 641] width 477 height 35
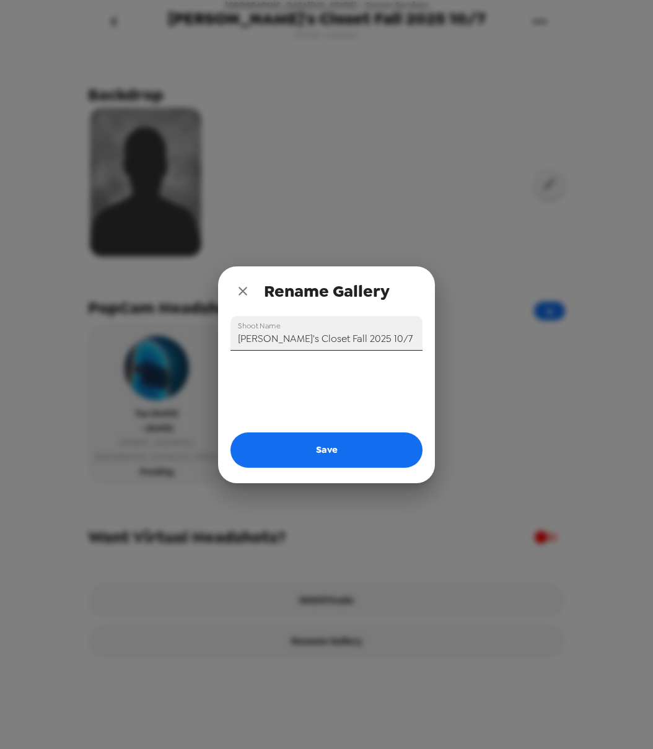
click at [360, 344] on input "[PERSON_NAME]'s Closet Fall 2025 10/7" at bounding box center [327, 333] width 192 height 35
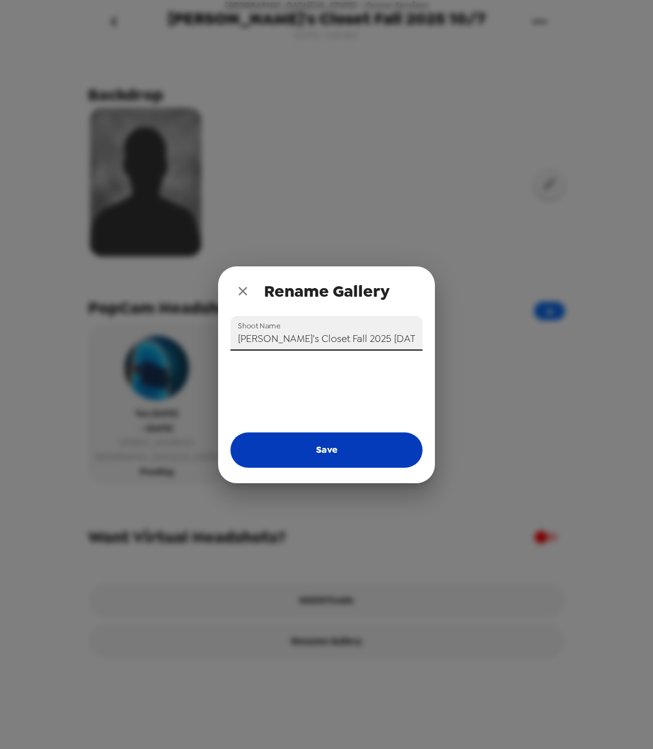
click at [312, 454] on button "Save" at bounding box center [327, 450] width 192 height 35
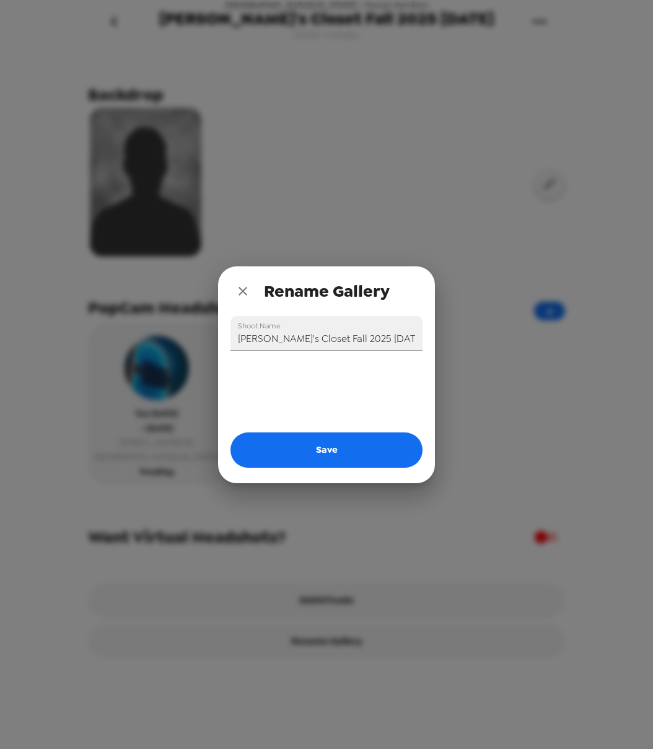
type input "[PERSON_NAME]'s Closet Fall 2025 10/7"
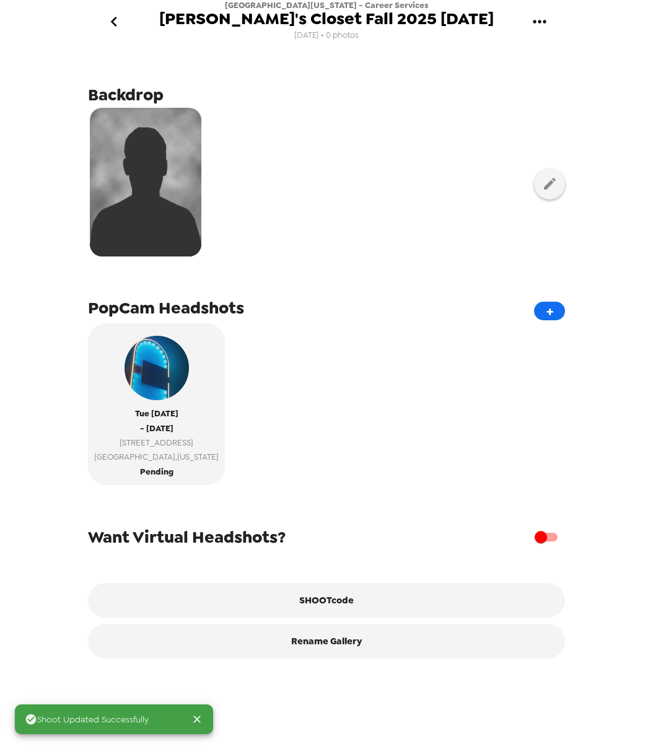
click at [109, 26] on icon "go back" at bounding box center [114, 22] width 20 height 20
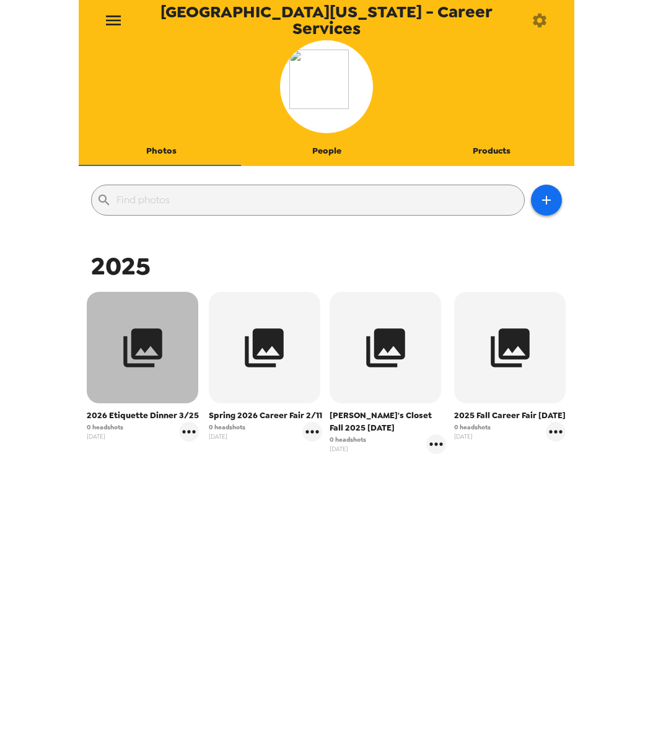
click at [157, 368] on icon "button" at bounding box center [143, 348] width 46 height 46
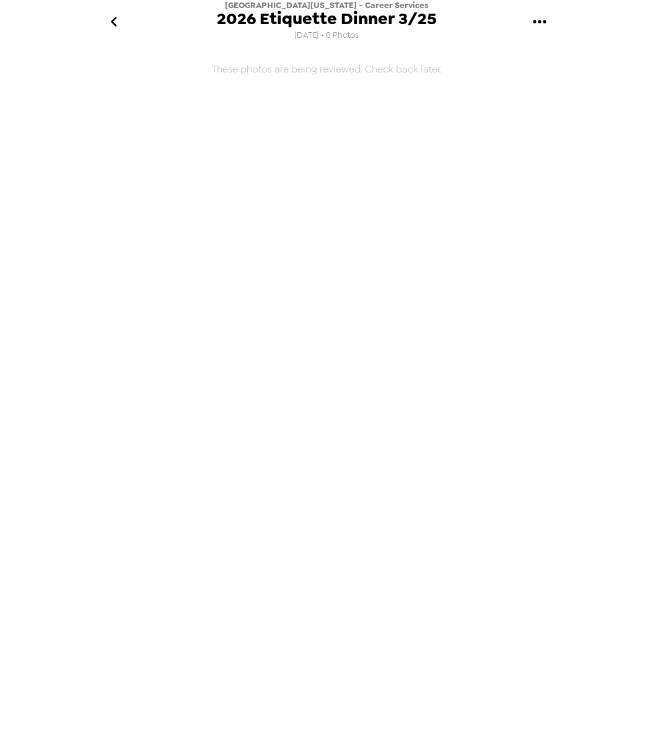
click at [533, 13] on icon "gallery menu" at bounding box center [540, 22] width 20 height 20
click at [536, 46] on ul "Edit Shoot Copy gallery link Download people CSV" at bounding box center [571, 80] width 145 height 77
click at [537, 53] on span "Edit Shoot" at bounding box center [582, 58] width 103 height 15
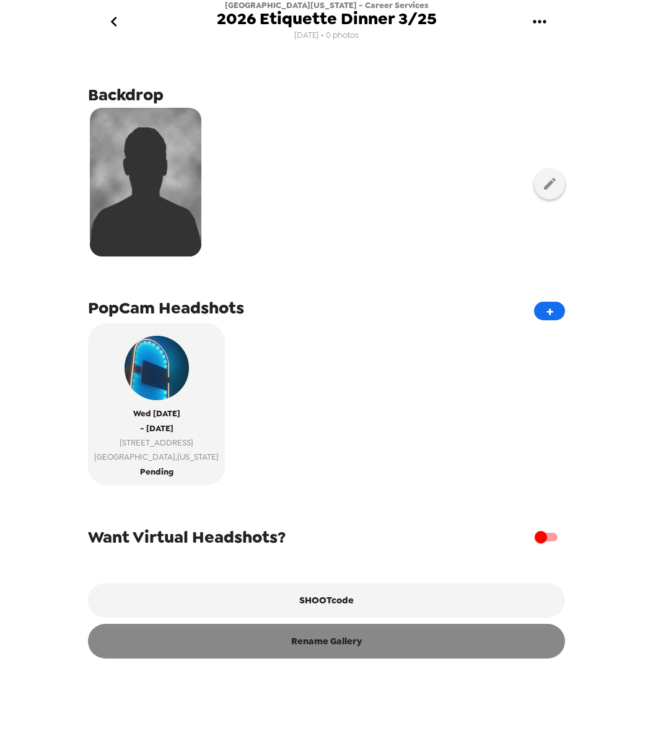
click at [350, 652] on button "Rename Gallery" at bounding box center [326, 641] width 477 height 35
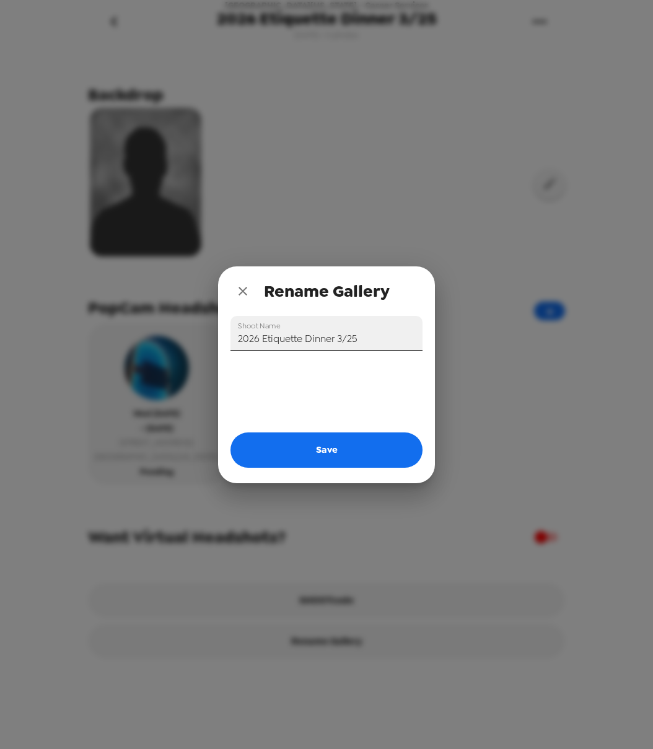
click at [361, 345] on input "2026 Etiquette Dinner 3/25" at bounding box center [327, 333] width 192 height 35
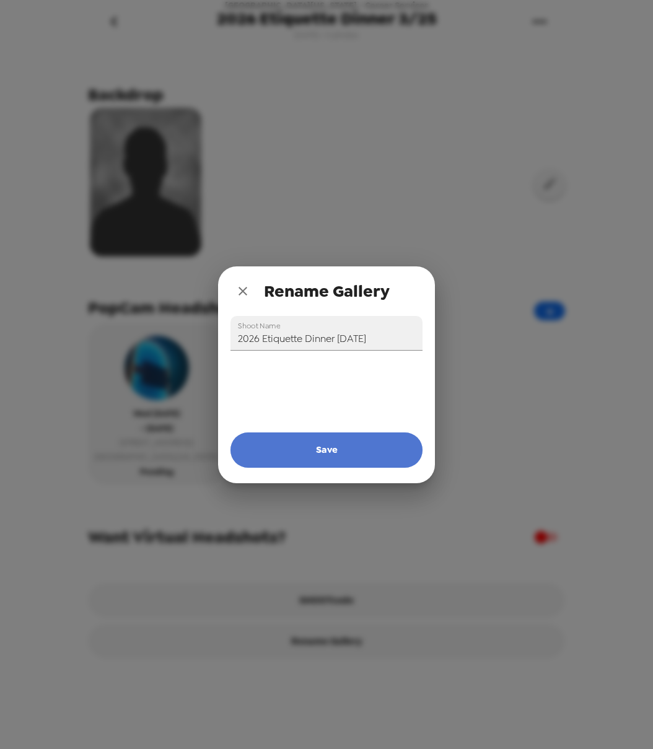
click at [358, 445] on button "Save" at bounding box center [327, 450] width 192 height 35
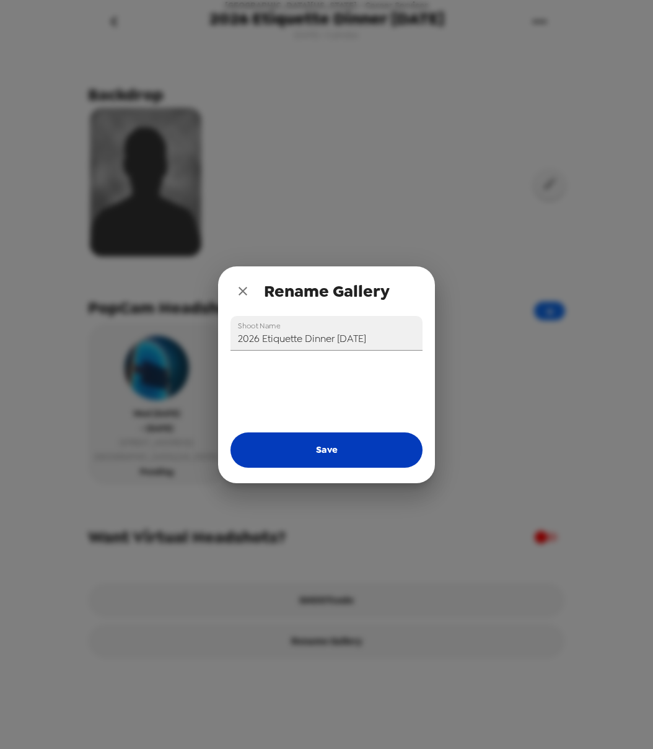
type input "2026 Etiquette Dinner 3/25"
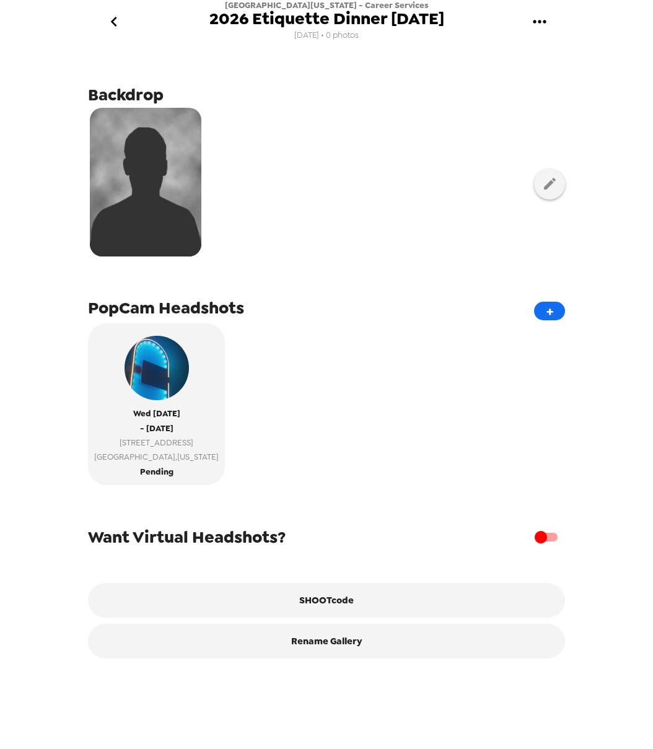
click at [110, 20] on icon "go back" at bounding box center [114, 22] width 20 height 20
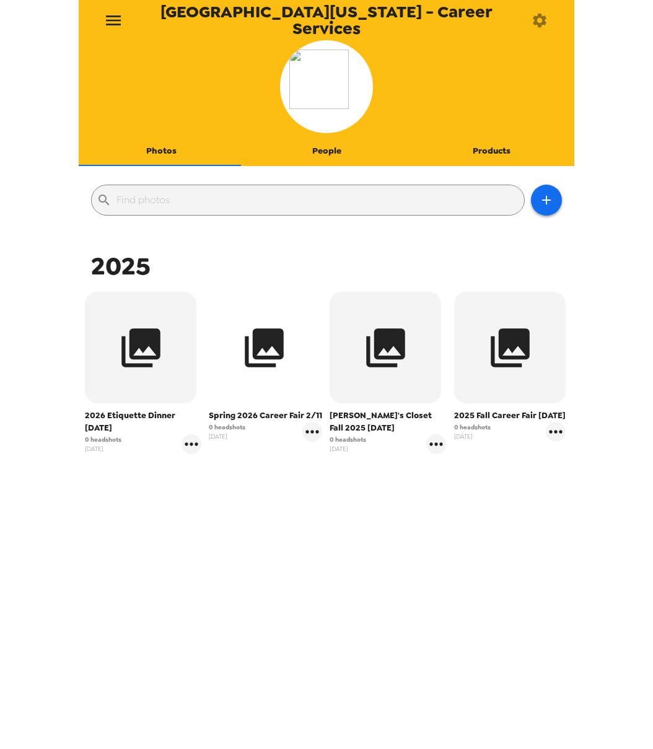
click at [291, 383] on button "button" at bounding box center [265, 348] width 112 height 112
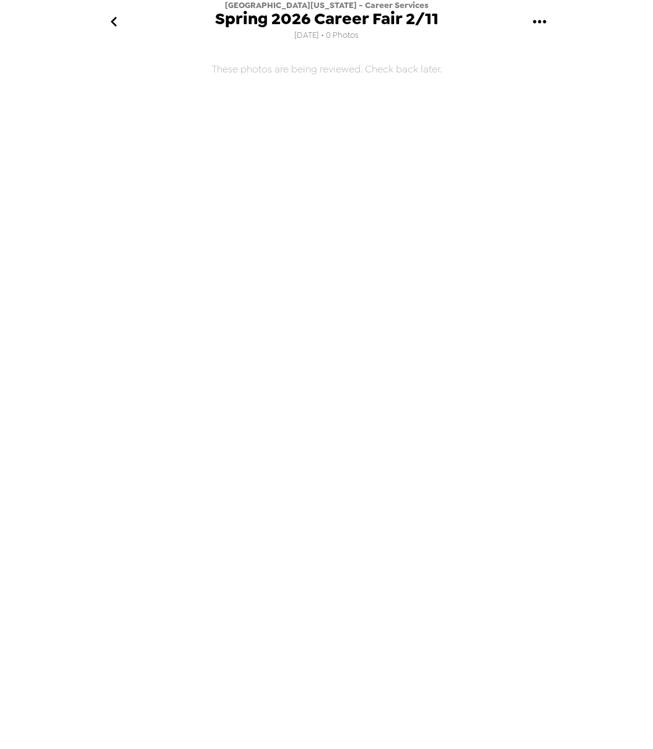
click at [540, 20] on icon "gallery menu" at bounding box center [540, 22] width 20 height 20
click at [539, 58] on span "Edit Shoot" at bounding box center [582, 58] width 103 height 15
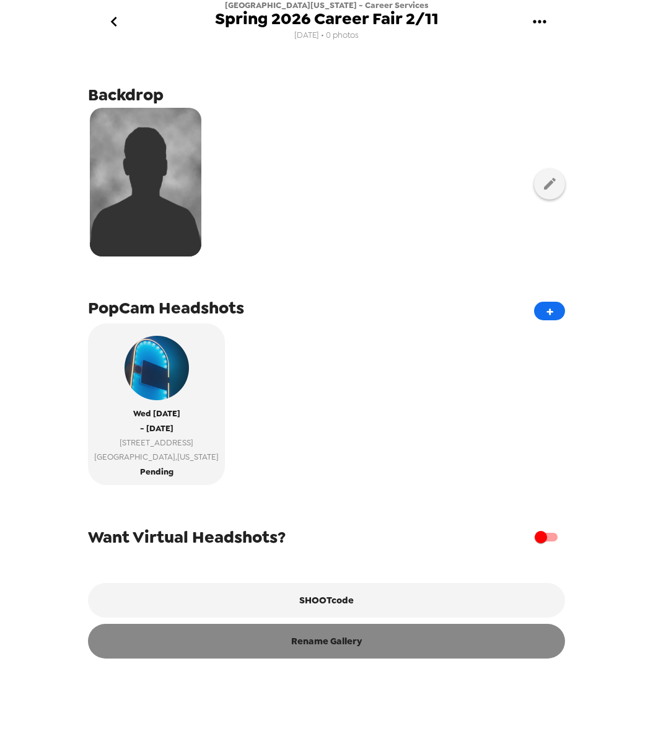
click at [304, 651] on button "Rename Gallery" at bounding box center [326, 641] width 477 height 35
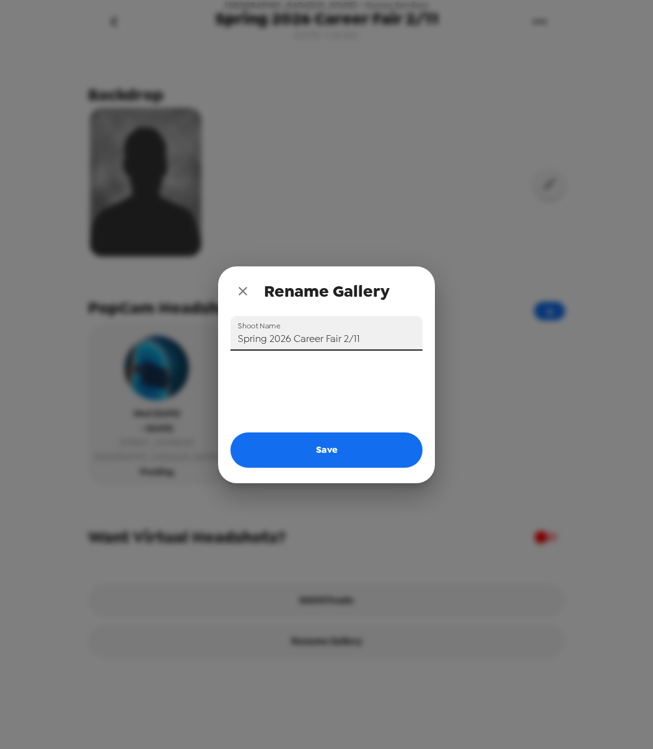
click at [372, 339] on input "Spring 2026 Career Fair 2/11" at bounding box center [327, 333] width 192 height 35
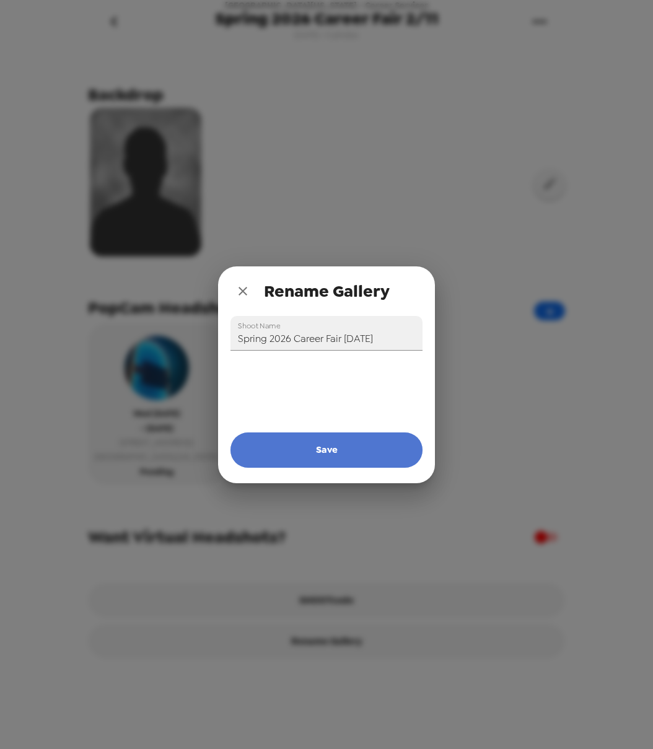
click at [384, 450] on button "Save" at bounding box center [327, 450] width 192 height 35
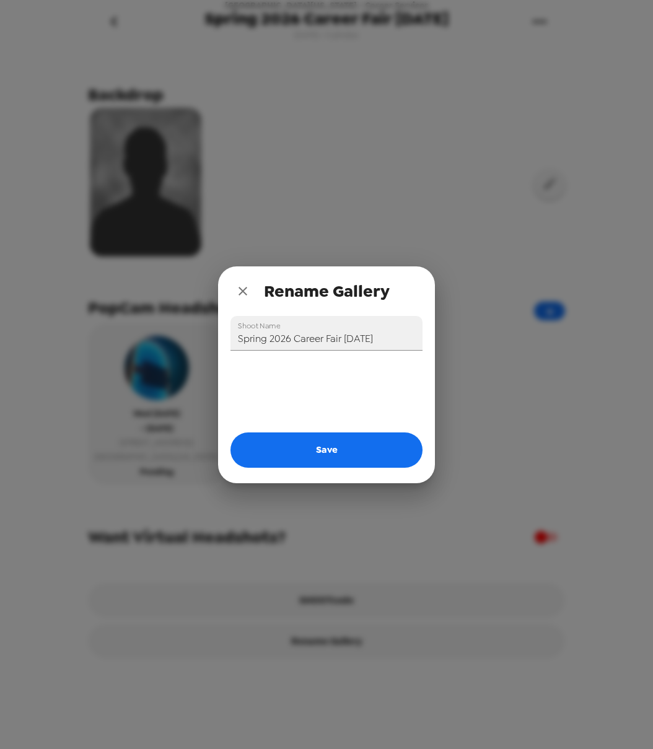
type input "Spring 2026 Career Fair 2/11"
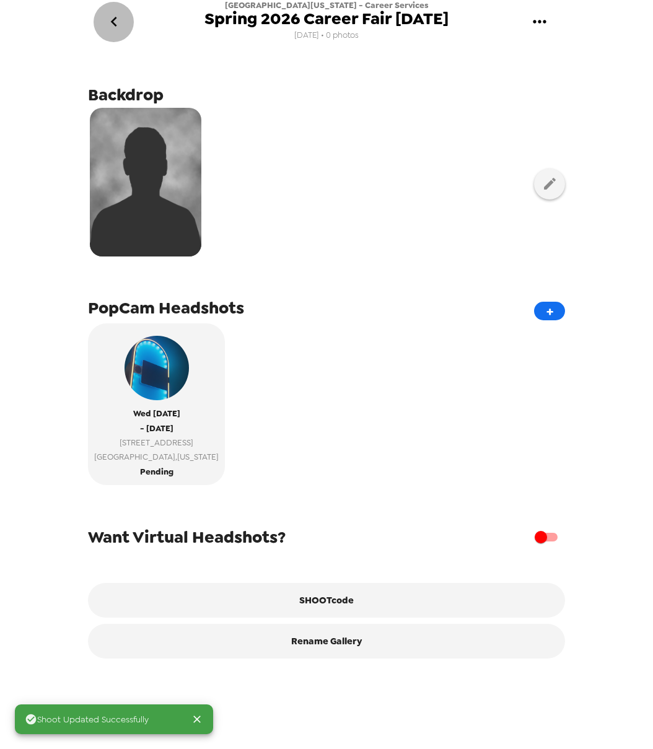
click at [111, 26] on icon "go back" at bounding box center [114, 22] width 20 height 20
